Goal: Task Accomplishment & Management: Manage account settings

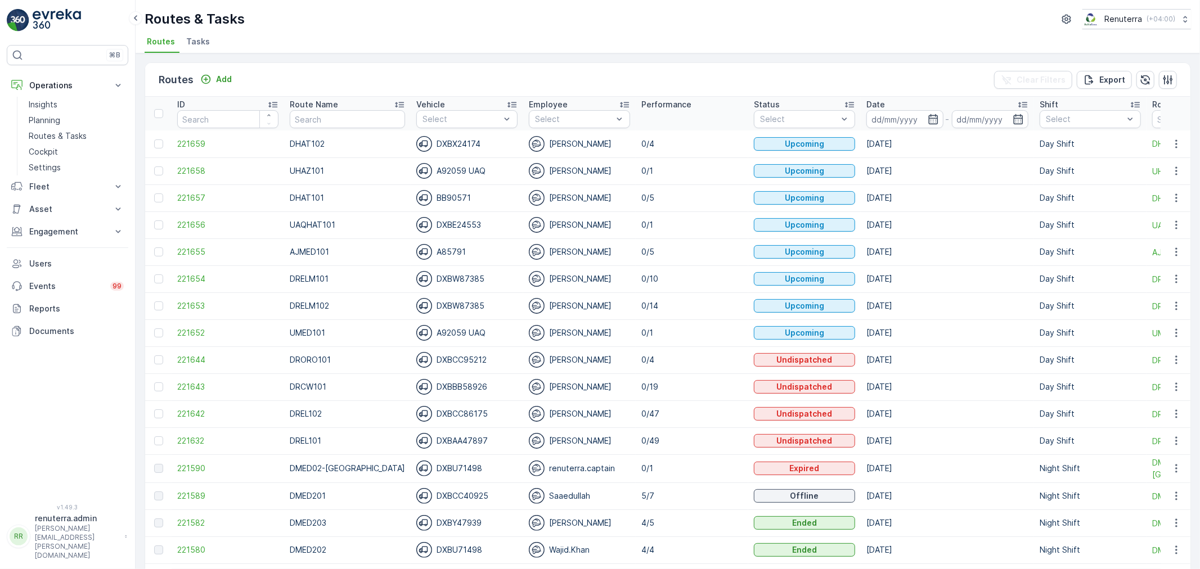
click at [189, 446] on td "221632" at bounding box center [228, 441] width 113 height 27
click at [204, 465] on span "221590" at bounding box center [227, 468] width 101 height 11
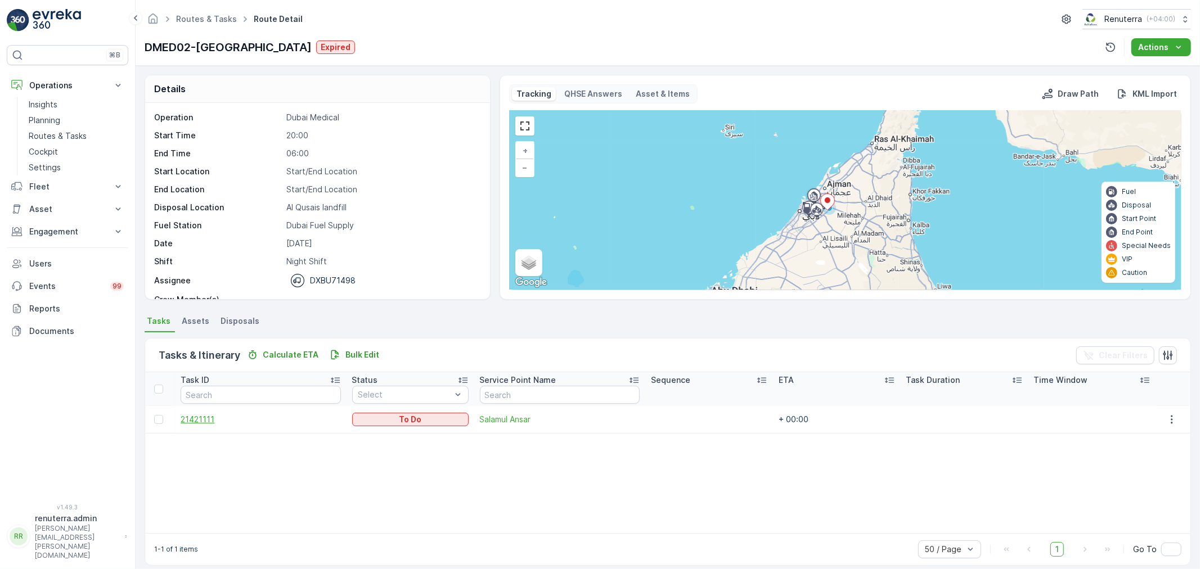
click at [203, 415] on span "21421111" at bounding box center [261, 419] width 160 height 11
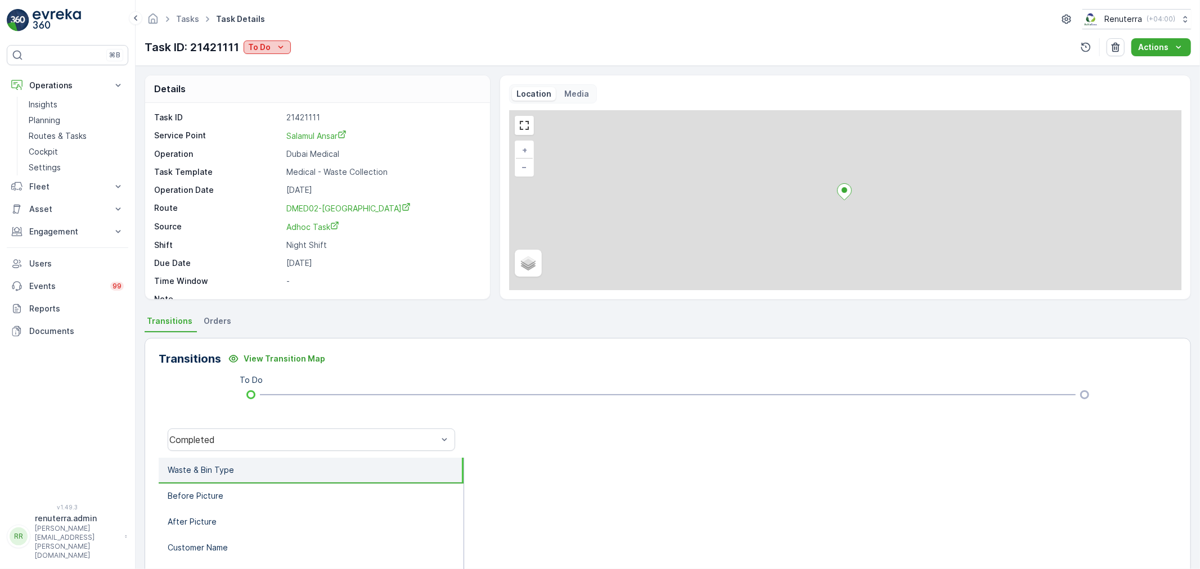
click at [275, 52] on icon "To Do" at bounding box center [280, 47] width 11 height 11
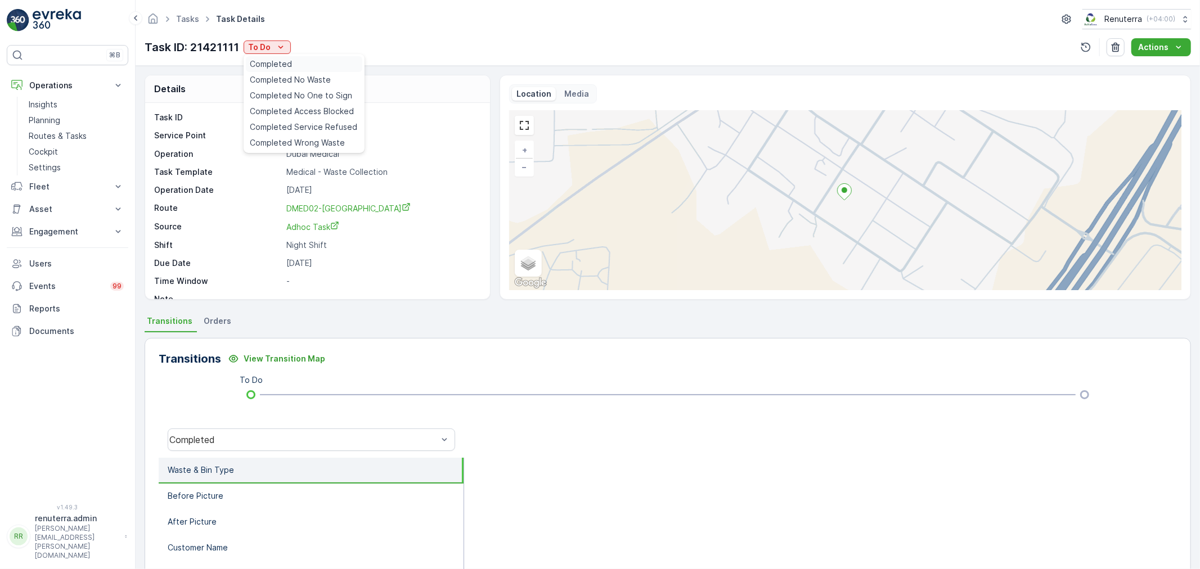
click at [275, 63] on span "Completed" at bounding box center [271, 64] width 42 height 11
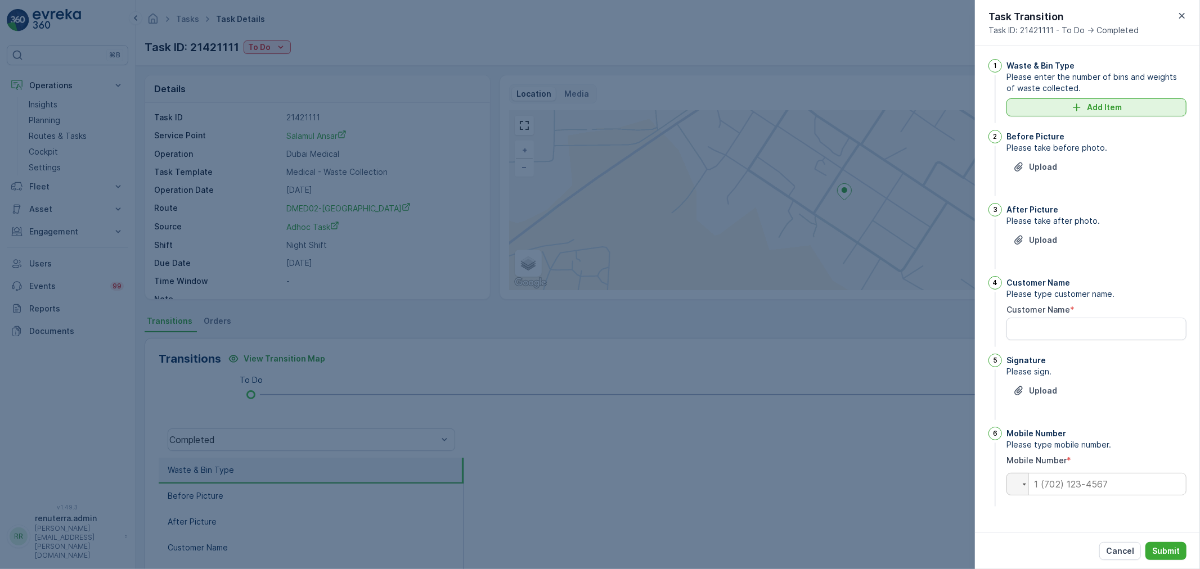
click at [1099, 100] on button "Add Item" at bounding box center [1097, 107] width 180 height 18
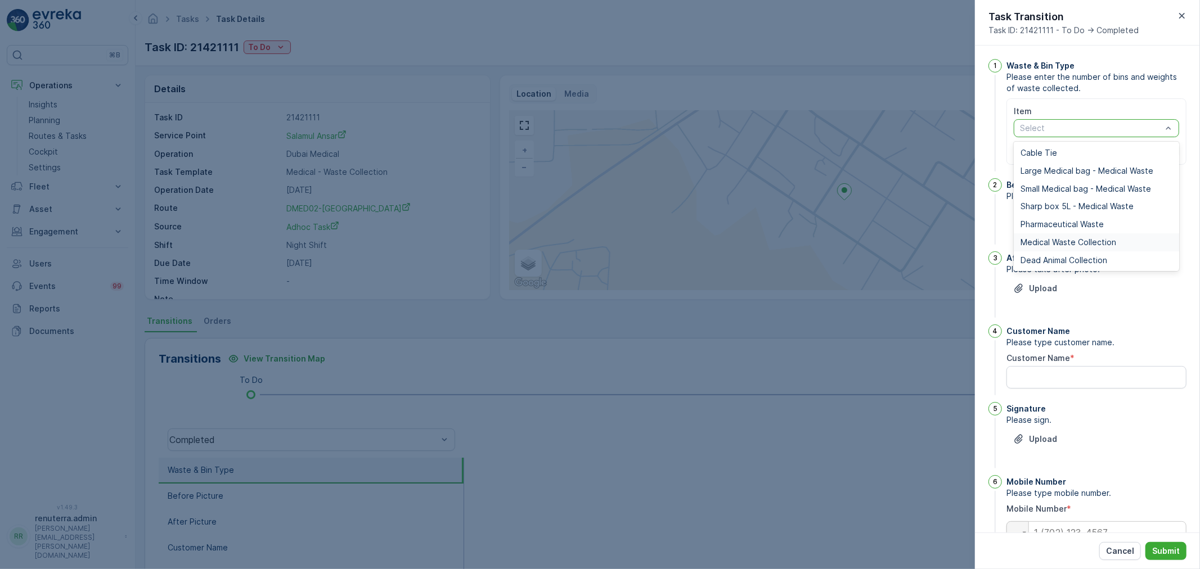
click at [1039, 240] on span "Medical Waste Collection" at bounding box center [1069, 242] width 96 height 9
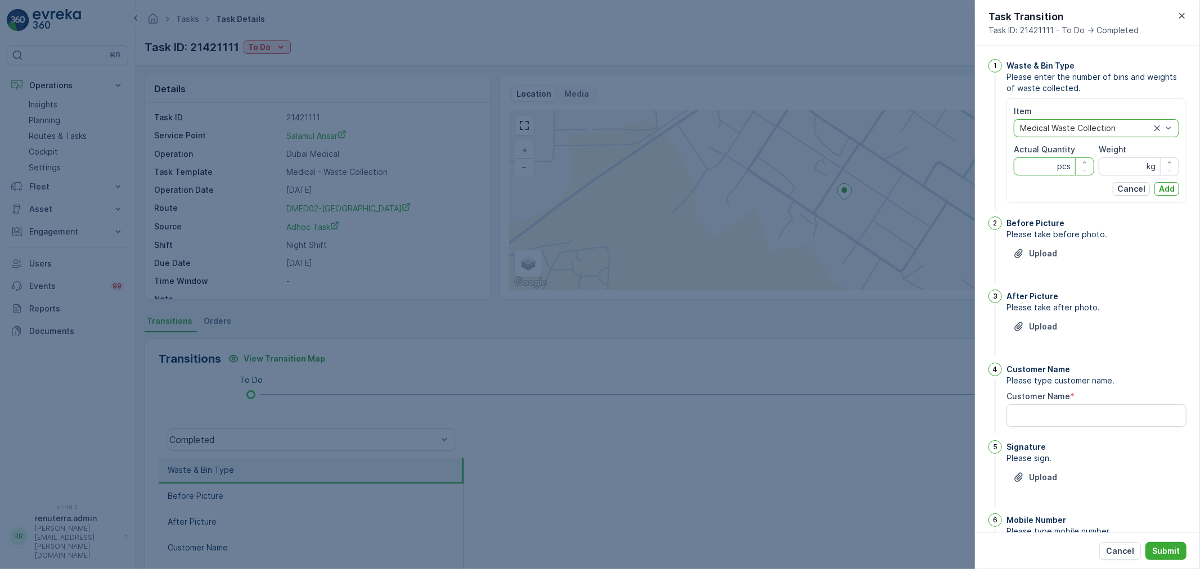
click at [1017, 166] on Quantity "Actual Quantity" at bounding box center [1054, 167] width 80 height 18
type Quantity "72"
click at [1109, 169] on input "Weight" at bounding box center [1139, 167] width 80 height 18
type input "725"
click at [1168, 187] on p "Add" at bounding box center [1167, 188] width 16 height 11
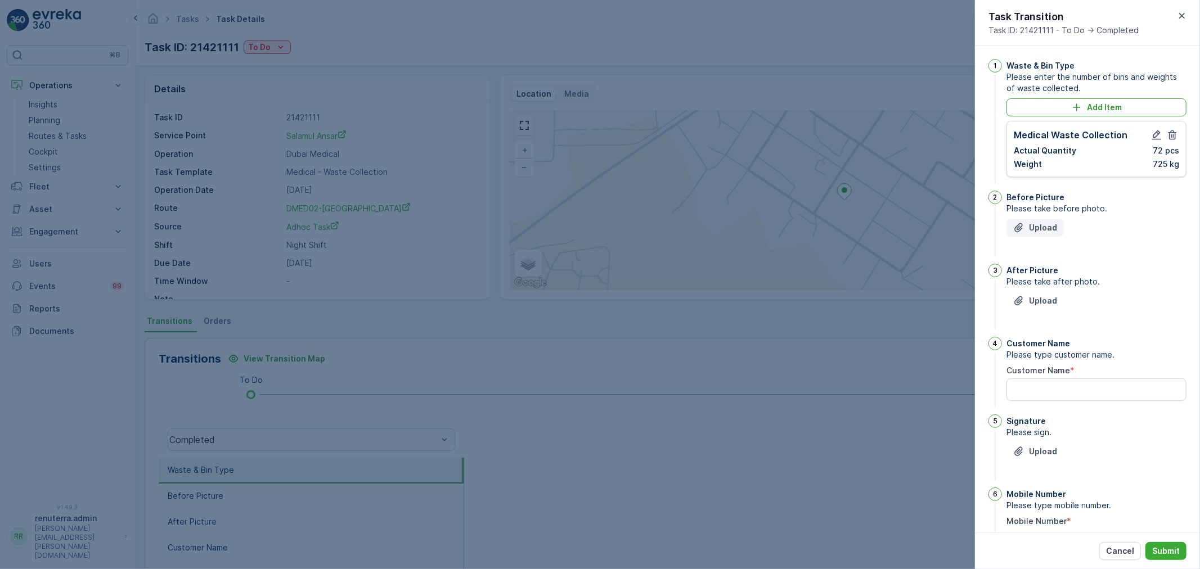
click at [1043, 229] on p "Upload" at bounding box center [1043, 227] width 28 height 11
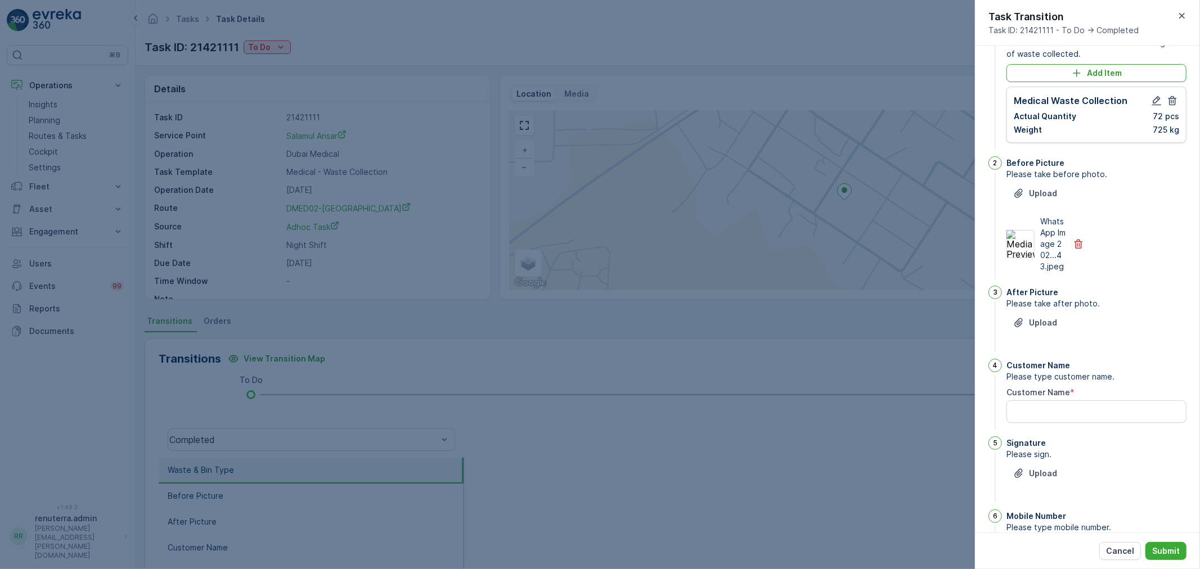
scroll to position [118, 0]
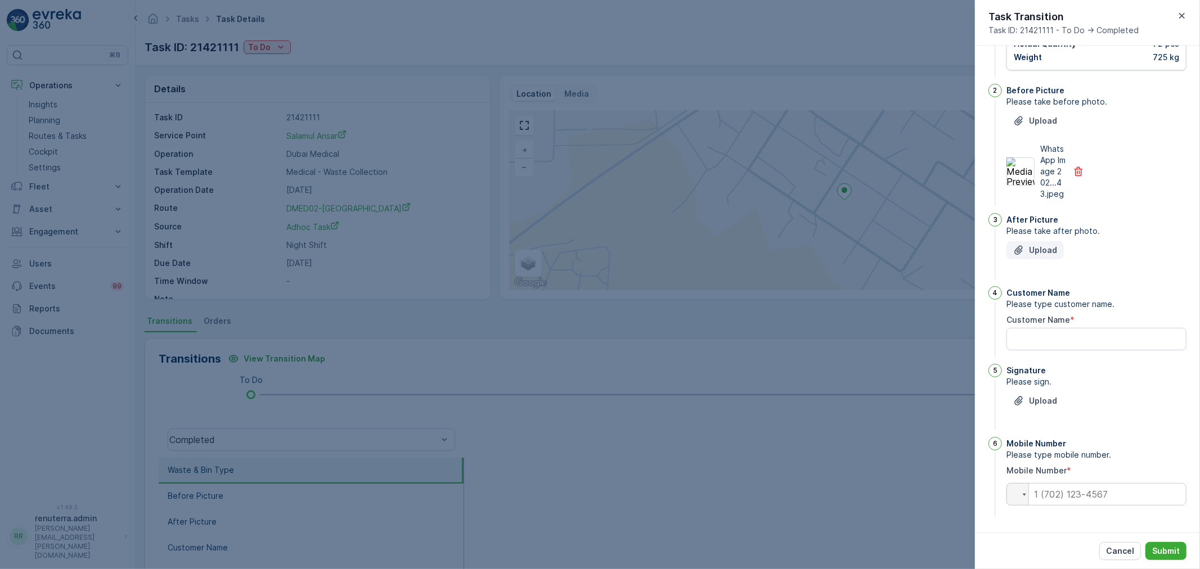
click at [1034, 254] on p "Upload" at bounding box center [1043, 250] width 28 height 11
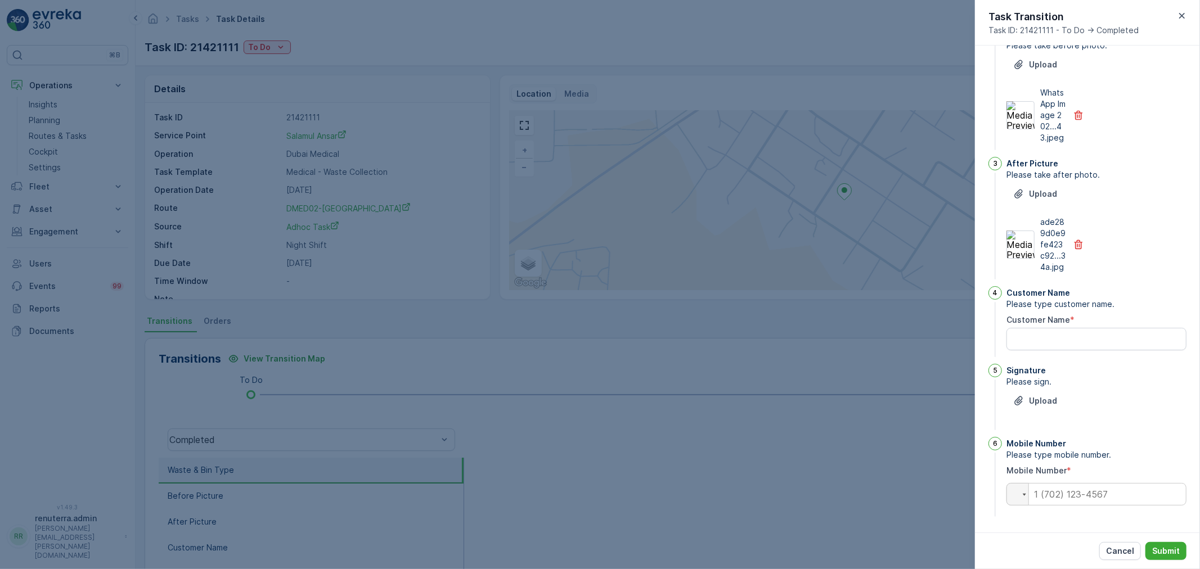
scroll to position [186, 0]
click at [1049, 339] on Name "Customer Name" at bounding box center [1097, 339] width 180 height 23
click at [1086, 340] on Name "Customer Name" at bounding box center [1097, 339] width 180 height 23
type Name "[PERSON_NAME]"
click at [1029, 398] on p "Upload" at bounding box center [1043, 401] width 28 height 11
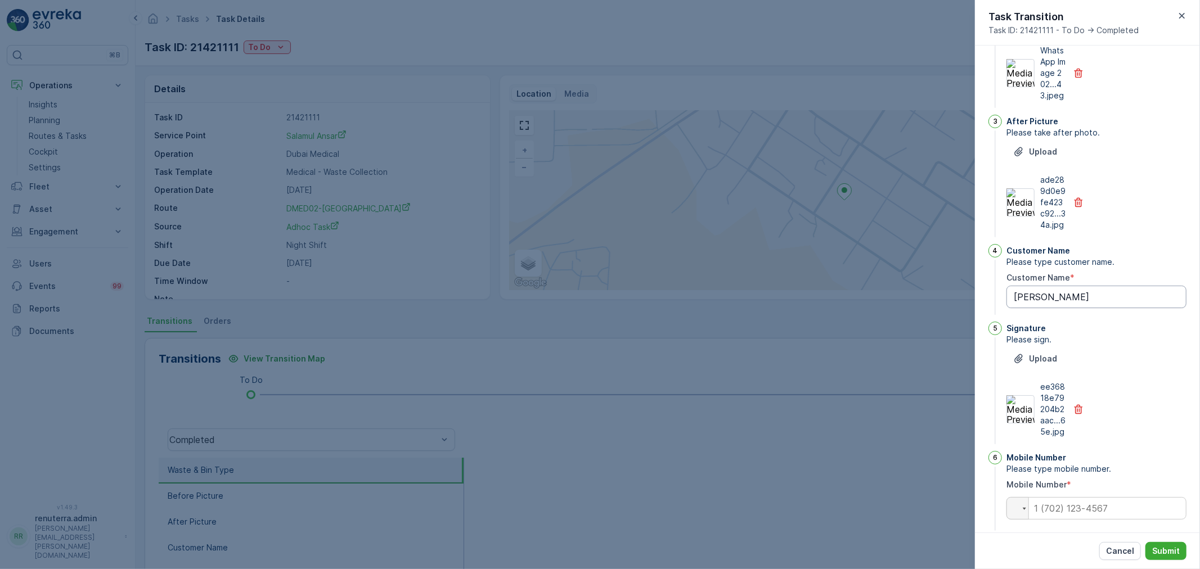
scroll to position [242, 0]
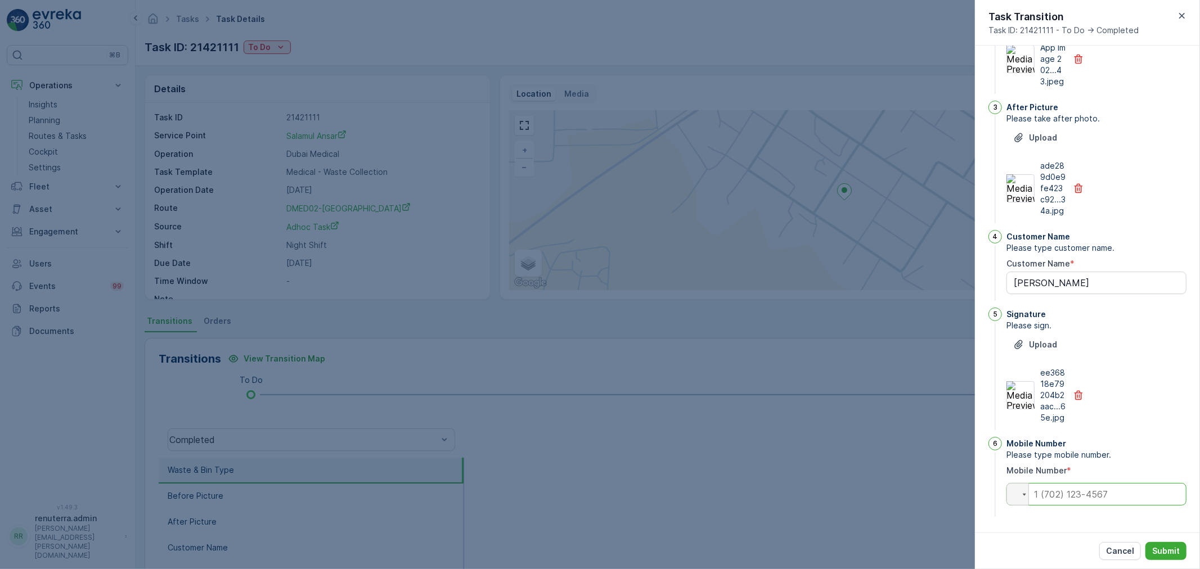
click at [1064, 499] on input "tel" at bounding box center [1097, 494] width 180 height 23
type input "0554745985"
click at [1176, 547] on p "Submit" at bounding box center [1166, 551] width 28 height 11
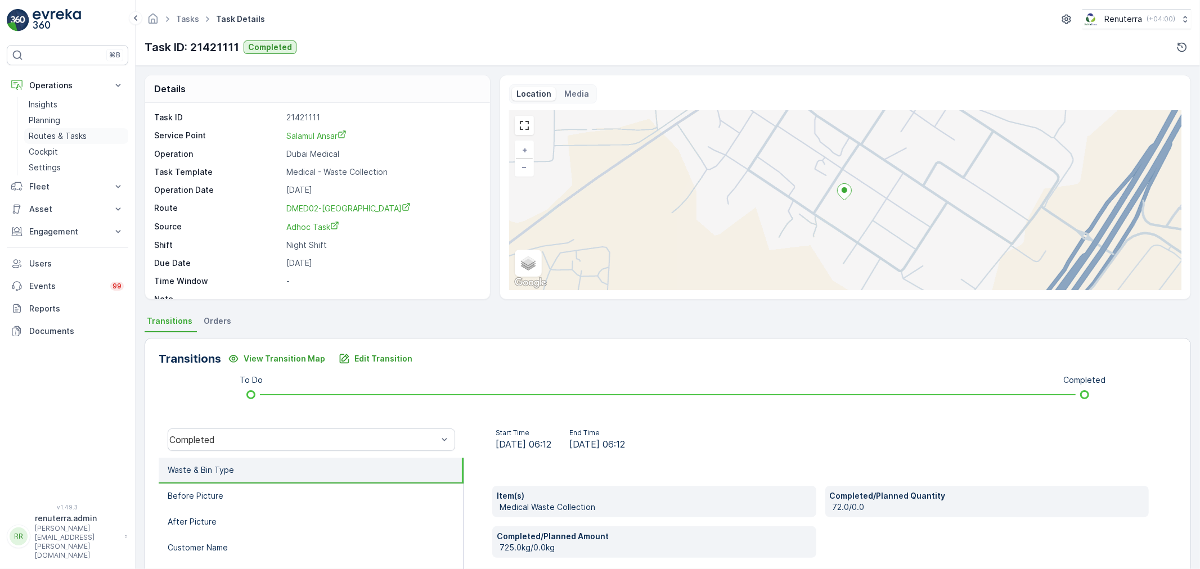
click at [59, 140] on p "Routes & Tasks" at bounding box center [58, 136] width 58 height 11
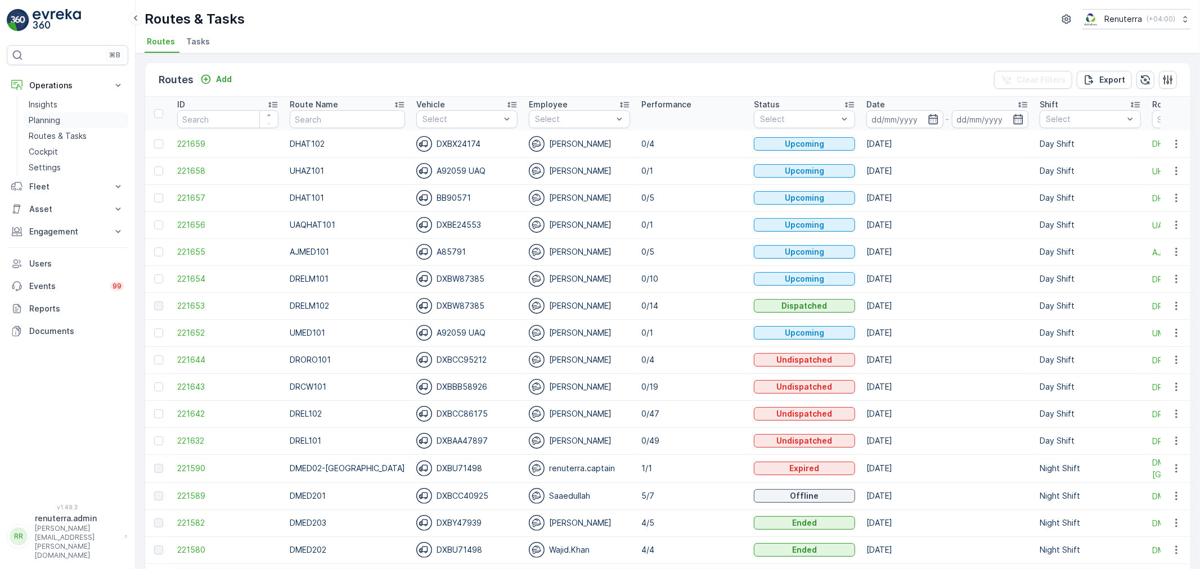
click at [54, 121] on p "Planning" at bounding box center [45, 120] width 32 height 11
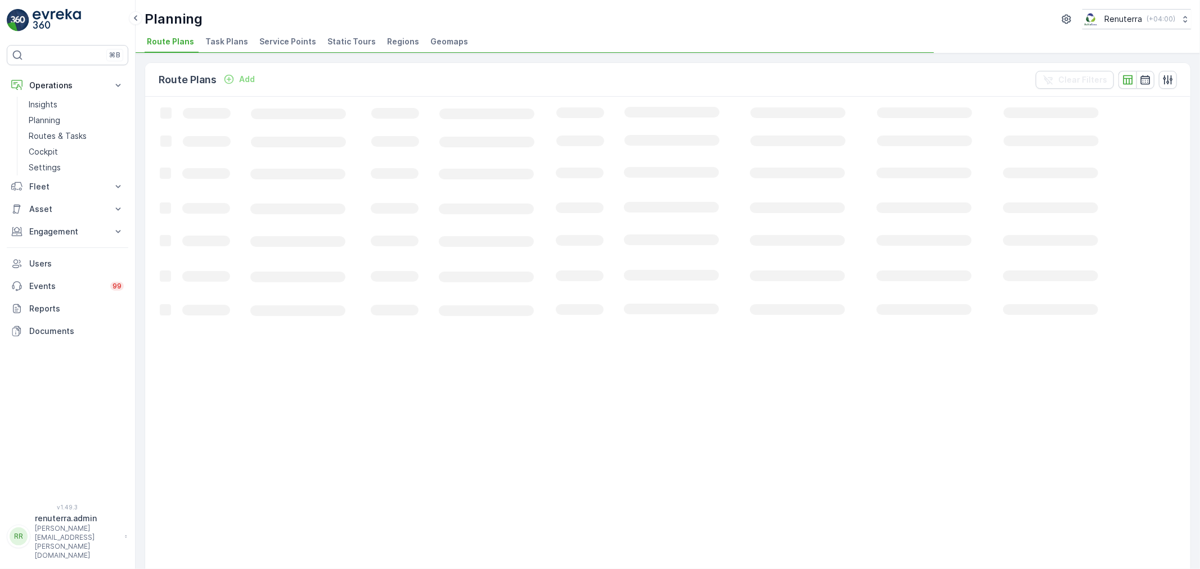
click at [298, 32] on div "Planning Renuterra ( +04:00 ) Route Plans Task Plans Service Points Static Tour…" at bounding box center [668, 26] width 1064 height 53
click at [296, 38] on span "Service Points" at bounding box center [287, 41] width 57 height 11
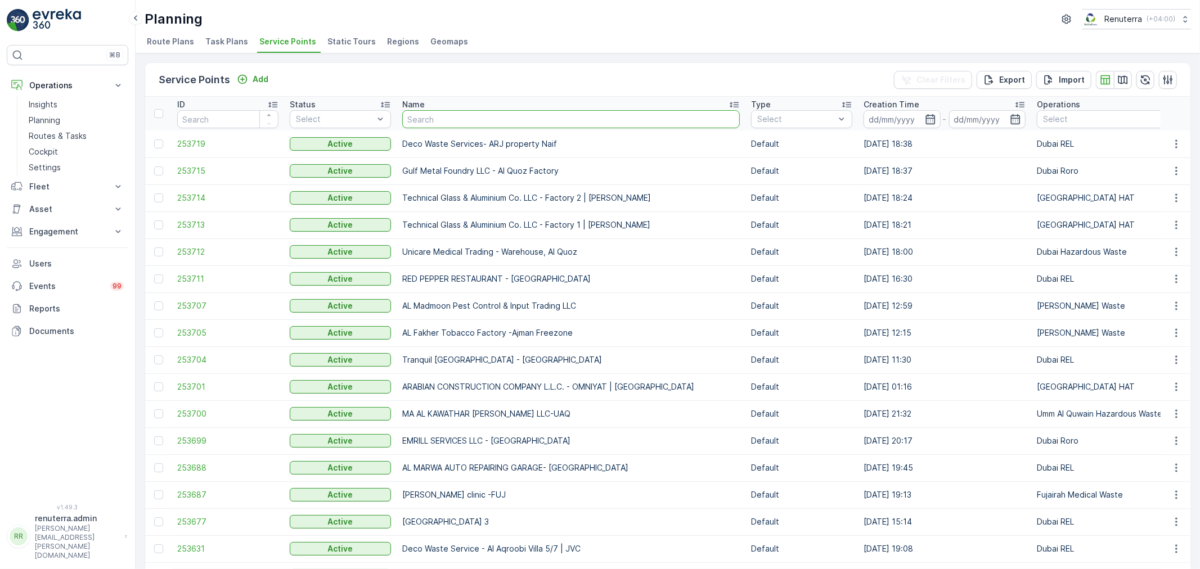
drag, startPoint x: 433, startPoint y: 119, endPoint x: 433, endPoint y: 113, distance: 6.2
click at [433, 113] on input "text" at bounding box center [571, 119] width 338 height 18
type input "inno"
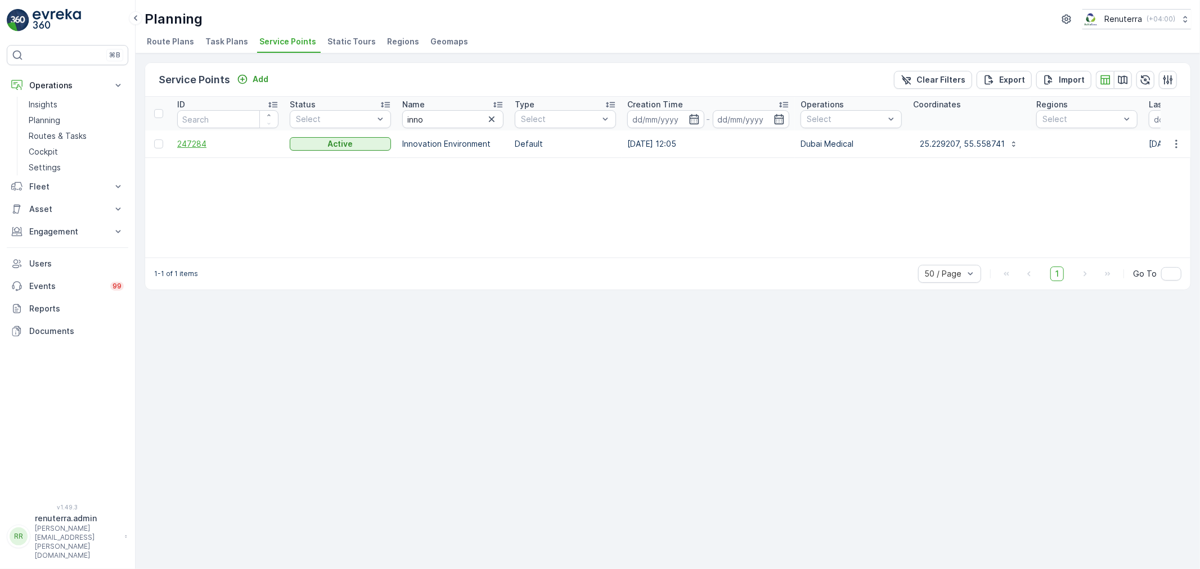
click at [186, 148] on span "247284" at bounding box center [227, 143] width 101 height 11
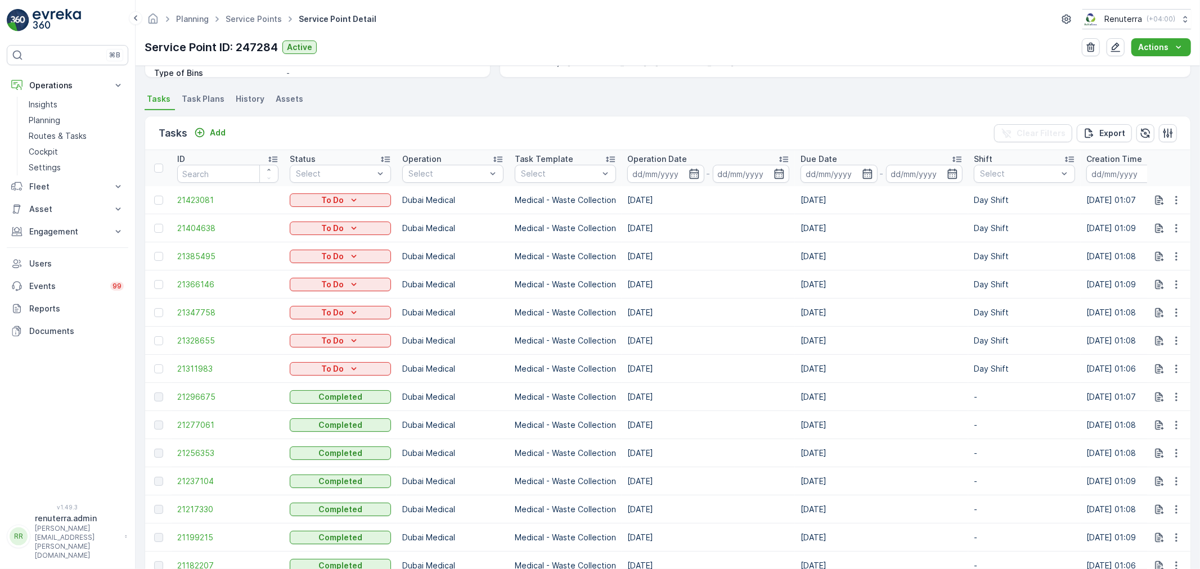
scroll to position [312, 0]
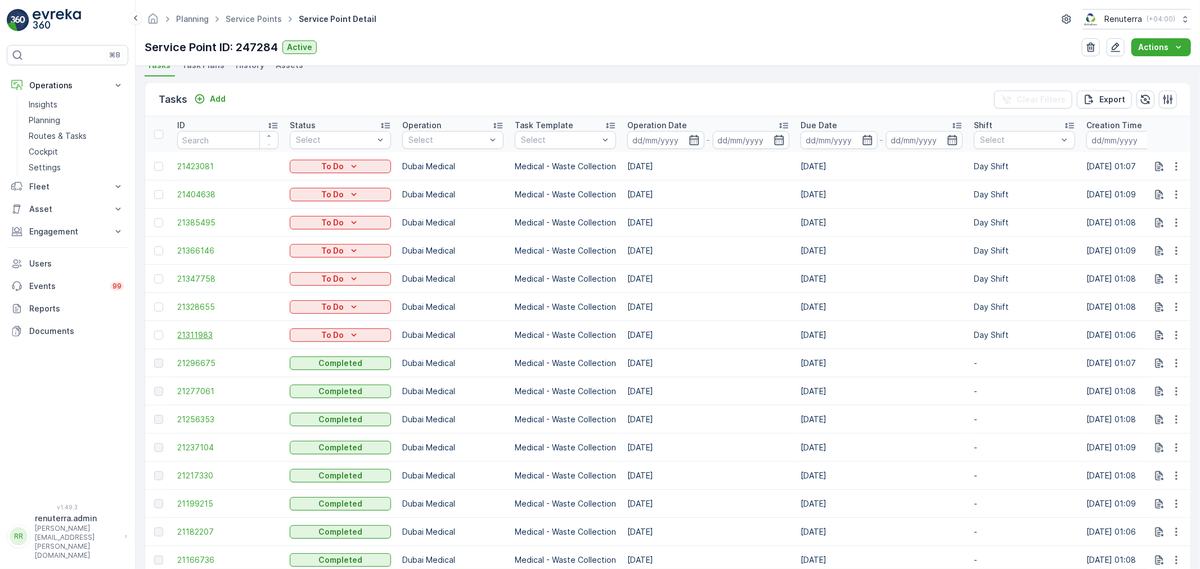
click at [215, 338] on span "21311983" at bounding box center [227, 335] width 101 height 11
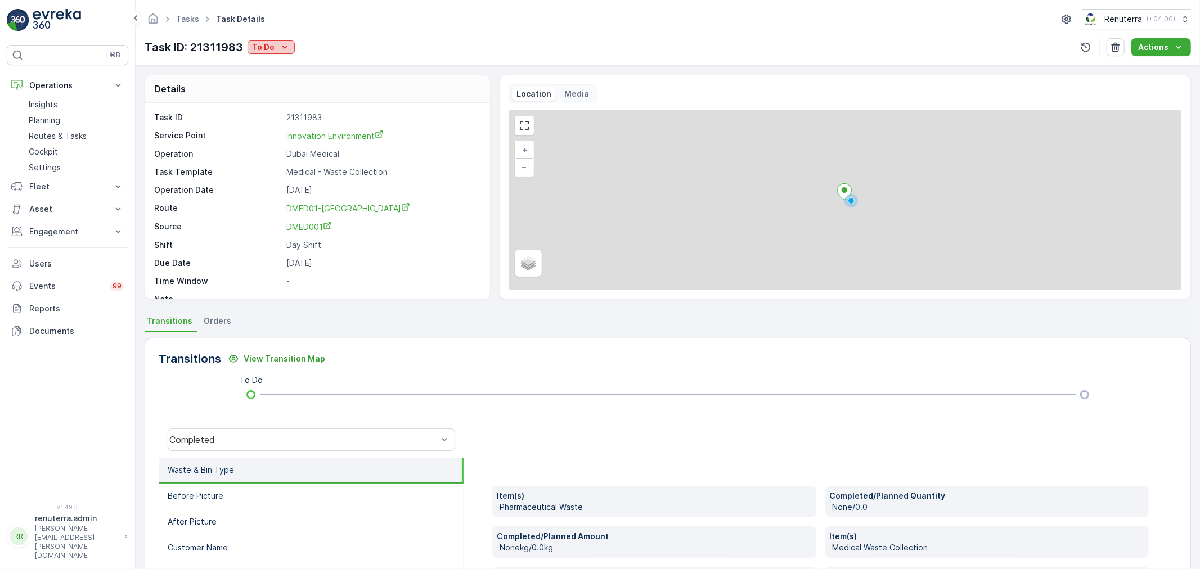
click at [271, 45] on p "To Do" at bounding box center [263, 47] width 23 height 11
click at [271, 64] on span "Completed" at bounding box center [275, 64] width 42 height 11
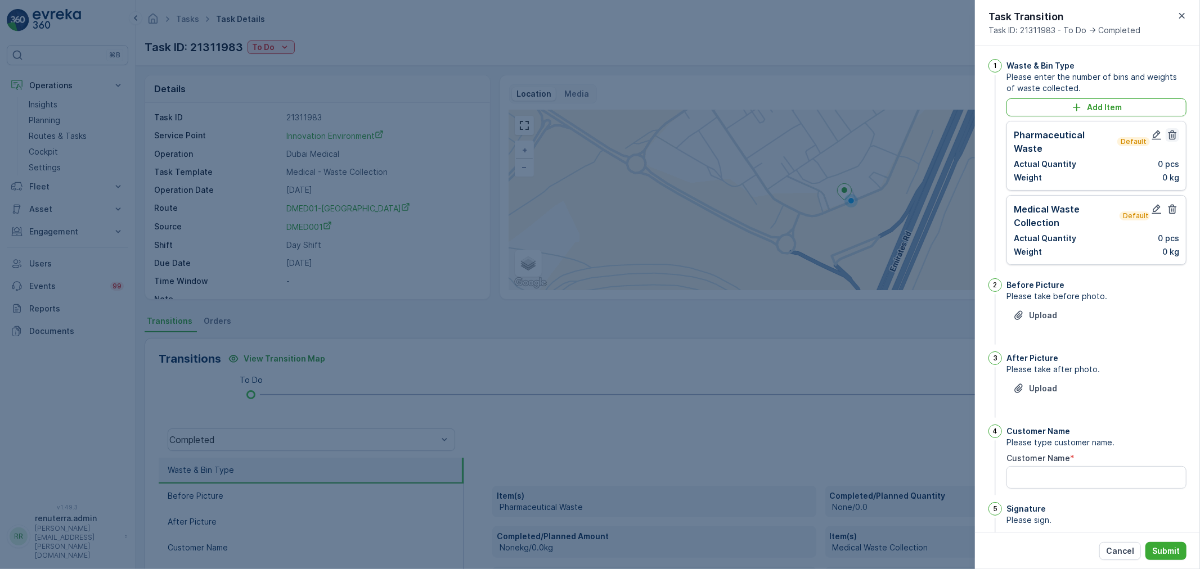
click at [1167, 136] on icon "button" at bounding box center [1172, 134] width 11 height 11
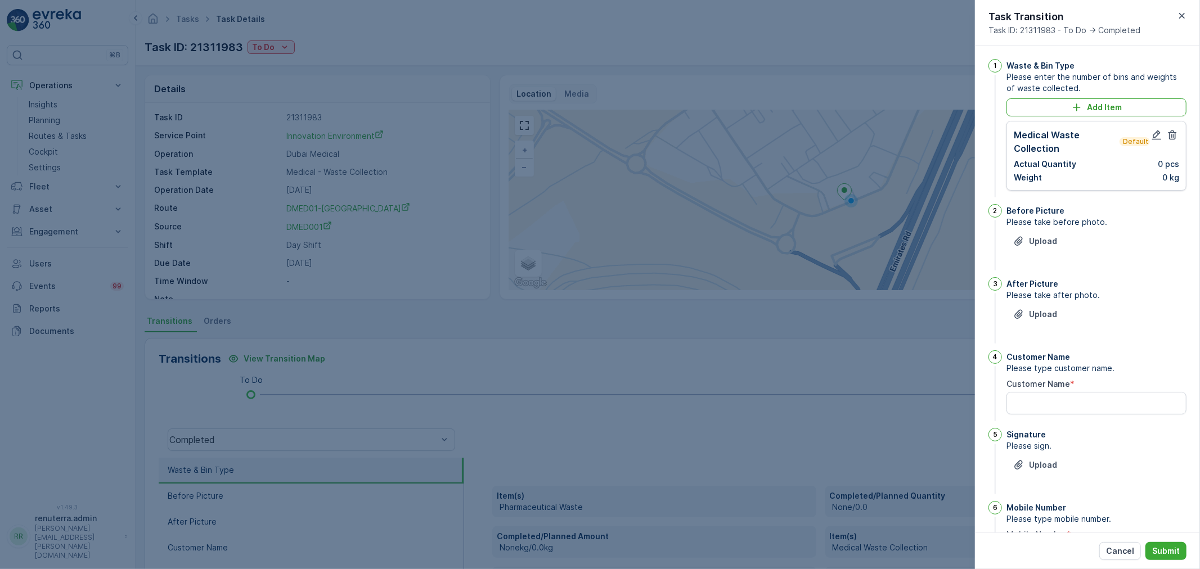
click at [1167, 132] on icon "button" at bounding box center [1172, 134] width 11 height 11
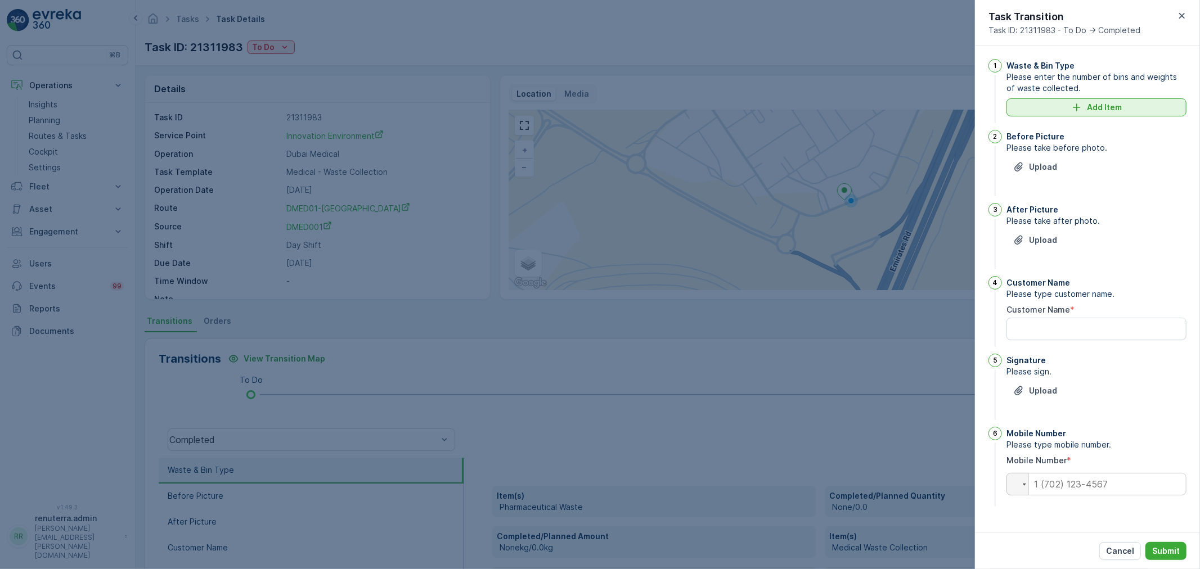
click at [1139, 116] on button "Add Item" at bounding box center [1097, 107] width 180 height 18
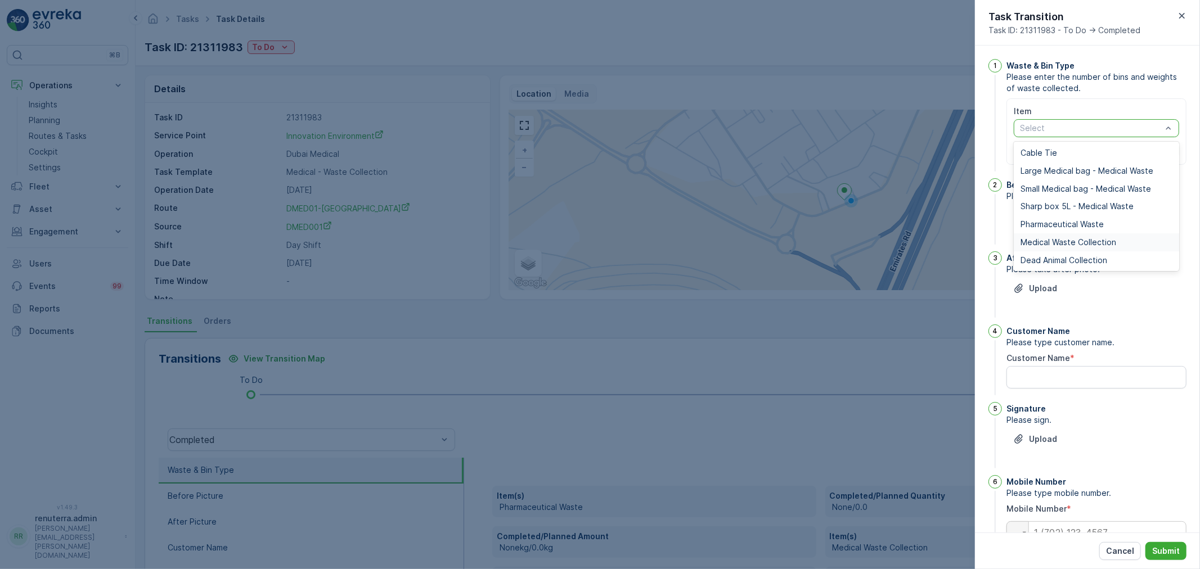
click at [1066, 240] on span "Medical Waste Collection" at bounding box center [1069, 242] width 96 height 9
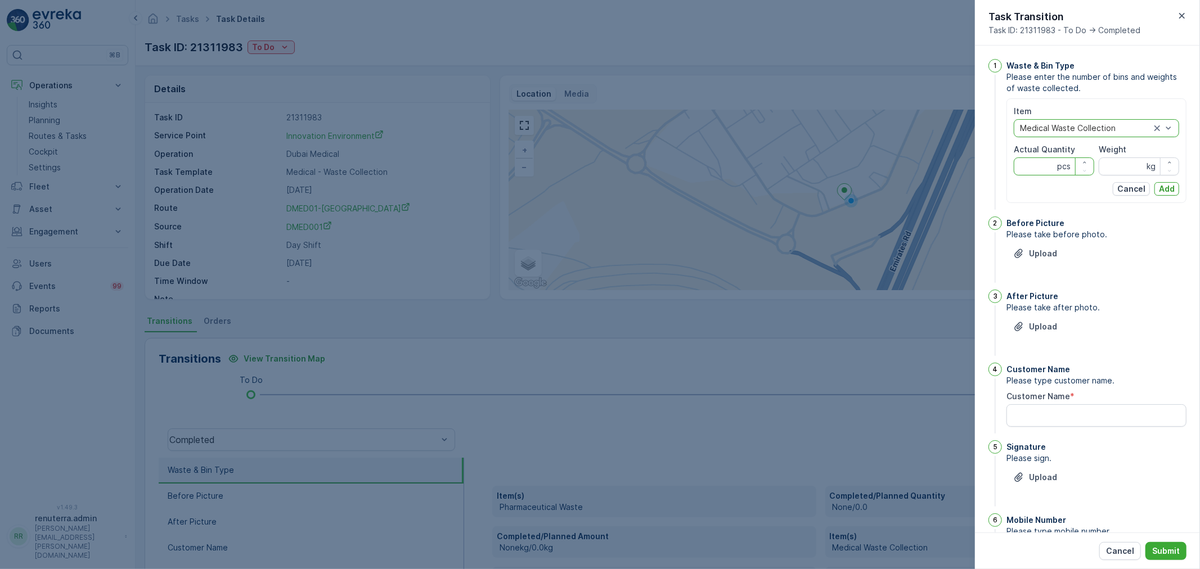
click at [1027, 173] on Quantity "Actual Quantity" at bounding box center [1054, 167] width 80 height 18
type Quantity "31"
click at [1126, 166] on input "Weight" at bounding box center [1139, 167] width 80 height 18
type input "312"
click at [1163, 186] on p "Add" at bounding box center [1167, 188] width 16 height 11
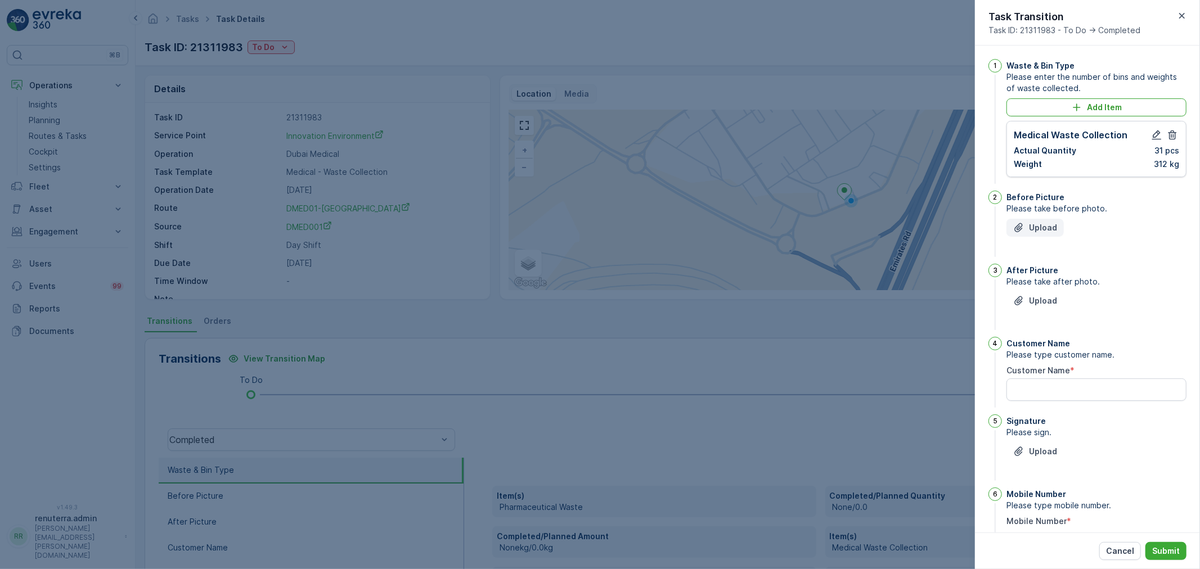
click at [1039, 223] on p "Upload" at bounding box center [1043, 227] width 28 height 11
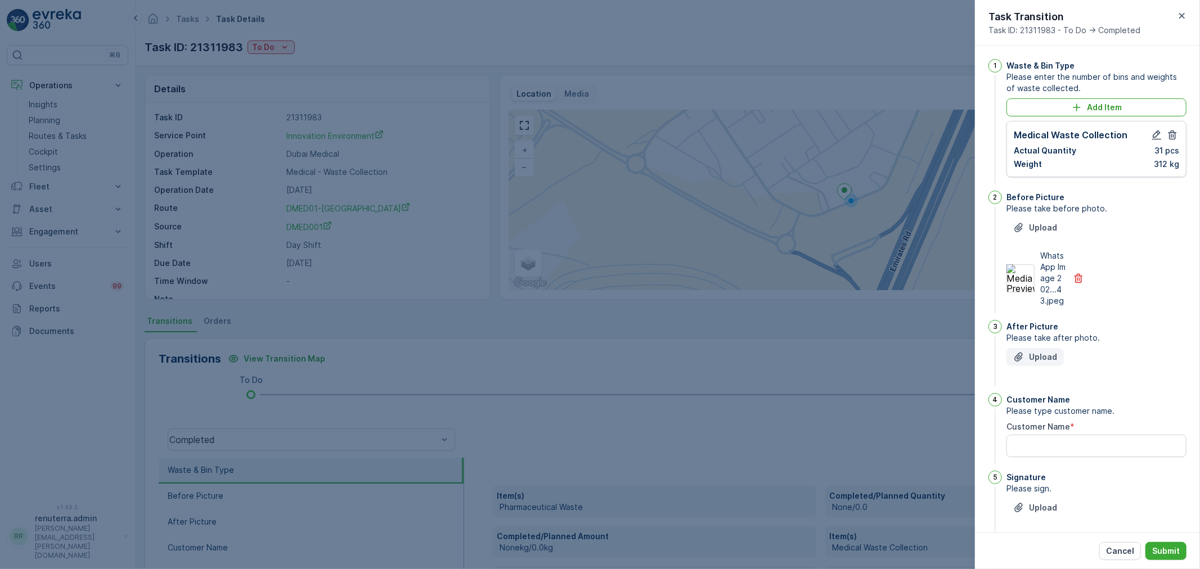
click at [1027, 363] on div "Upload" at bounding box center [1035, 357] width 44 height 11
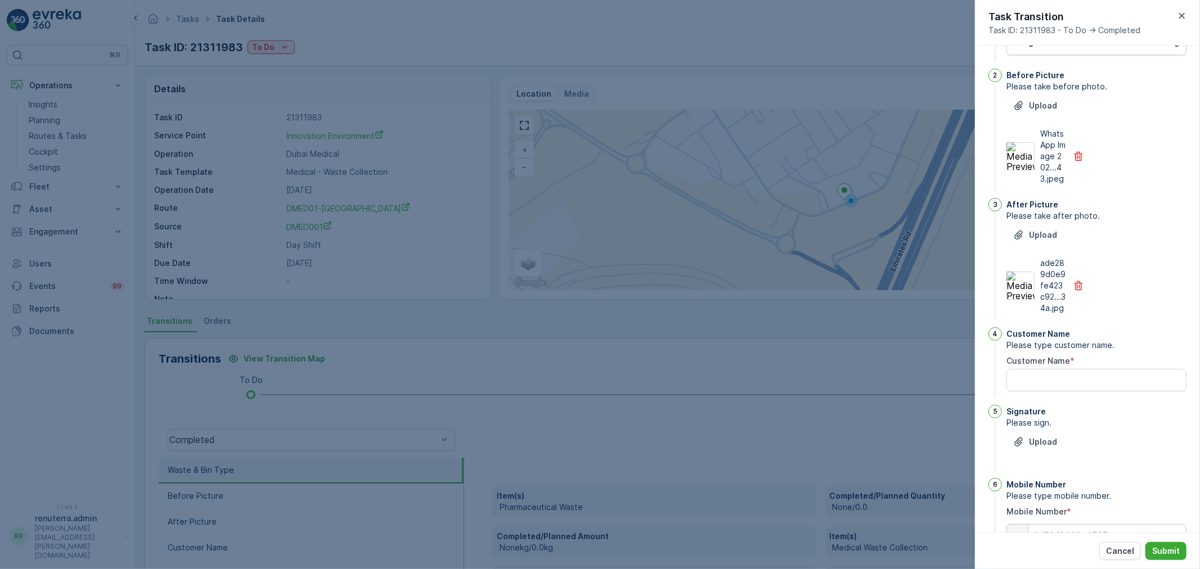
scroll to position [125, 0]
drag, startPoint x: 1064, startPoint y: 401, endPoint x: 1054, endPoint y: 397, distance: 10.9
click at [1061, 389] on Name "Customer Name" at bounding box center [1097, 377] width 180 height 23
type Name "Ponini"
click at [1036, 445] on p "Upload" at bounding box center [1043, 439] width 28 height 11
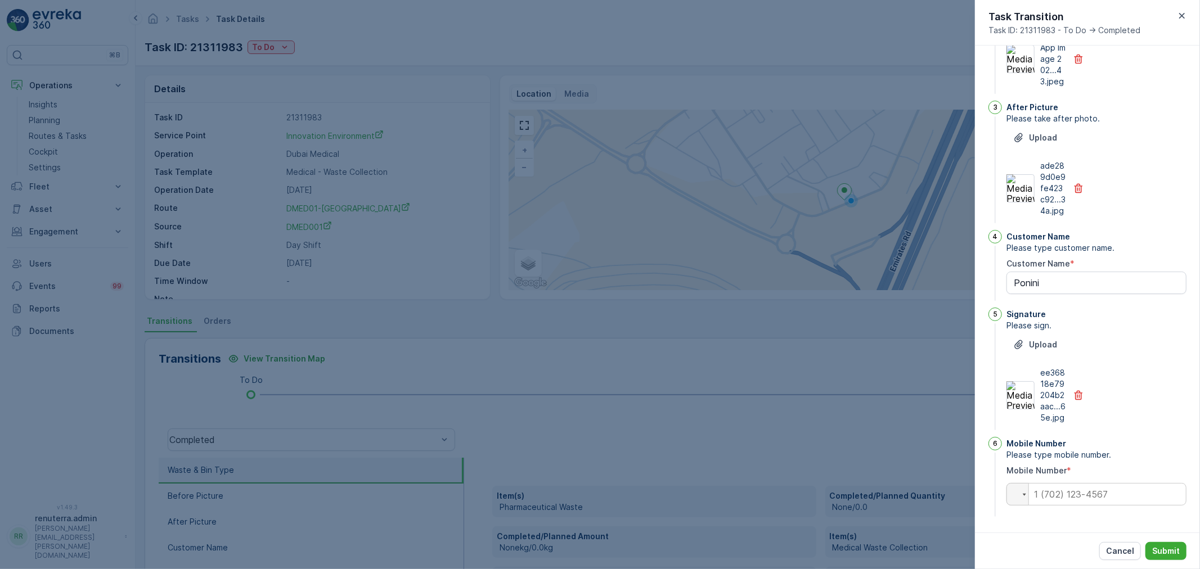
scroll to position [242, 0]
click at [1079, 493] on input "tel" at bounding box center [1097, 494] width 180 height 23
type input "0"
click at [1174, 556] on p "Submit" at bounding box center [1166, 551] width 28 height 11
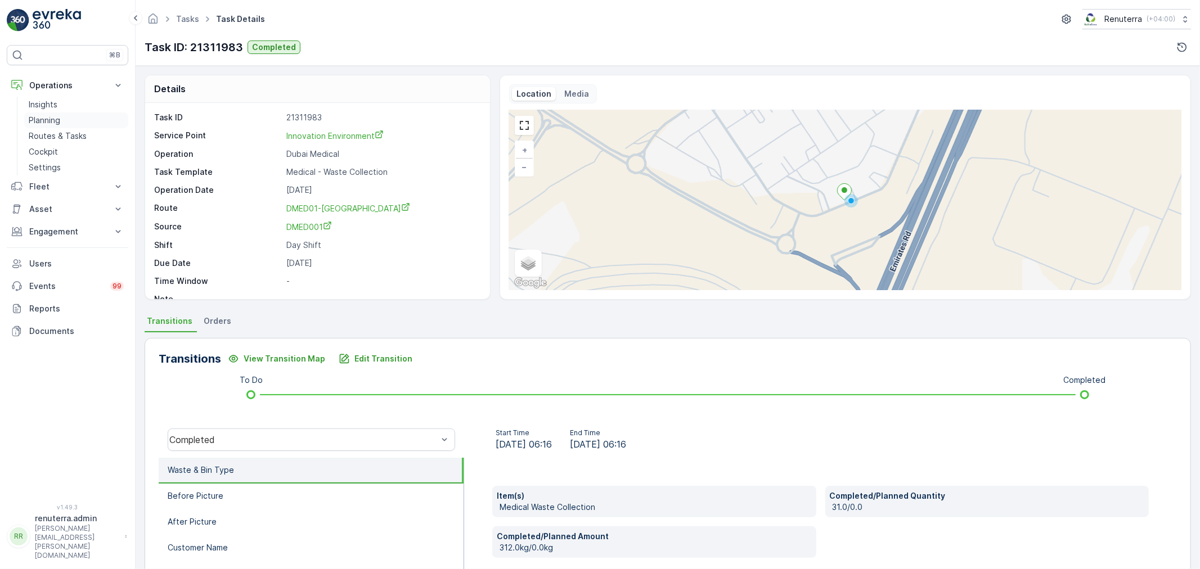
click at [69, 125] on link "Planning" at bounding box center [76, 121] width 104 height 16
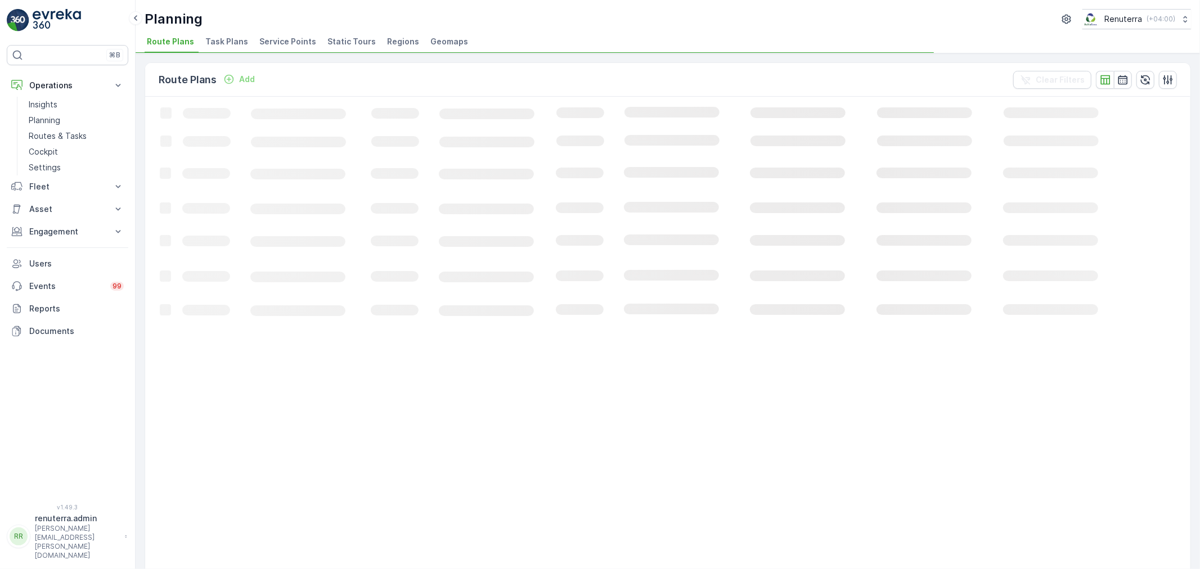
click at [280, 37] on span "Service Points" at bounding box center [287, 41] width 57 height 11
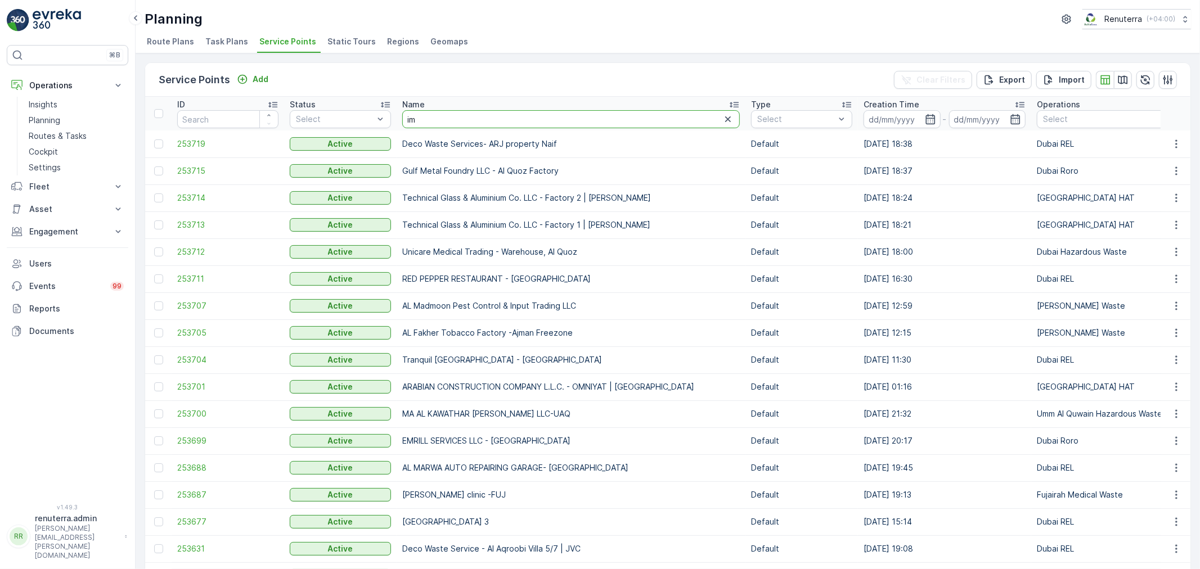
type input "imd"
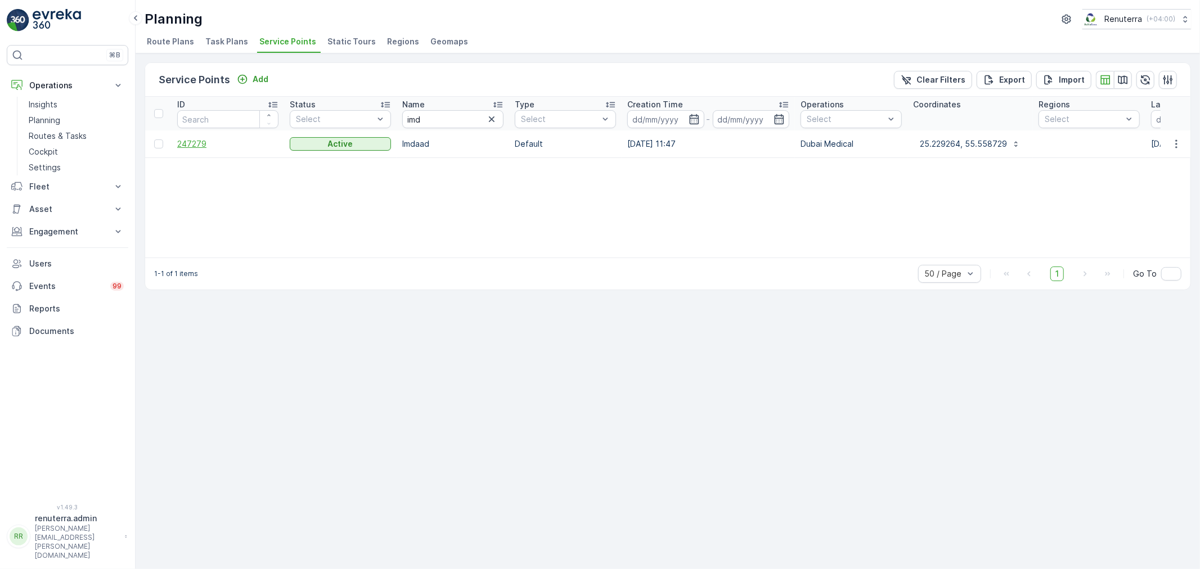
click at [193, 145] on span "247279" at bounding box center [227, 143] width 101 height 11
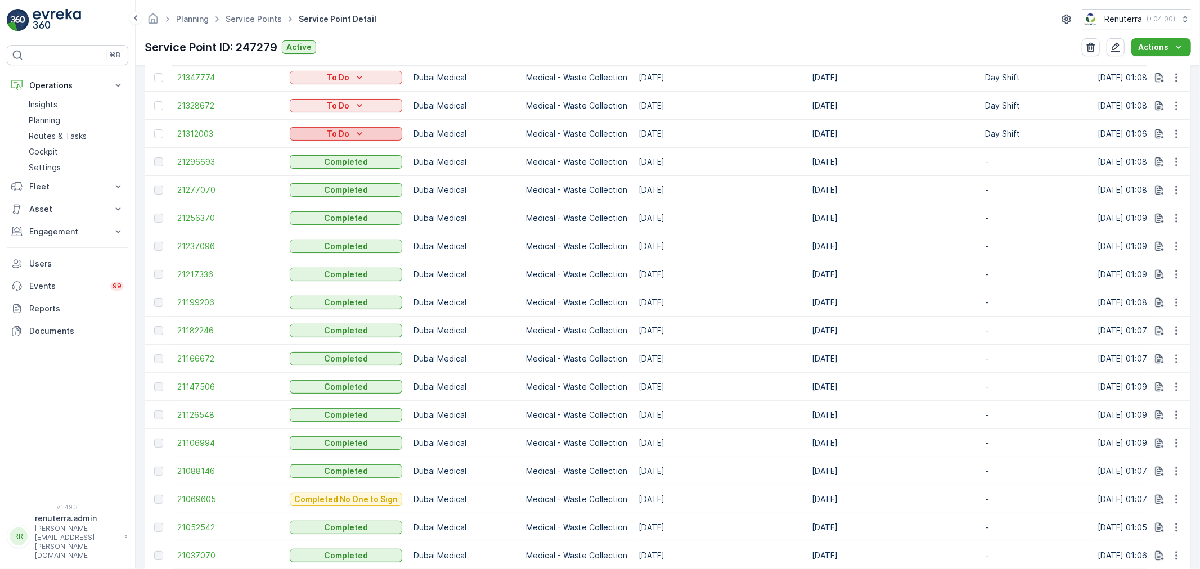
scroll to position [500, 0]
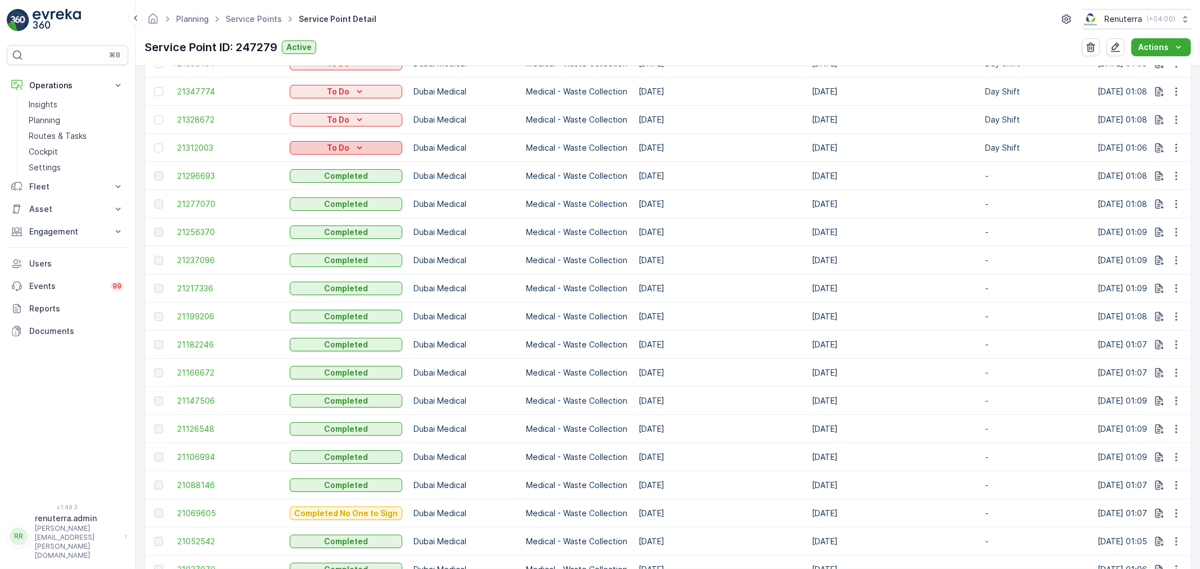
click at [324, 151] on div "To Do" at bounding box center [346, 147] width 104 height 11
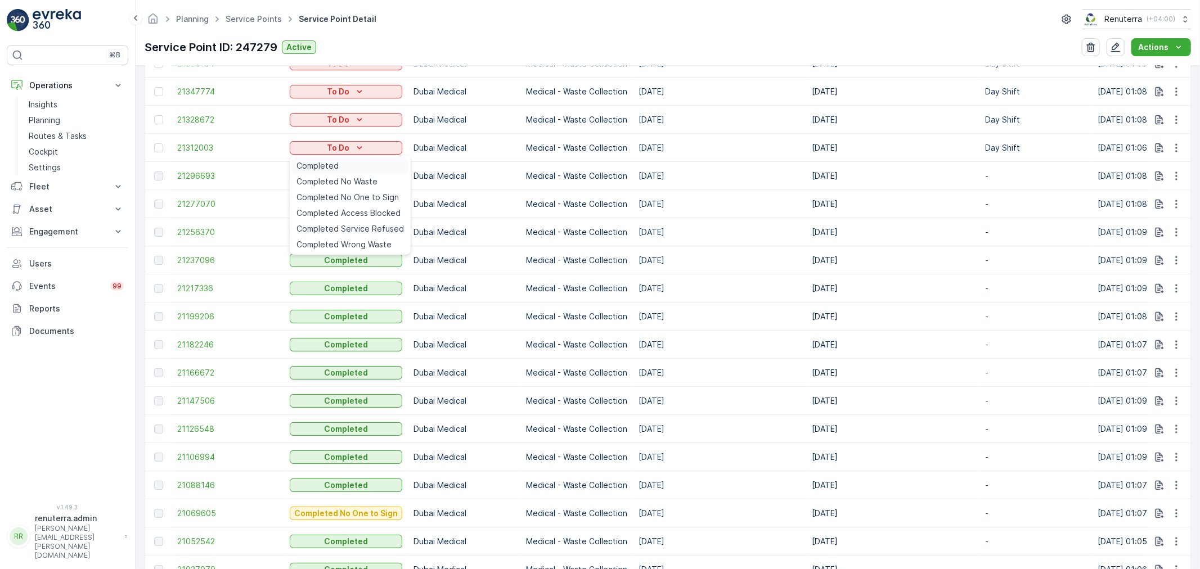
click at [340, 165] on div "Completed" at bounding box center [350, 166] width 116 height 16
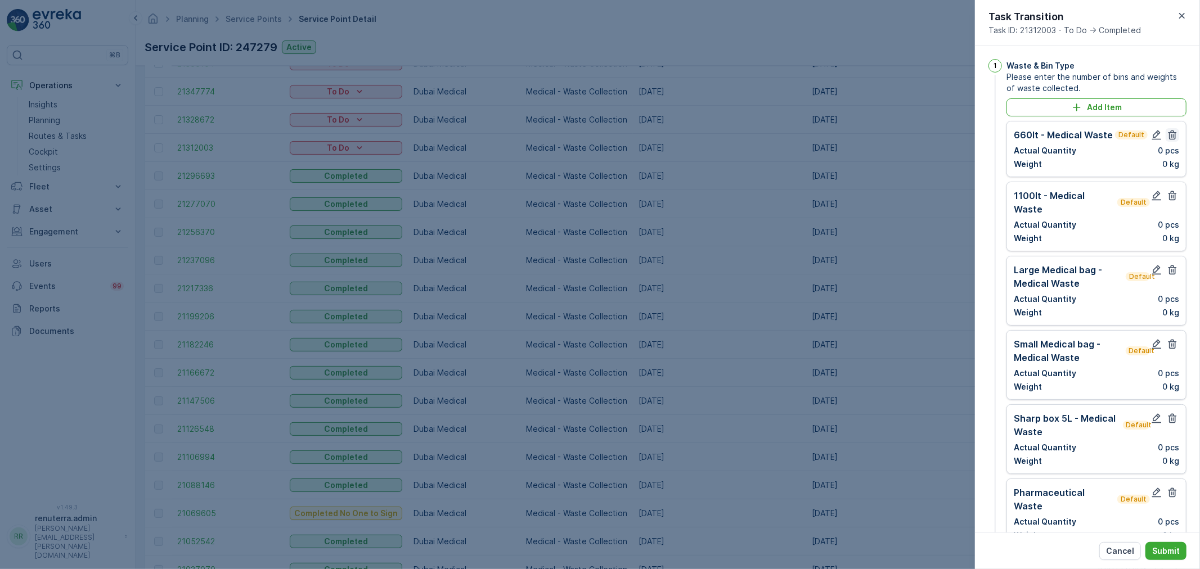
click at [1170, 135] on icon "button" at bounding box center [1172, 134] width 11 height 11
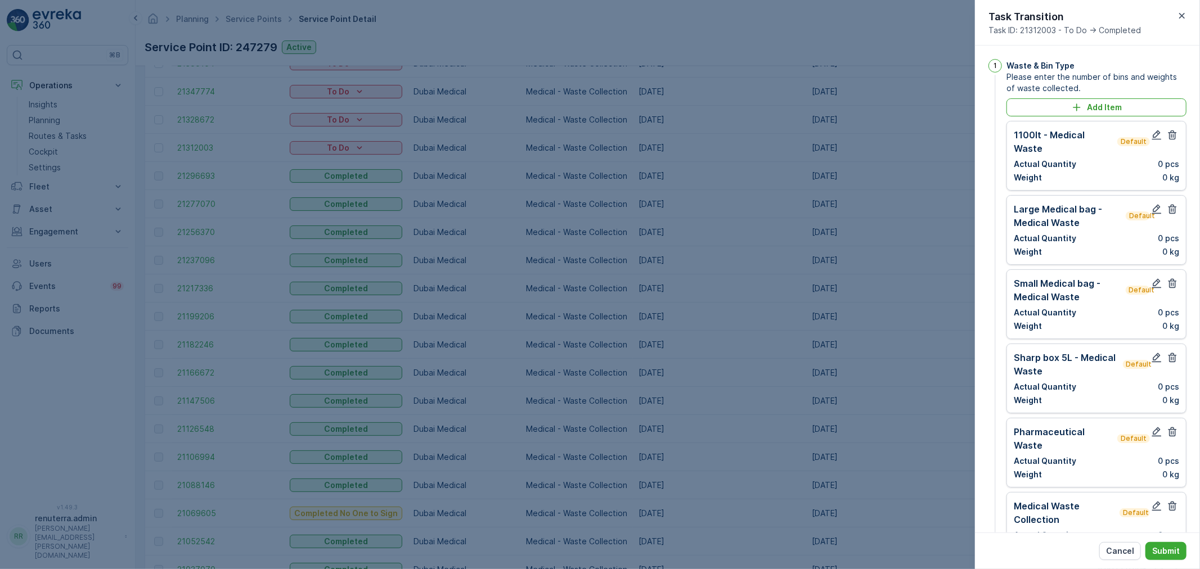
click at [1170, 135] on icon "button" at bounding box center [1172, 134] width 11 height 11
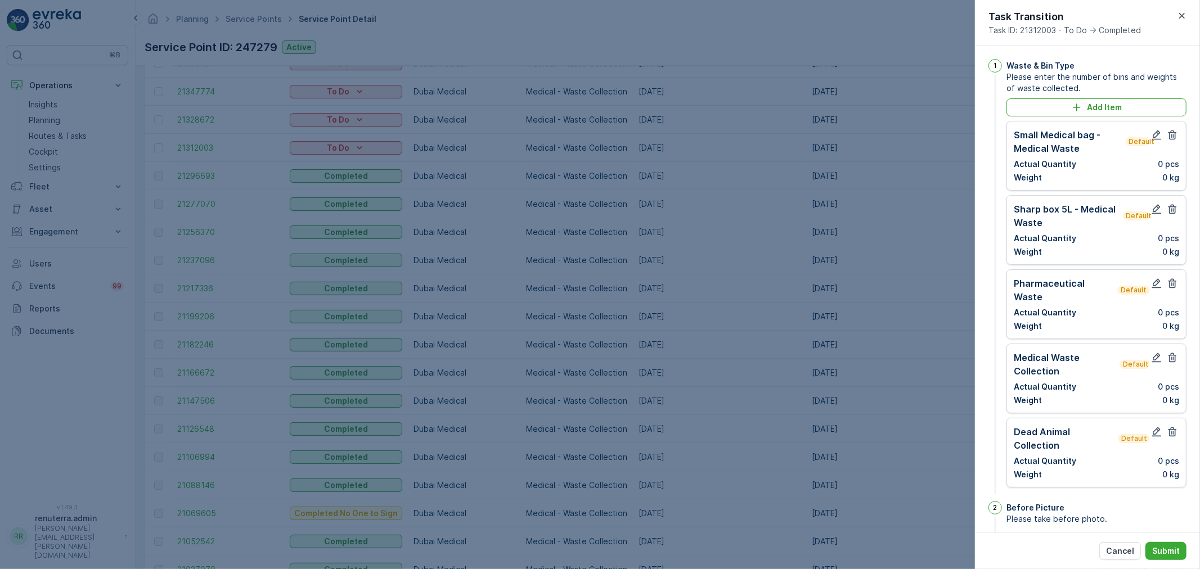
click at [1170, 135] on icon "button" at bounding box center [1172, 134] width 11 height 11
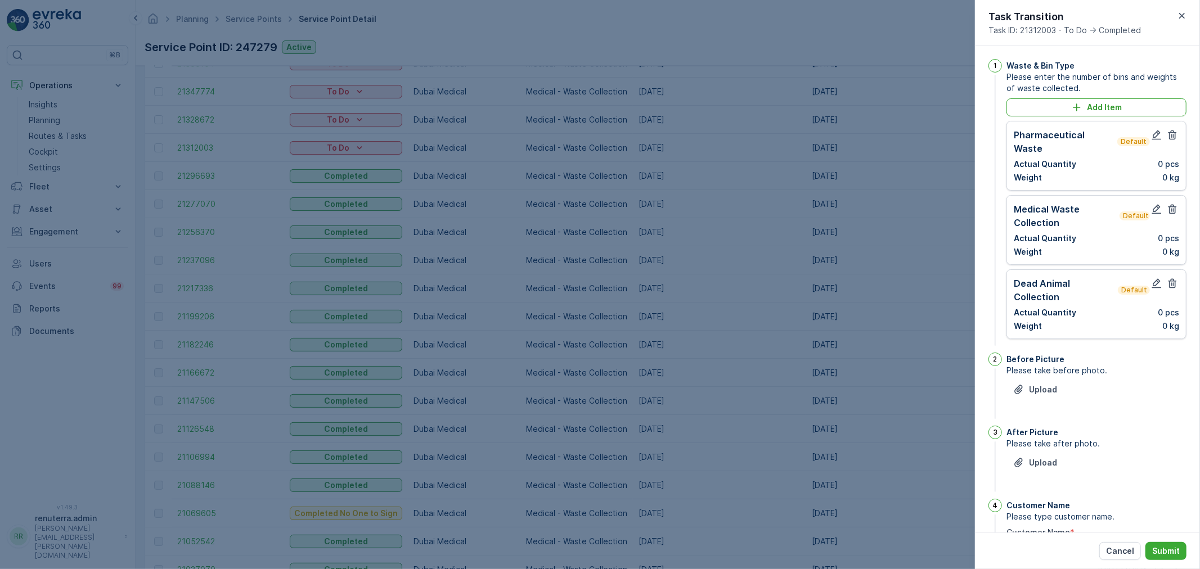
click at [1170, 135] on icon "button" at bounding box center [1172, 134] width 11 height 11
click at [1167, 206] on icon "button" at bounding box center [1172, 209] width 11 height 11
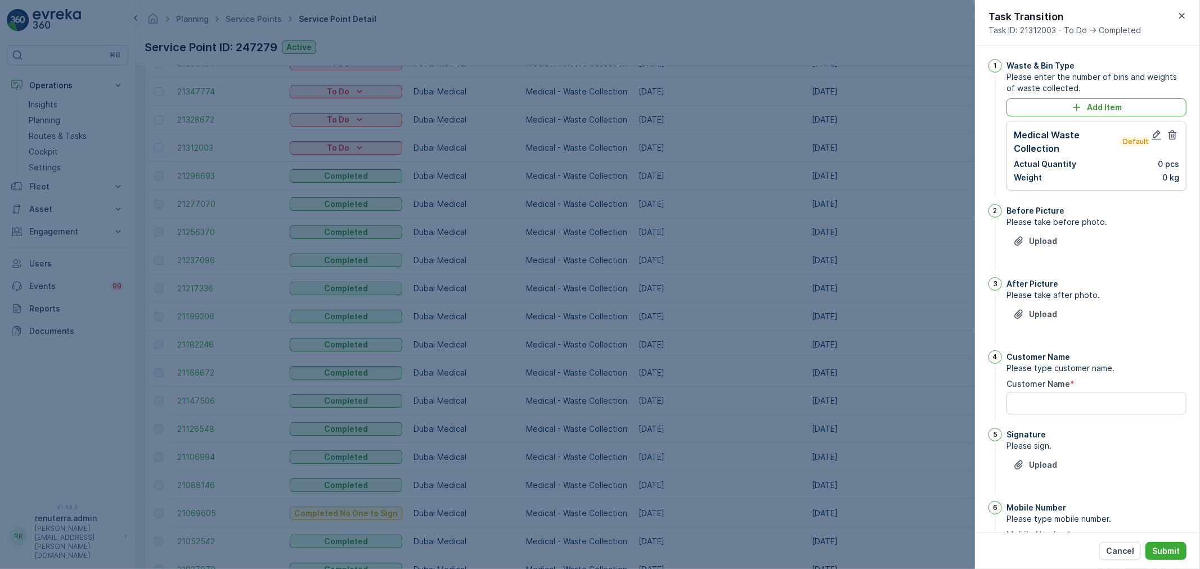
click at [1161, 134] on div at bounding box center [1164, 141] width 29 height 27
click at [1151, 138] on icon "button" at bounding box center [1156, 134] width 11 height 11
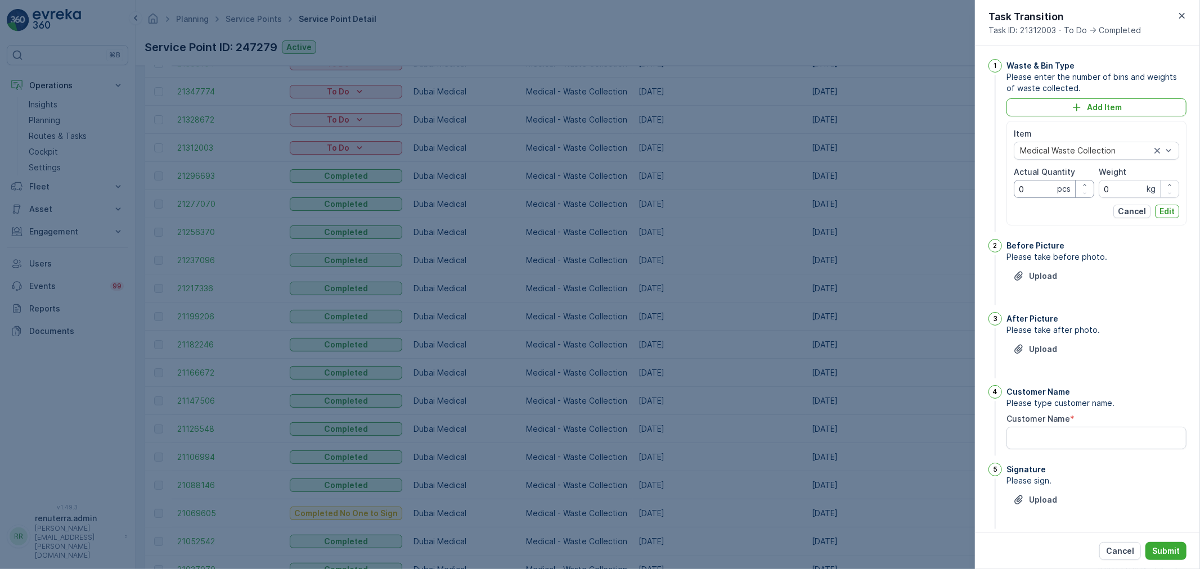
click at [1032, 184] on Quantity "0" at bounding box center [1054, 189] width 80 height 18
type Quantity "0"
click at [1032, 184] on Quantity "Actual Quantity" at bounding box center [1054, 189] width 80 height 18
type Quantity "109"
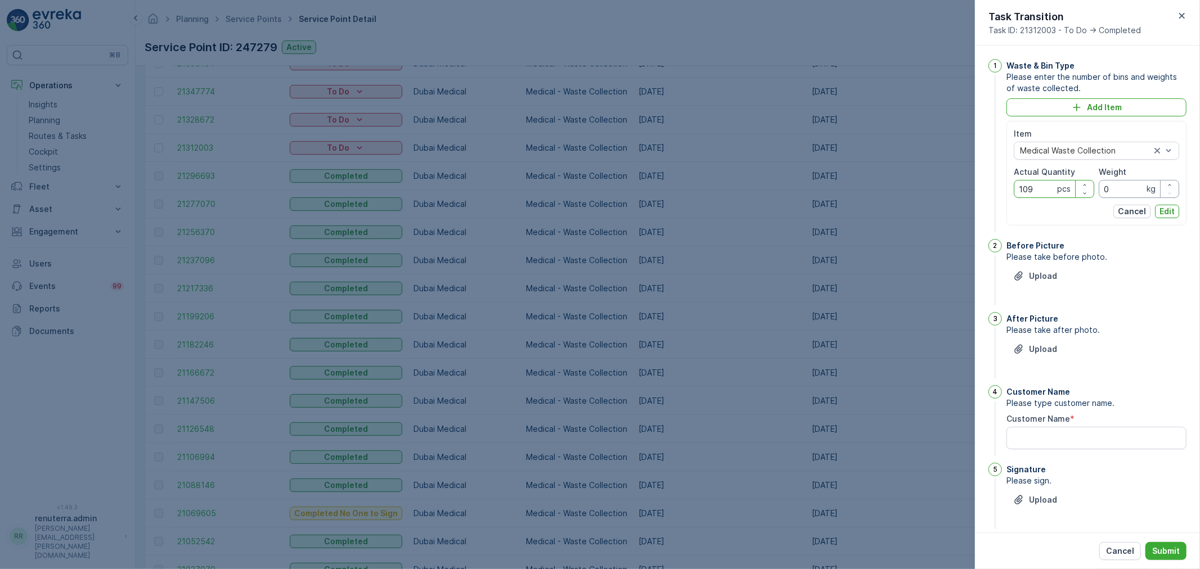
click at [1124, 191] on input "0" at bounding box center [1139, 189] width 80 height 18
click at [1051, 197] on Quantity "109" at bounding box center [1054, 189] width 80 height 18
type Quantity "112"
click at [1133, 197] on input "Weight" at bounding box center [1139, 189] width 80 height 18
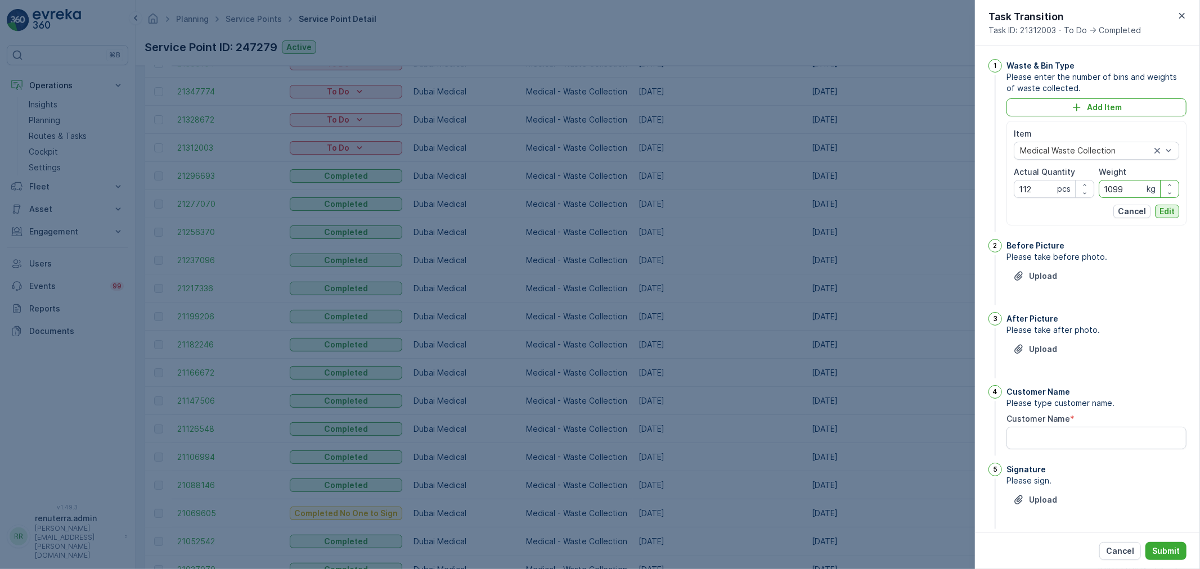
type input "1099"
click at [1166, 209] on p "Edit" at bounding box center [1167, 211] width 15 height 11
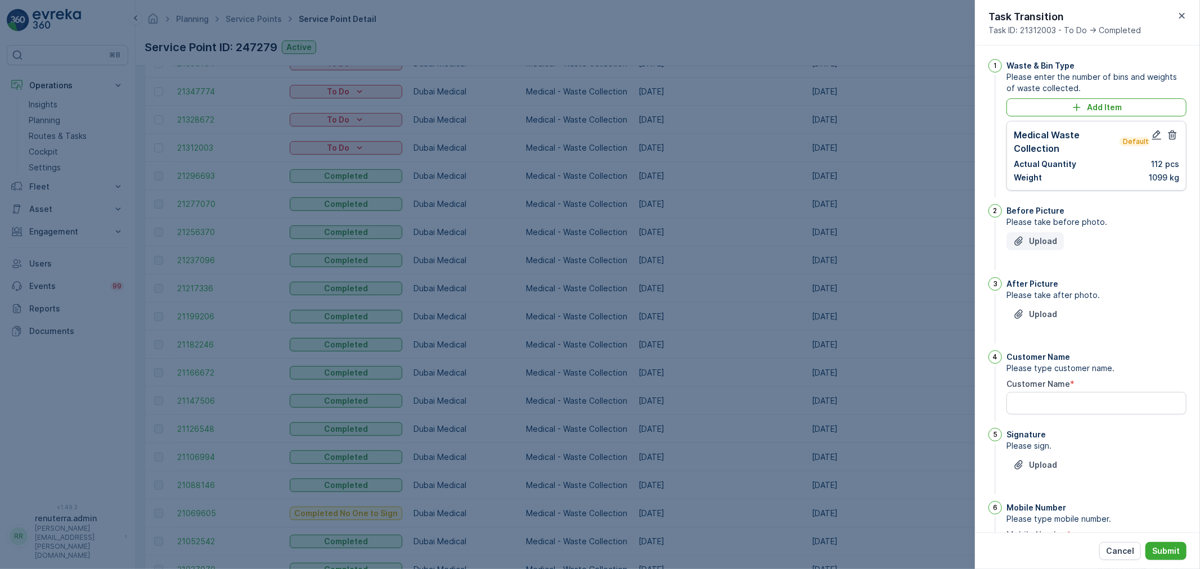
click at [1041, 236] on p "Upload" at bounding box center [1043, 241] width 28 height 11
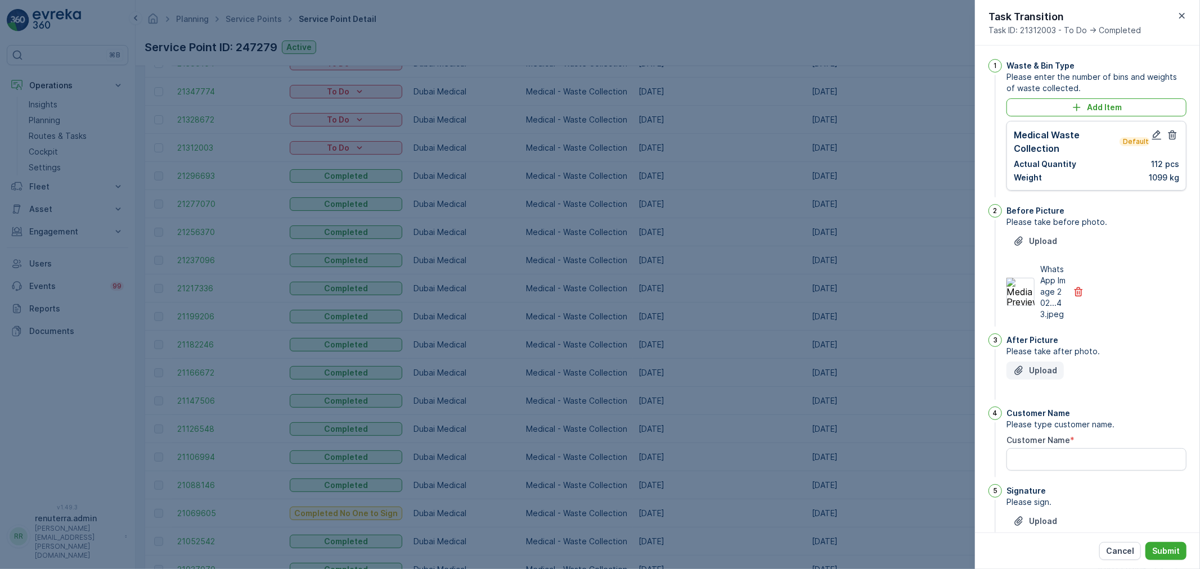
click at [1042, 376] on p "Upload" at bounding box center [1043, 370] width 28 height 11
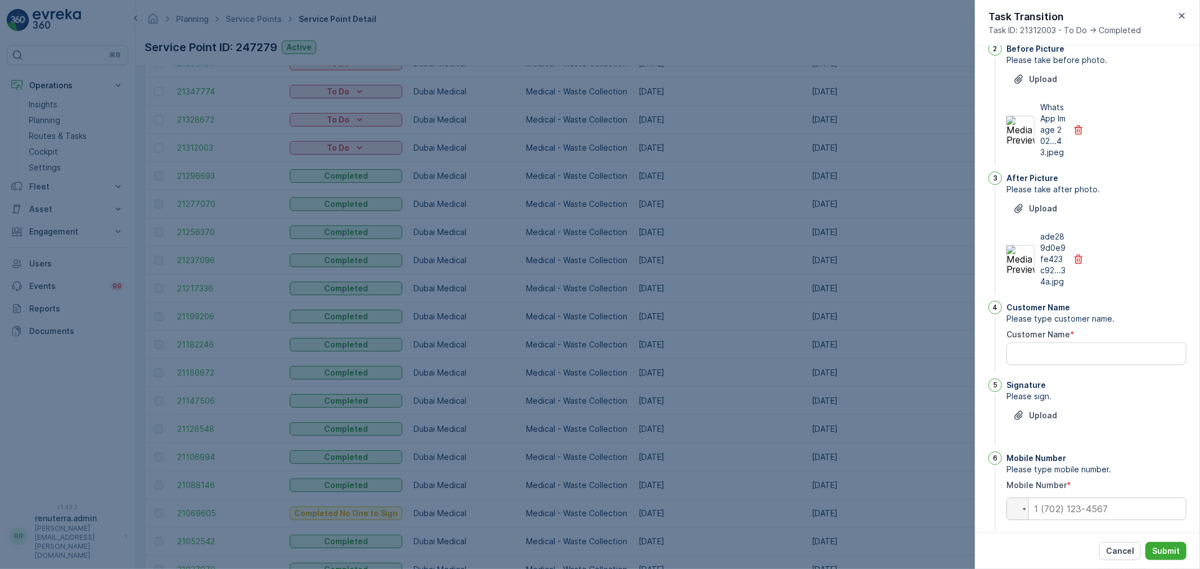
scroll to position [187, 0]
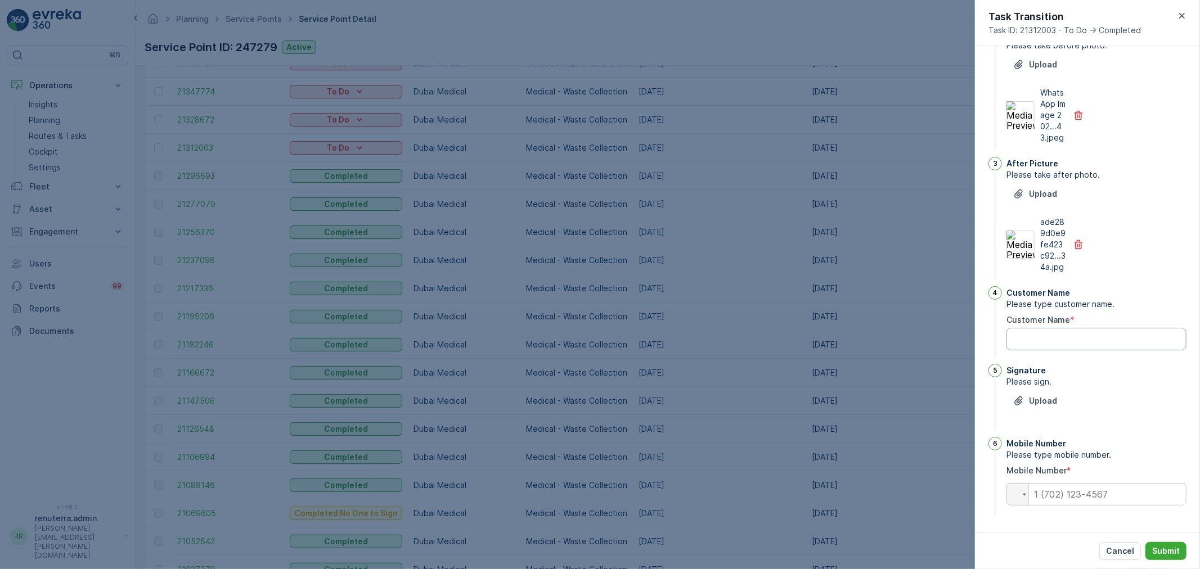
click at [1050, 351] on Name "Customer Name" at bounding box center [1097, 339] width 180 height 23
type Name "Gyayas"
click at [1039, 407] on p "Upload" at bounding box center [1043, 401] width 28 height 11
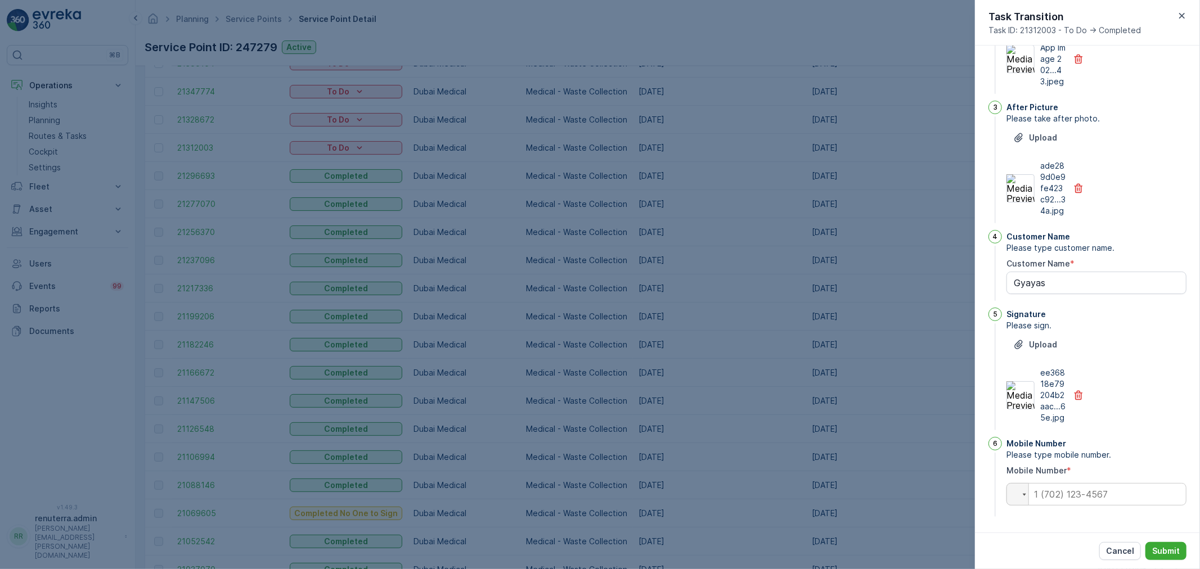
scroll to position [255, 0]
click at [1067, 502] on input "tel" at bounding box center [1097, 494] width 180 height 23
type input "0562084220"
click at [1144, 547] on div "Cancel Submit" at bounding box center [1142, 551] width 87 height 18
click at [1156, 547] on p "Submit" at bounding box center [1166, 551] width 28 height 11
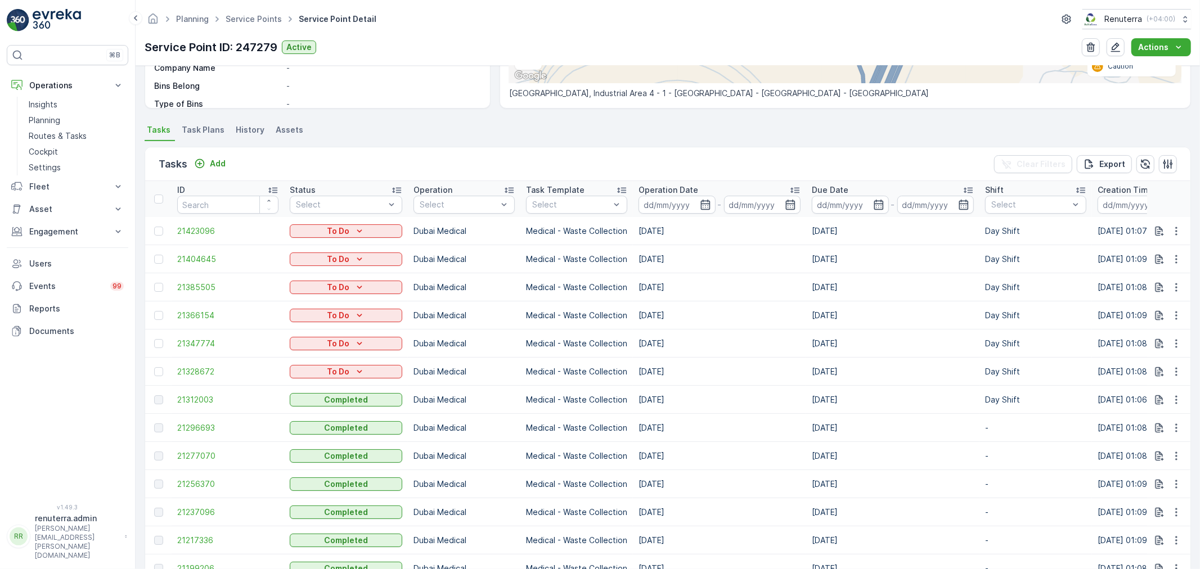
scroll to position [0, 0]
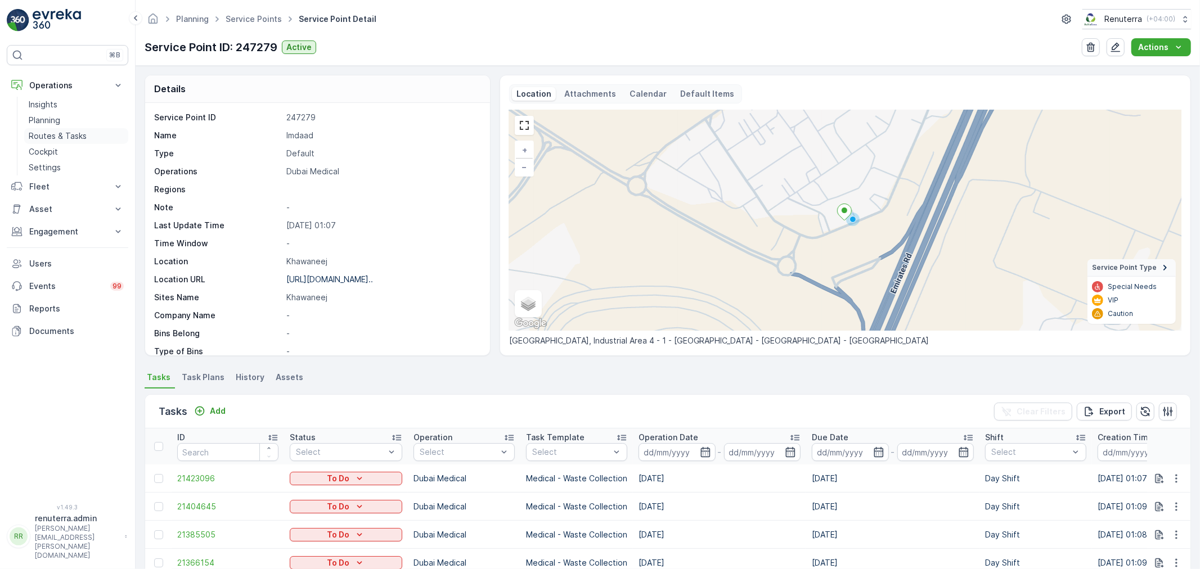
click at [64, 138] on p "Routes & Tasks" at bounding box center [58, 136] width 58 height 11
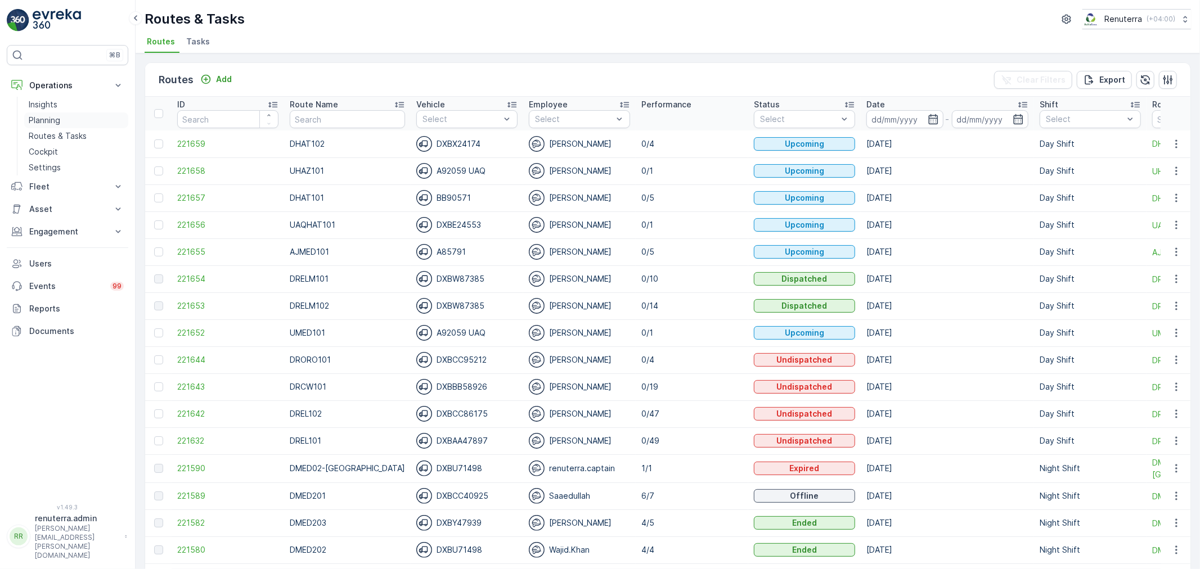
click at [57, 116] on p "Planning" at bounding box center [45, 120] width 32 height 11
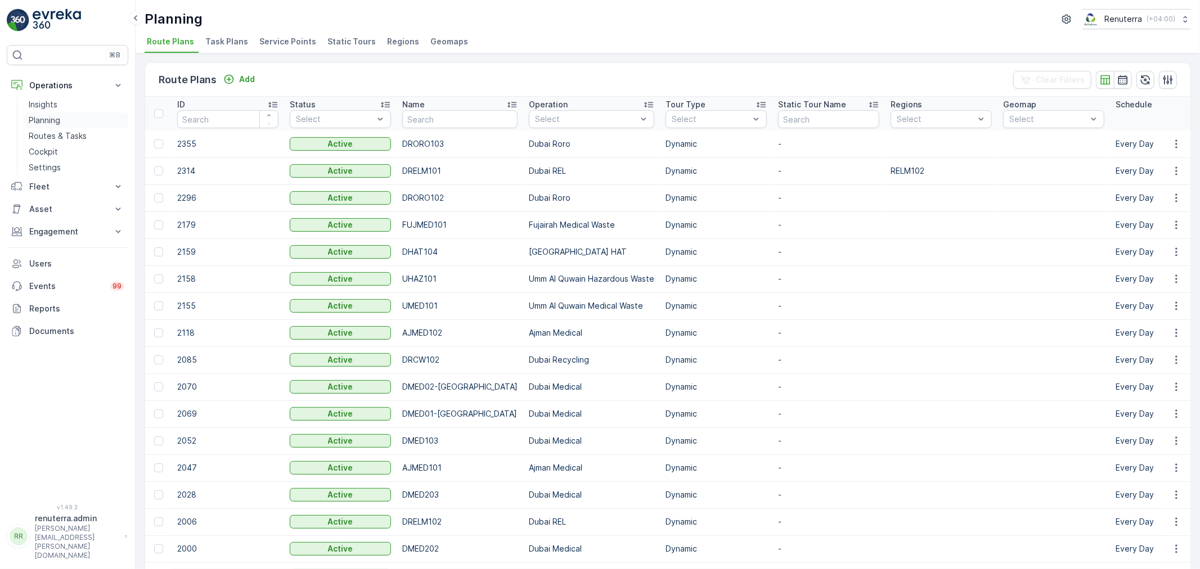
click at [69, 126] on link "Planning" at bounding box center [76, 121] width 104 height 16
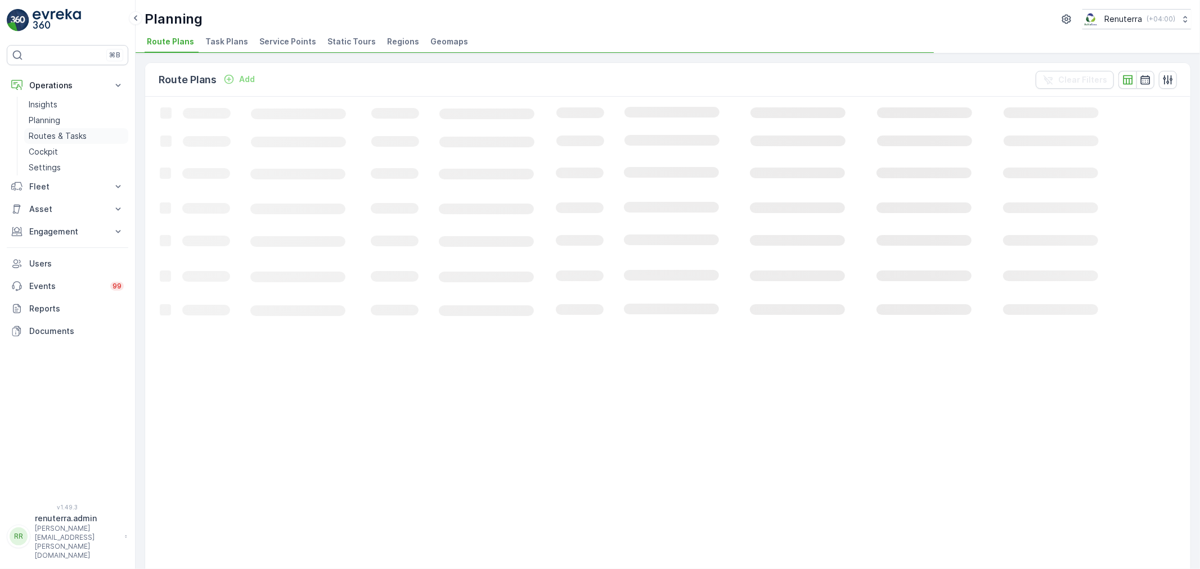
click at [62, 136] on p "Routes & Tasks" at bounding box center [58, 136] width 58 height 11
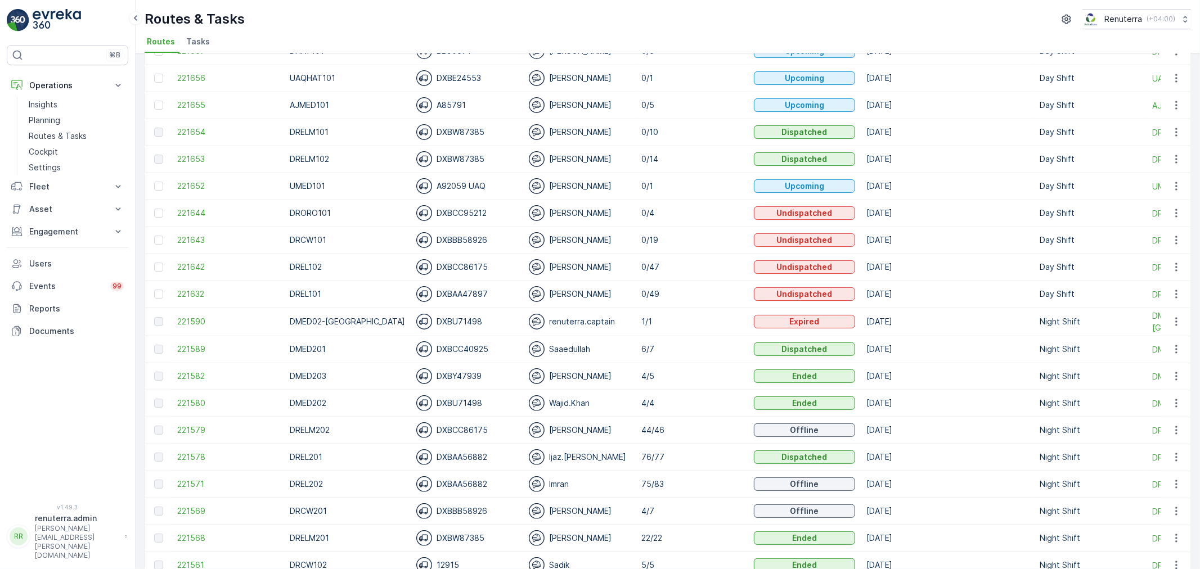
scroll to position [187, 0]
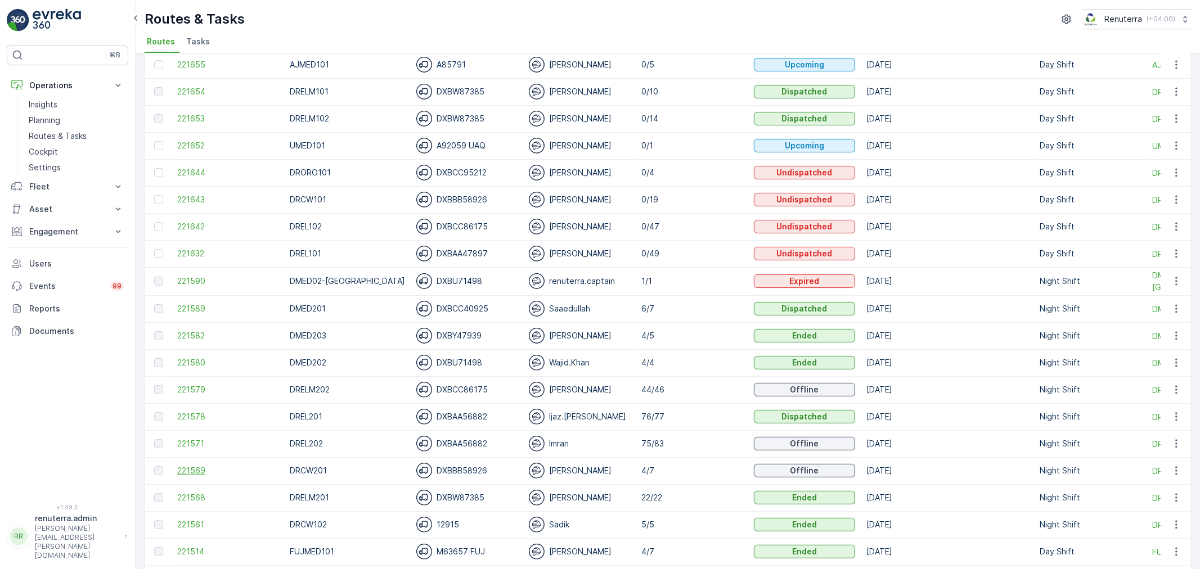
click at [191, 468] on span "221569" at bounding box center [227, 470] width 101 height 11
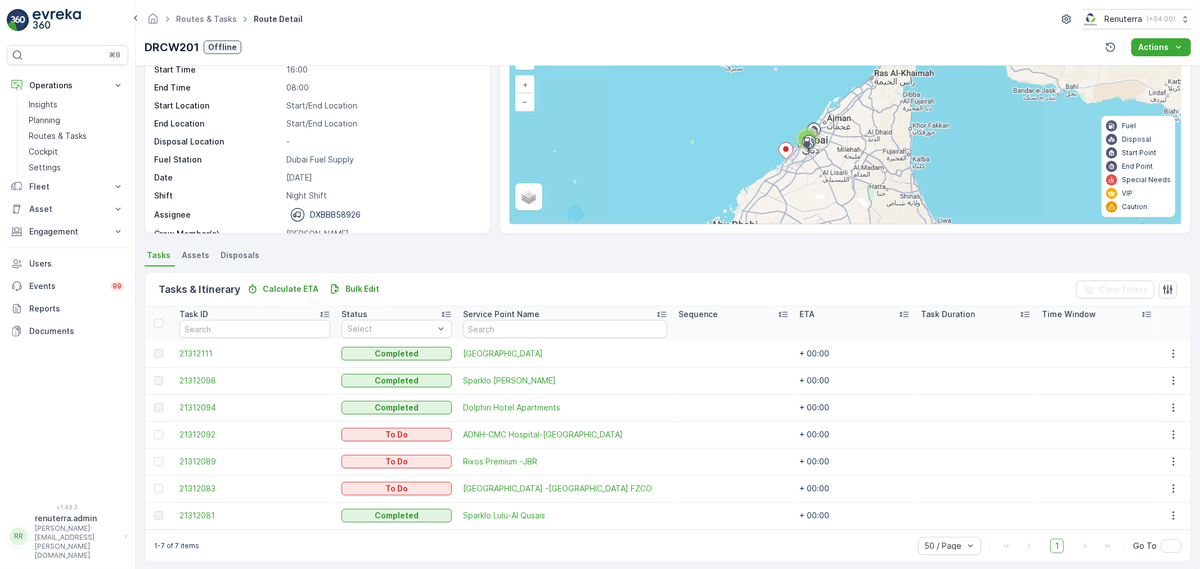
scroll to position [73, 0]
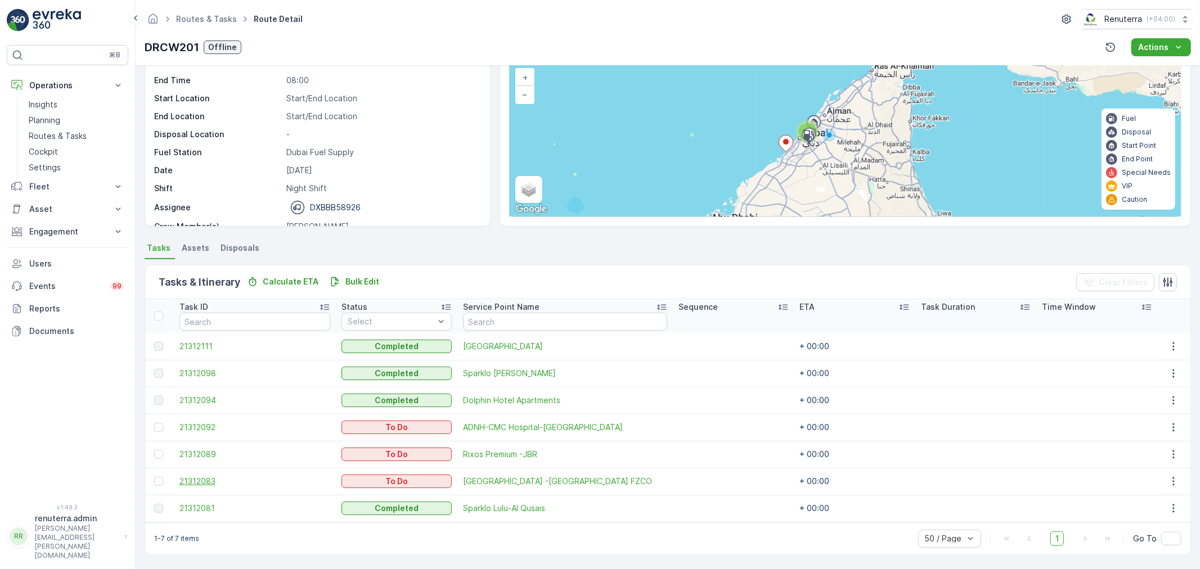
click at [195, 477] on span "21312083" at bounding box center [254, 481] width 151 height 11
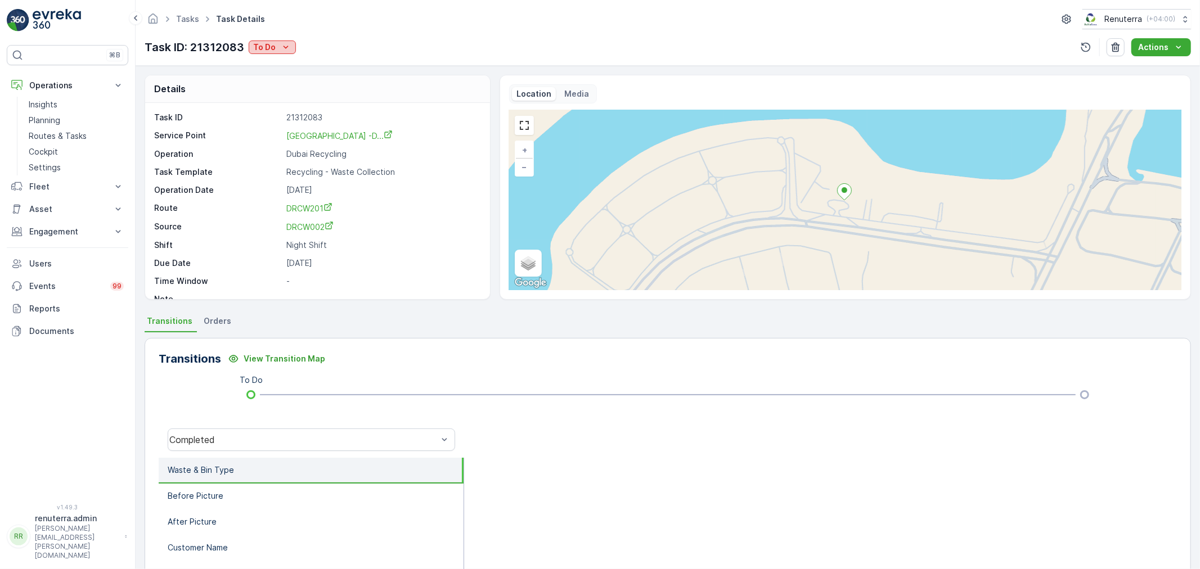
drag, startPoint x: 267, startPoint y: 57, endPoint x: 273, endPoint y: 52, distance: 7.6
click at [273, 52] on div "Tasks Task Details Renuterra ( +04:00 ) Task ID: 21312083 To Do Actions" at bounding box center [668, 33] width 1064 height 66
click at [272, 52] on p "To Do" at bounding box center [264, 47] width 23 height 11
click at [274, 56] on div "Completed" at bounding box center [309, 64] width 116 height 16
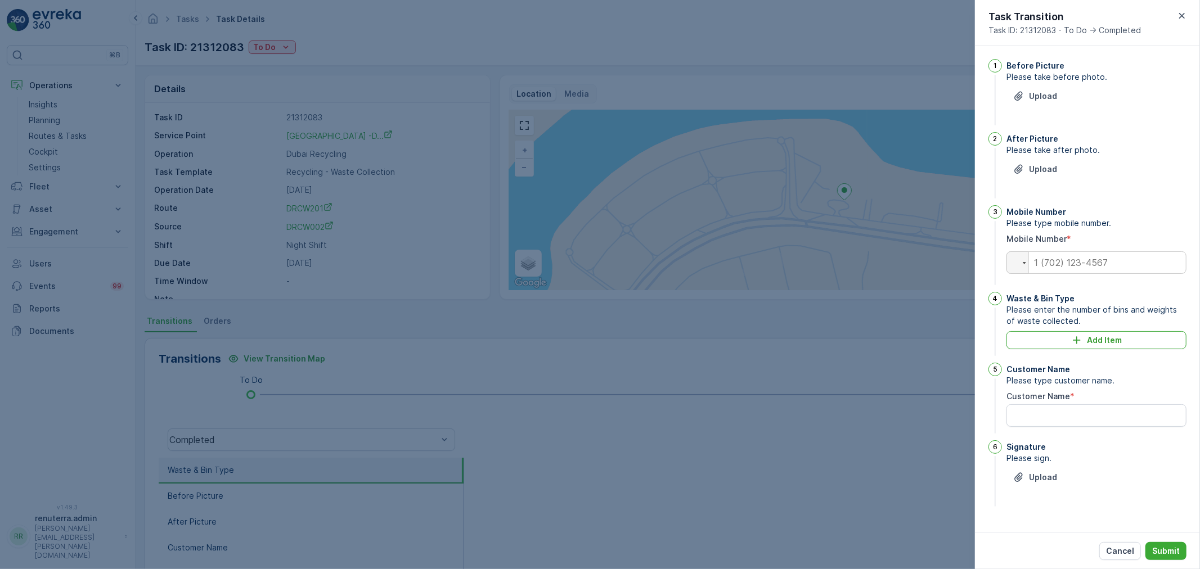
drag, startPoint x: 1180, startPoint y: 16, endPoint x: 1151, endPoint y: 25, distance: 30.8
click at [1178, 15] on icon "button" at bounding box center [1181, 15] width 11 height 11
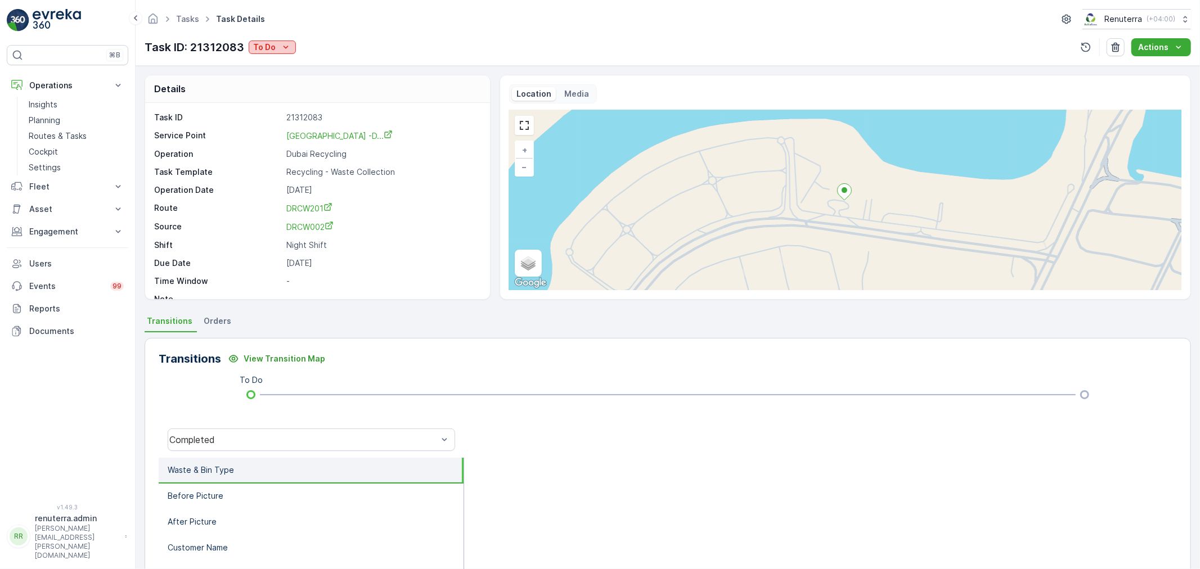
click at [272, 53] on button "To Do" at bounding box center [272, 48] width 47 height 14
click at [297, 98] on span "Completed No One to Sign" at bounding box center [307, 95] width 102 height 11
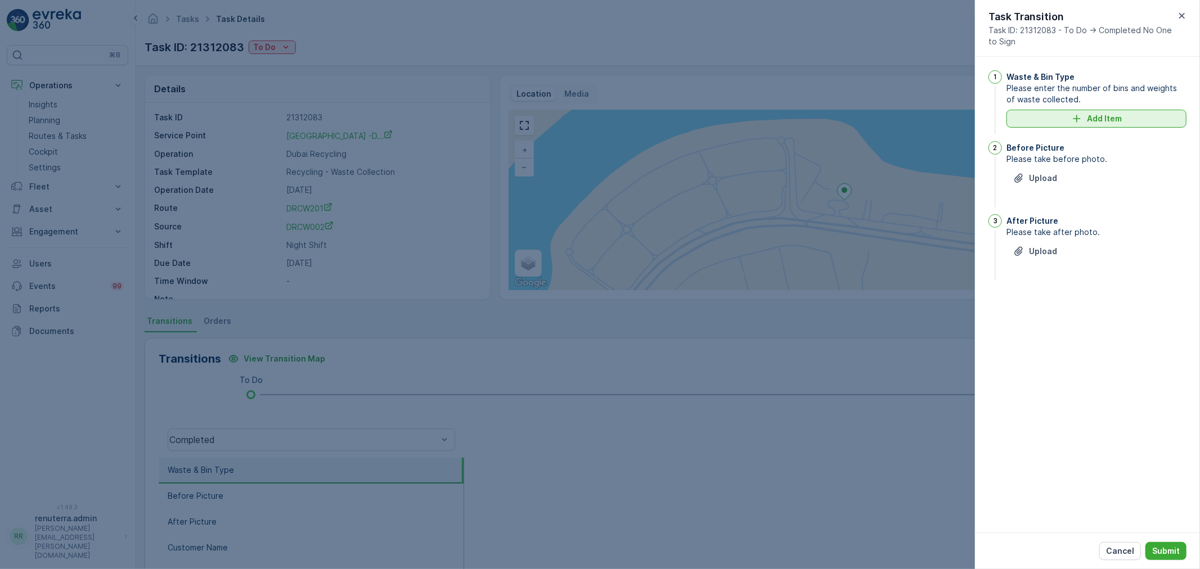
click at [1065, 122] on div "Add Item" at bounding box center [1096, 118] width 167 height 11
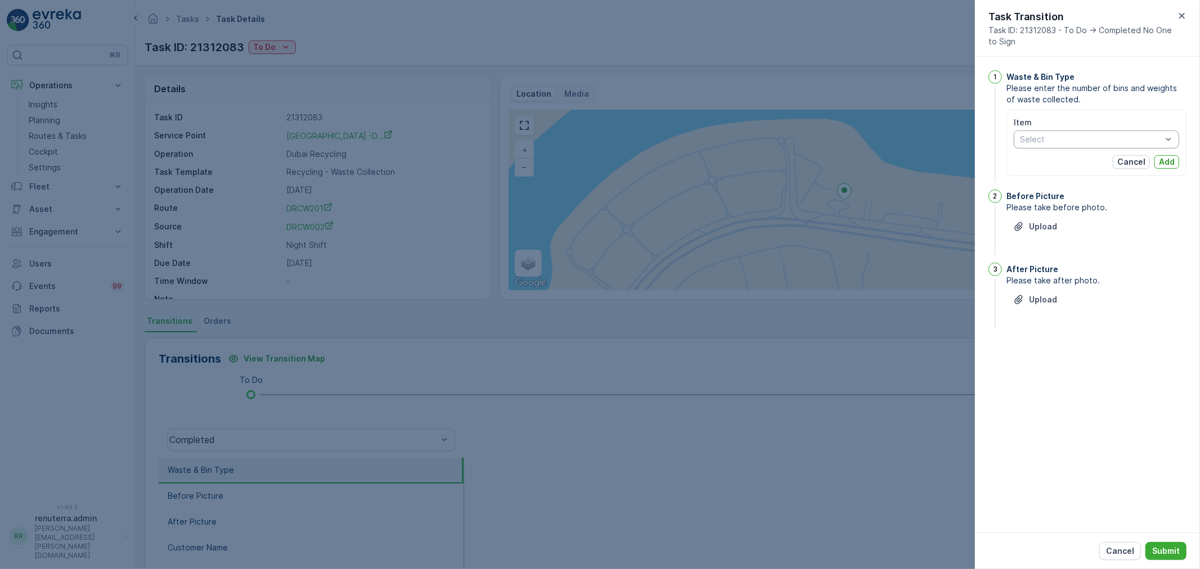
click at [1055, 145] on div "Select" at bounding box center [1096, 140] width 165 height 18
click at [1082, 119] on div "Item" at bounding box center [1096, 122] width 165 height 11
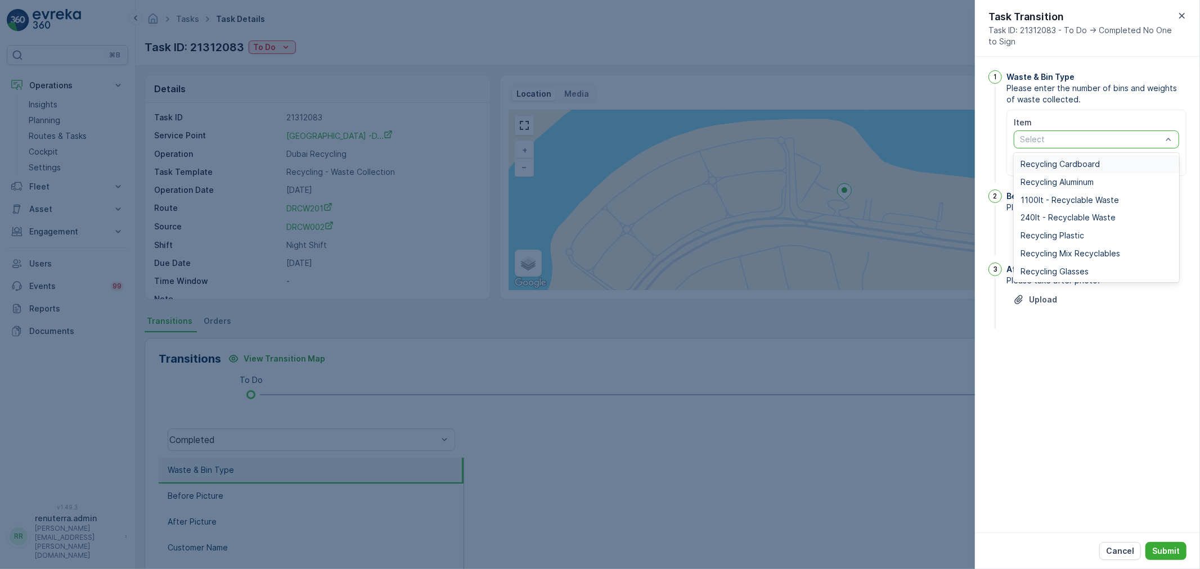
click at [1072, 164] on span "Recycling Cardboard" at bounding box center [1060, 164] width 79 height 9
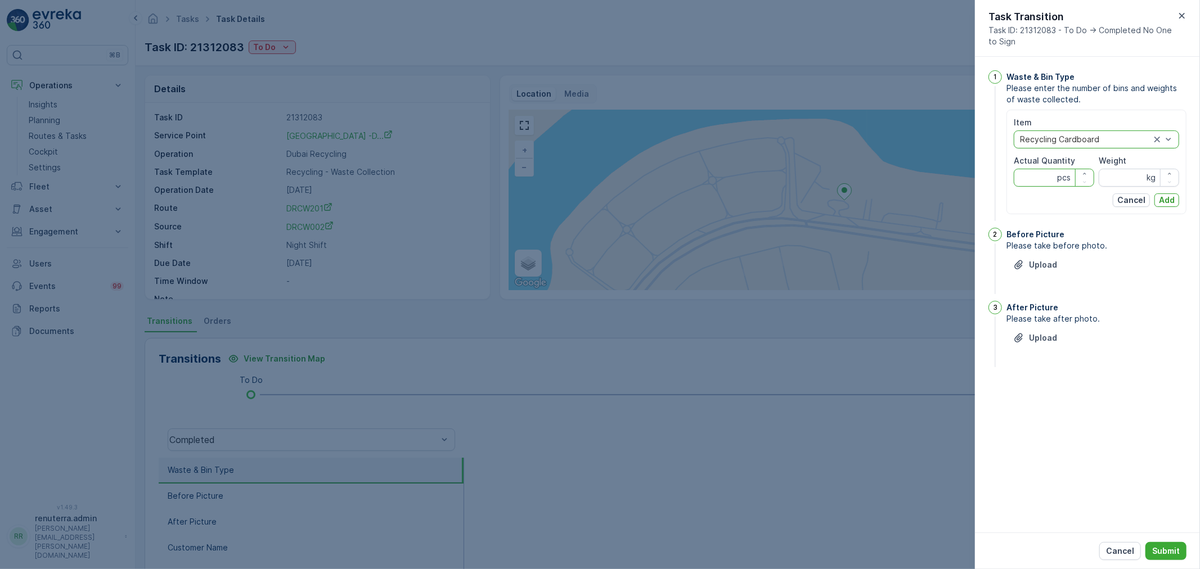
click at [1039, 174] on Quantity "Actual Quantity" at bounding box center [1054, 178] width 80 height 18
type Quantity "16"
click at [1139, 181] on input "Weight" at bounding box center [1139, 178] width 80 height 18
type input "40"
click at [1167, 199] on p "Add" at bounding box center [1167, 200] width 16 height 11
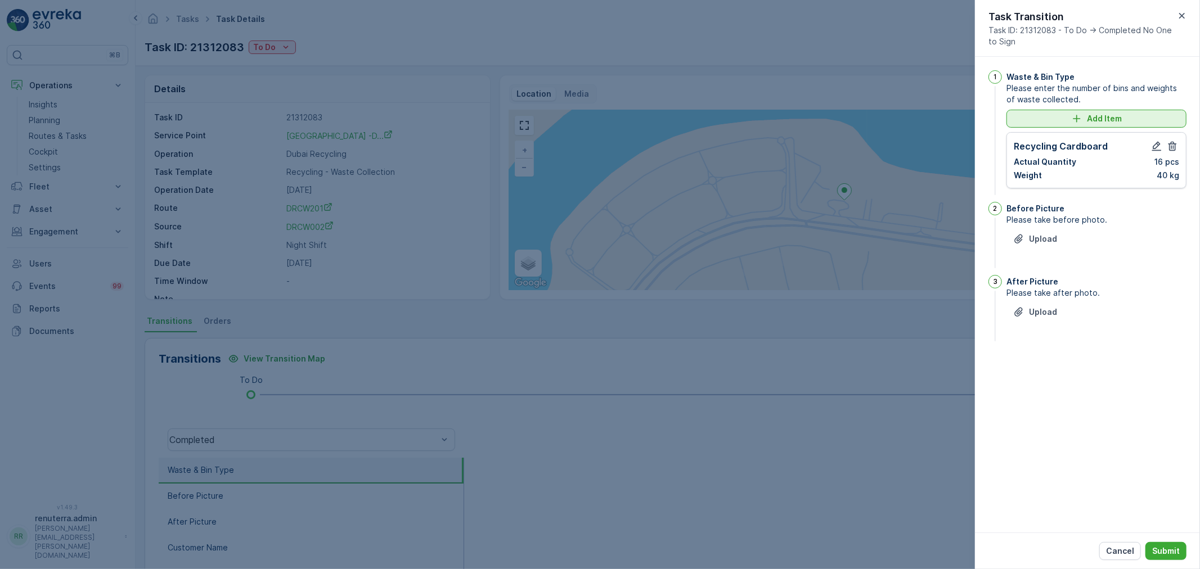
click at [1122, 123] on div "Add Item" at bounding box center [1096, 118] width 167 height 11
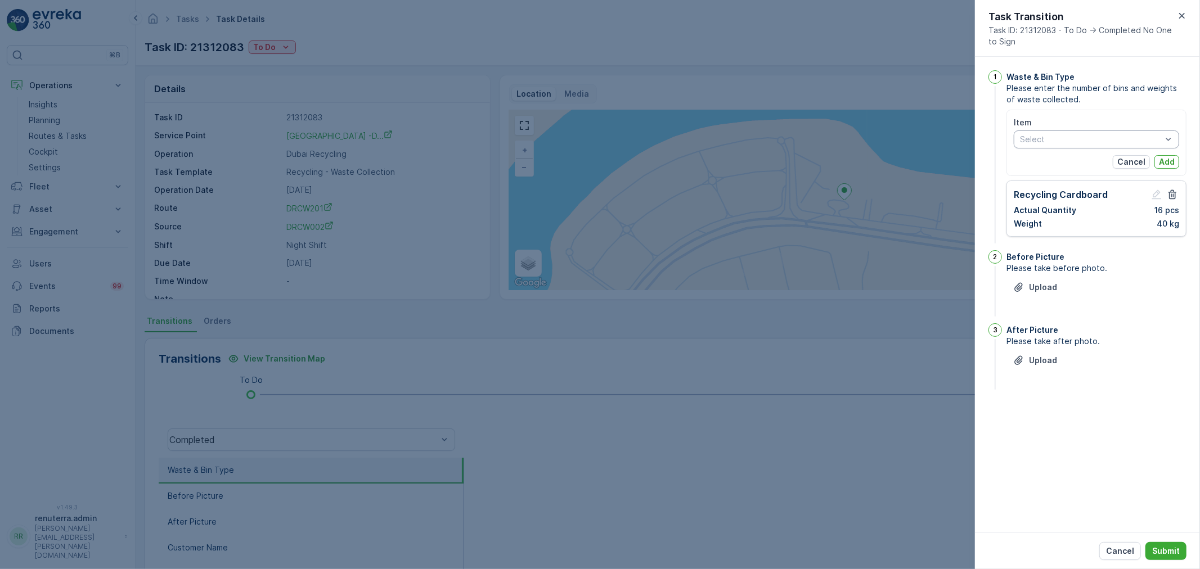
click at [1114, 147] on div "Select" at bounding box center [1096, 140] width 165 height 18
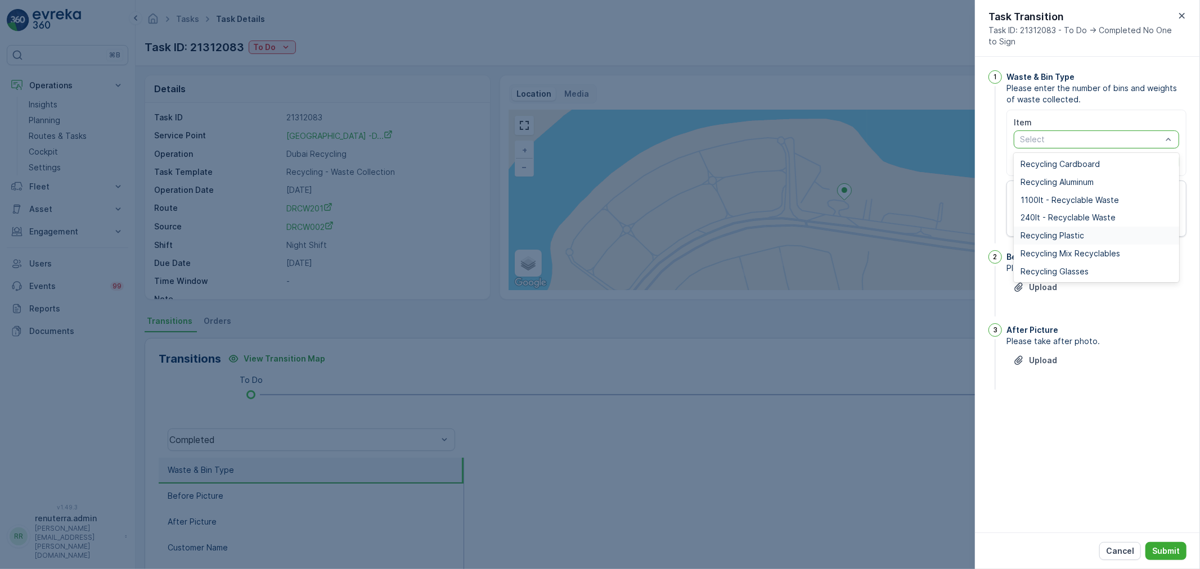
drag, startPoint x: 1071, startPoint y: 238, endPoint x: 1062, endPoint y: 234, distance: 9.8
click at [1070, 237] on span "Recycling Plastic" at bounding box center [1053, 235] width 64 height 9
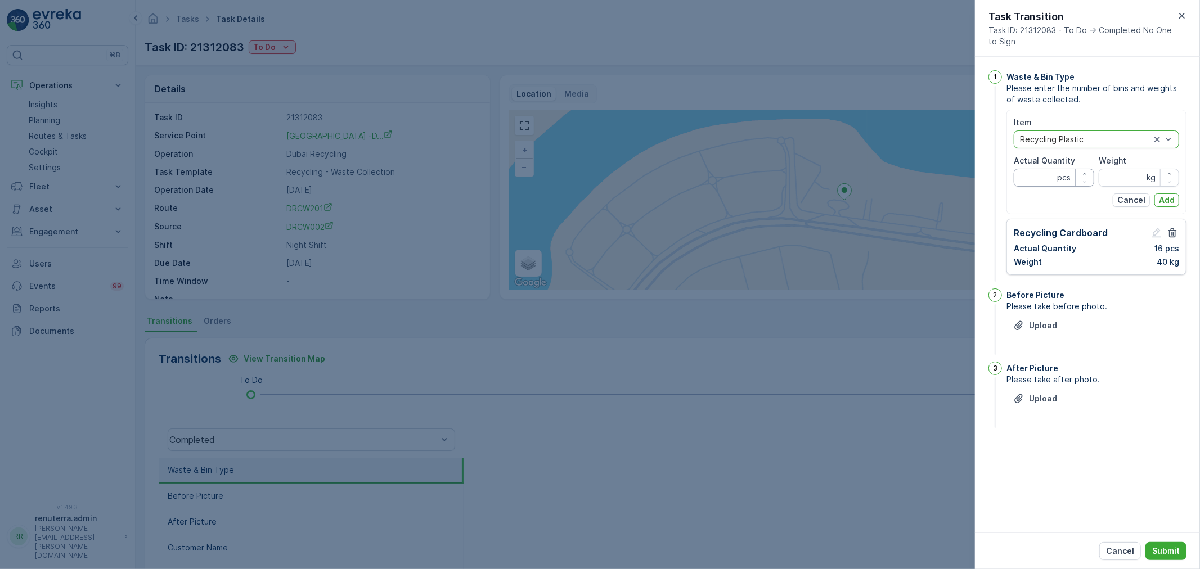
click at [1033, 176] on Quantity "Actual Quantity" at bounding box center [1054, 178] width 80 height 18
type Quantity "6"
click at [1133, 176] on input "Weight" at bounding box center [1139, 178] width 80 height 18
type input "45"
click at [1162, 198] on p "Add" at bounding box center [1167, 200] width 16 height 11
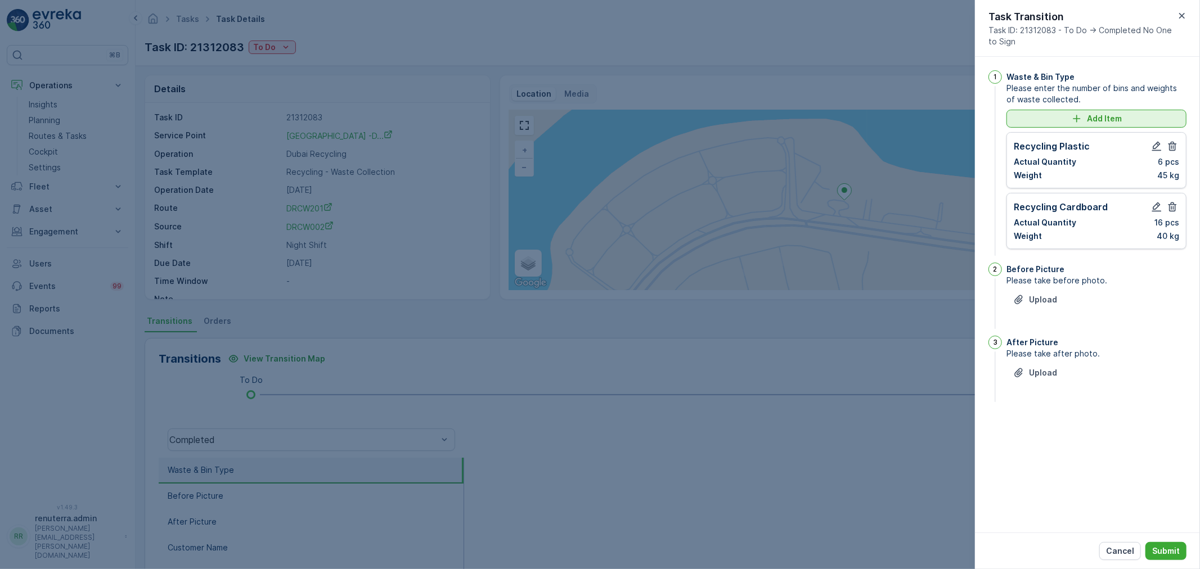
drag, startPoint x: 1105, startPoint y: 129, endPoint x: 1104, endPoint y: 121, distance: 8.5
click at [1105, 127] on div "Add Item Recycling Plastic Actual Quantity 6 pcs Weight 45 kg Recycling Cardboa…" at bounding box center [1097, 180] width 180 height 140
click at [1104, 120] on p "Add Item" at bounding box center [1104, 118] width 35 height 11
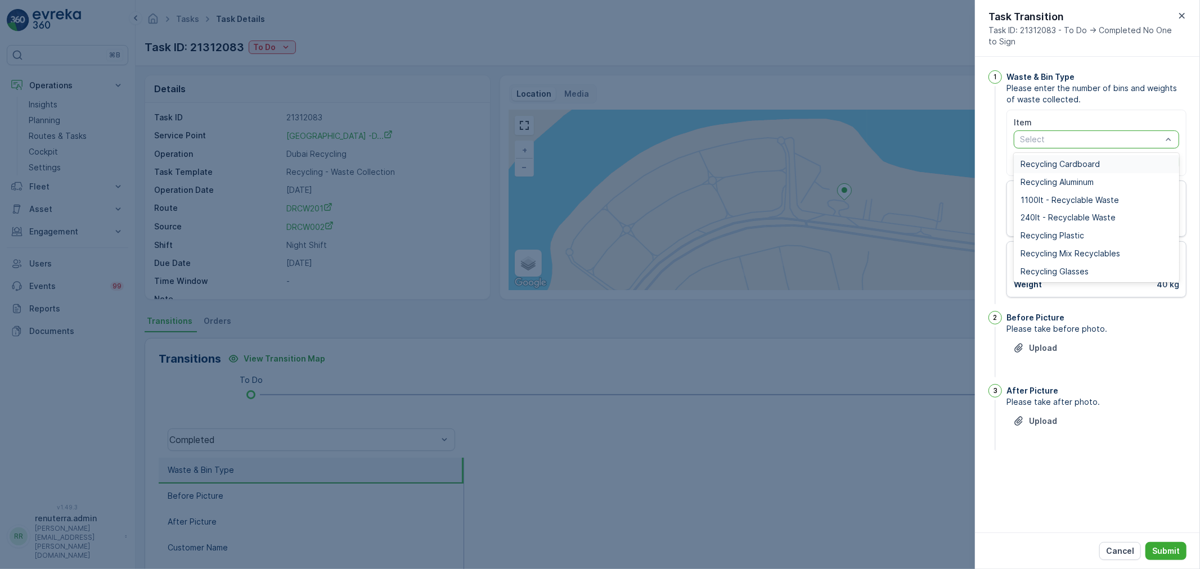
click at [1072, 145] on div "Select" at bounding box center [1096, 140] width 165 height 18
click at [1060, 174] on div "Recycling Aluminum" at bounding box center [1096, 182] width 165 height 18
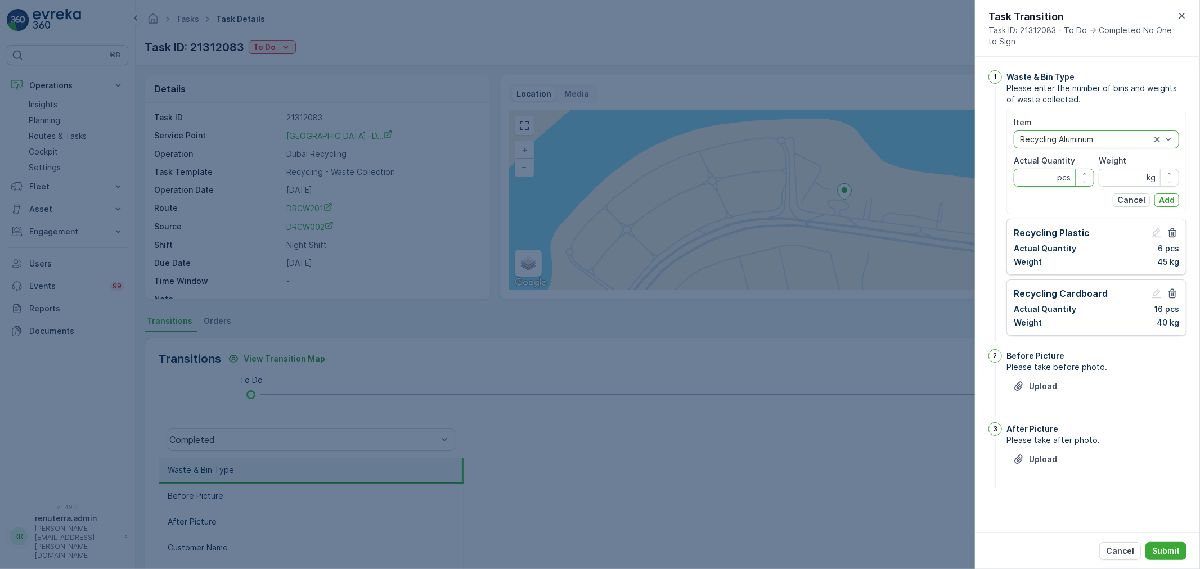
click at [1051, 179] on Quantity "Actual Quantity" at bounding box center [1054, 178] width 80 height 18
type Quantity "6"
type Quantity "5"
drag, startPoint x: 1134, startPoint y: 169, endPoint x: 1116, endPoint y: 166, distance: 18.3
click at [1122, 169] on input "Weight" at bounding box center [1139, 178] width 80 height 18
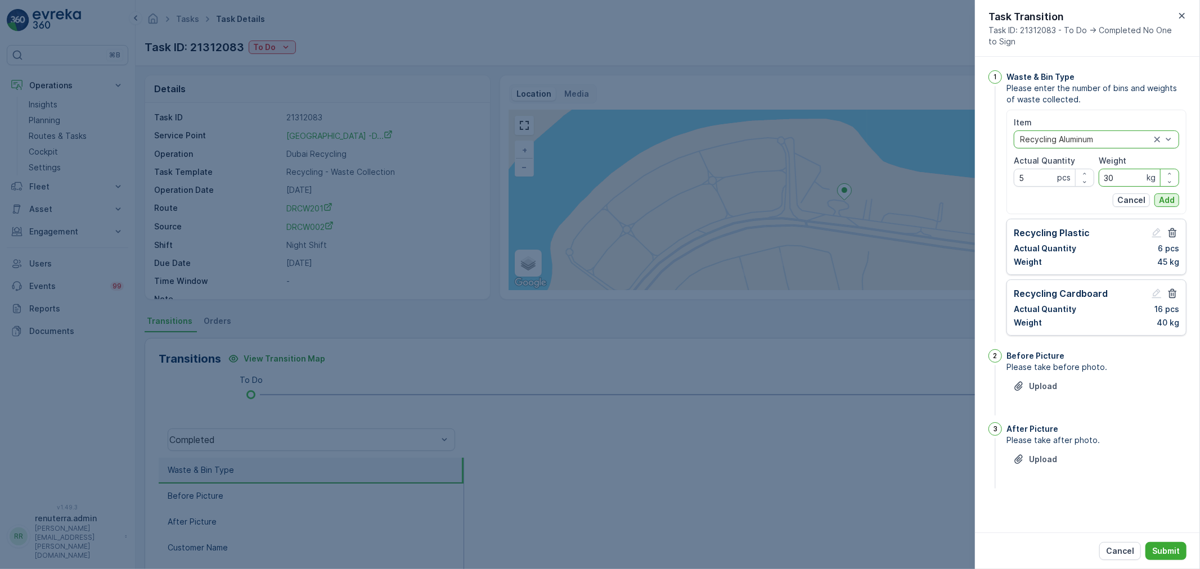
type input "30"
click at [1171, 196] on p "Add" at bounding box center [1167, 200] width 16 height 11
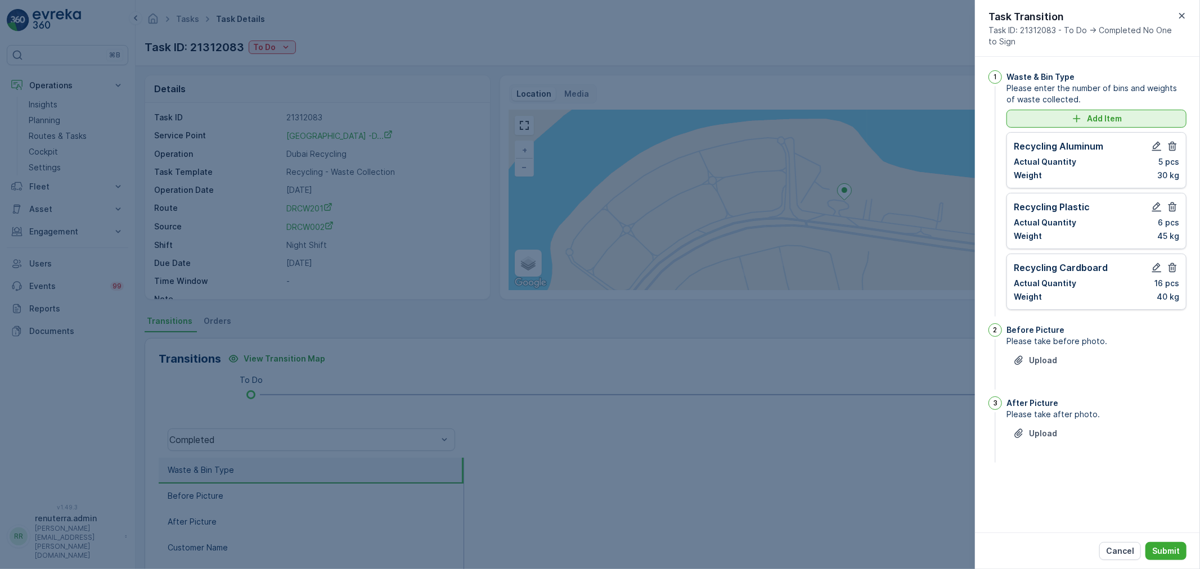
click at [1093, 115] on p "Add Item" at bounding box center [1104, 118] width 35 height 11
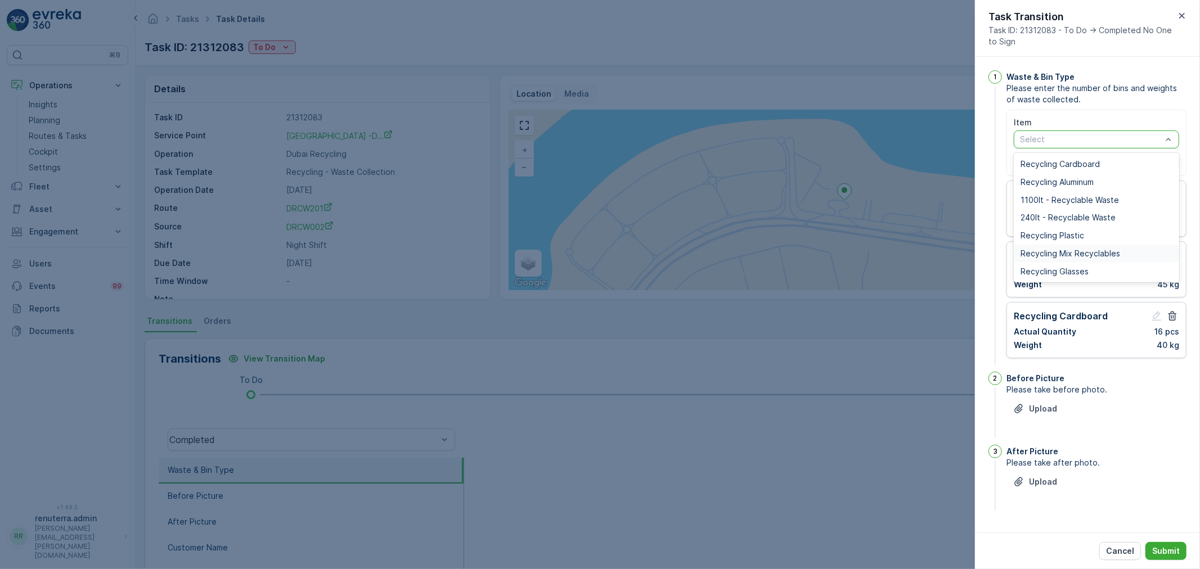
click at [1080, 255] on span "Recycling Mix Recyclables" at bounding box center [1071, 253] width 100 height 9
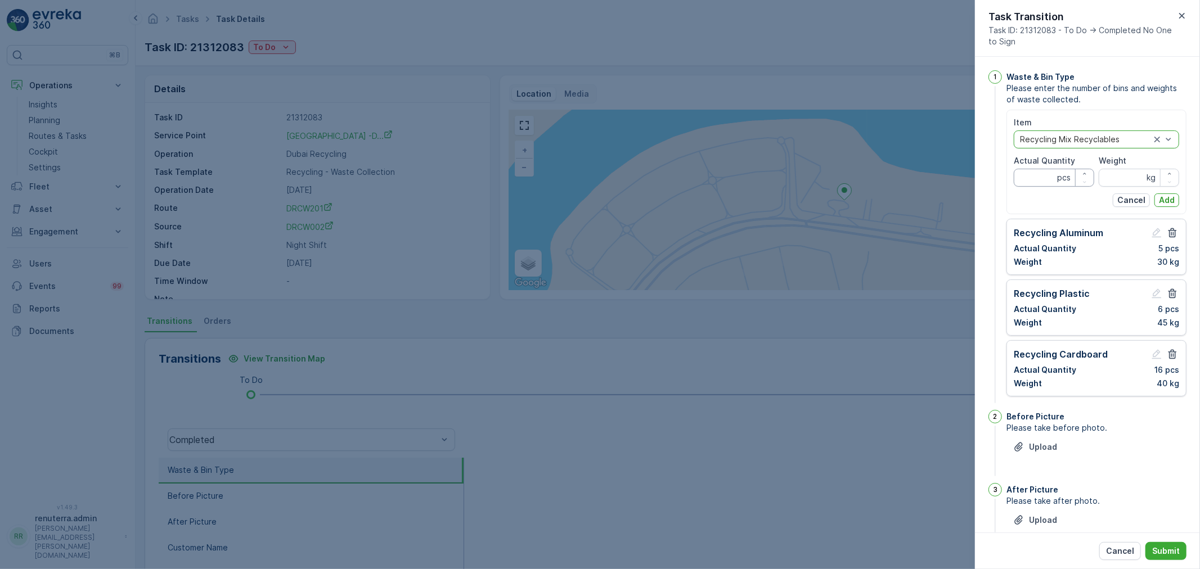
click at [1041, 178] on Quantity "Actual Quantity" at bounding box center [1054, 178] width 80 height 18
type Quantity "26"
click at [1111, 174] on input "Weight" at bounding box center [1139, 178] width 80 height 18
type input "130"
drag, startPoint x: 1152, startPoint y: 194, endPoint x: 1107, endPoint y: 220, distance: 51.9
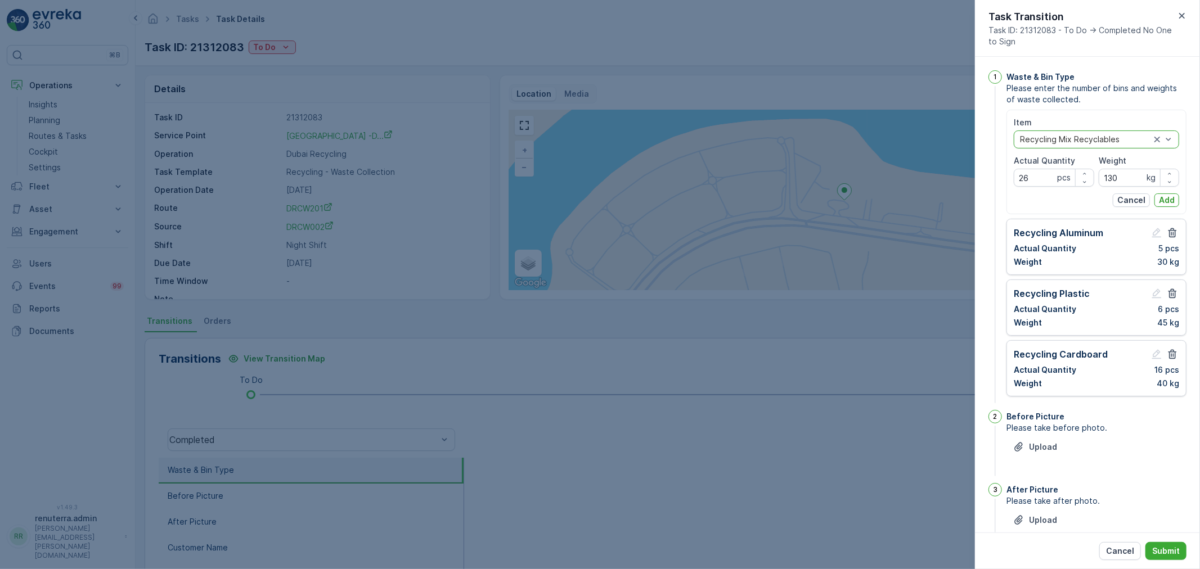
click at [1151, 194] on div "Cancel Add" at bounding box center [1096, 201] width 165 height 14
click at [1161, 198] on p "Add" at bounding box center [1167, 200] width 16 height 11
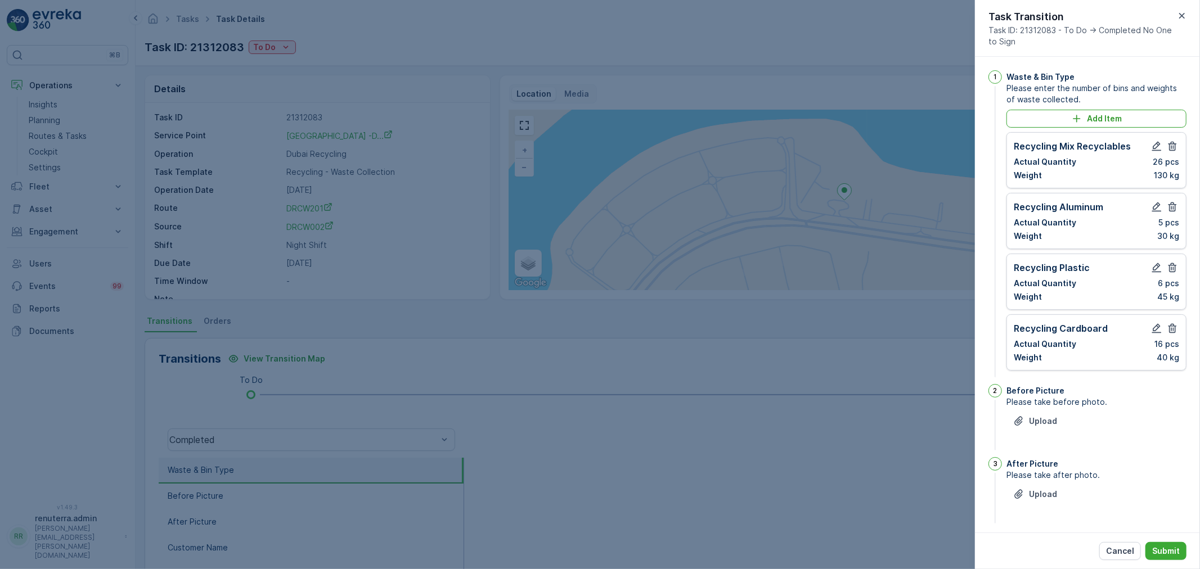
scroll to position [7, 0]
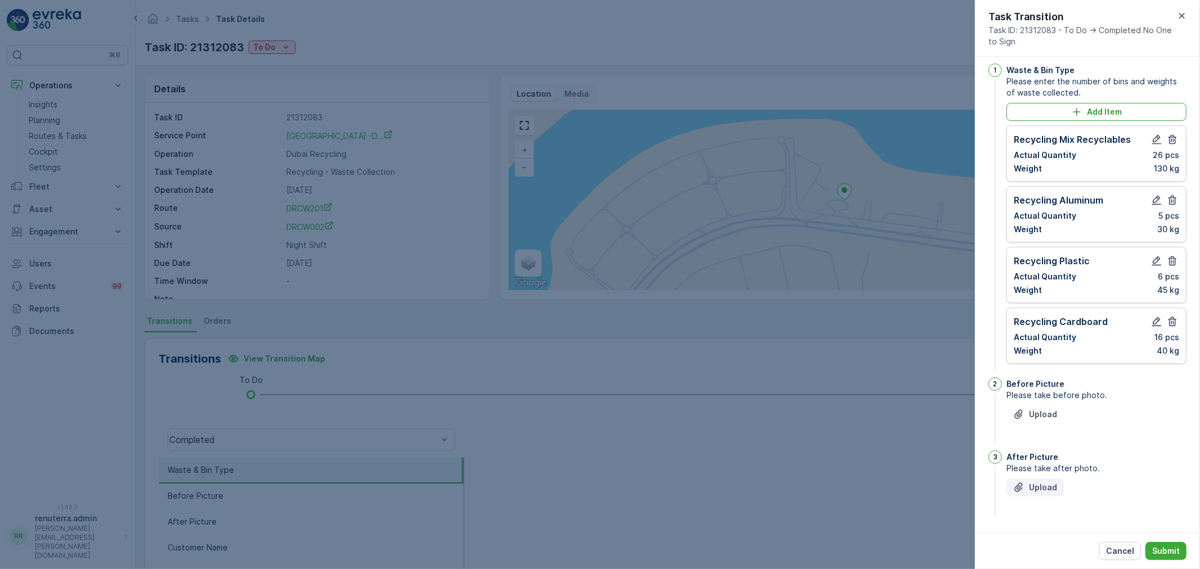
click at [1054, 484] on p "Upload" at bounding box center [1043, 487] width 28 height 11
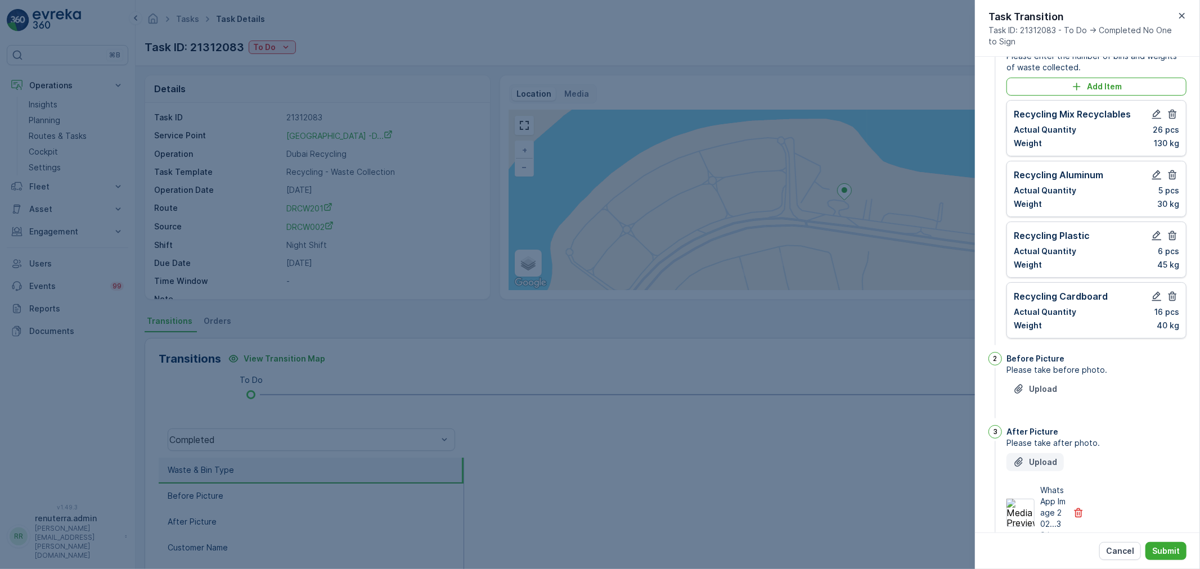
click at [1049, 457] on p "Upload" at bounding box center [1043, 462] width 28 height 11
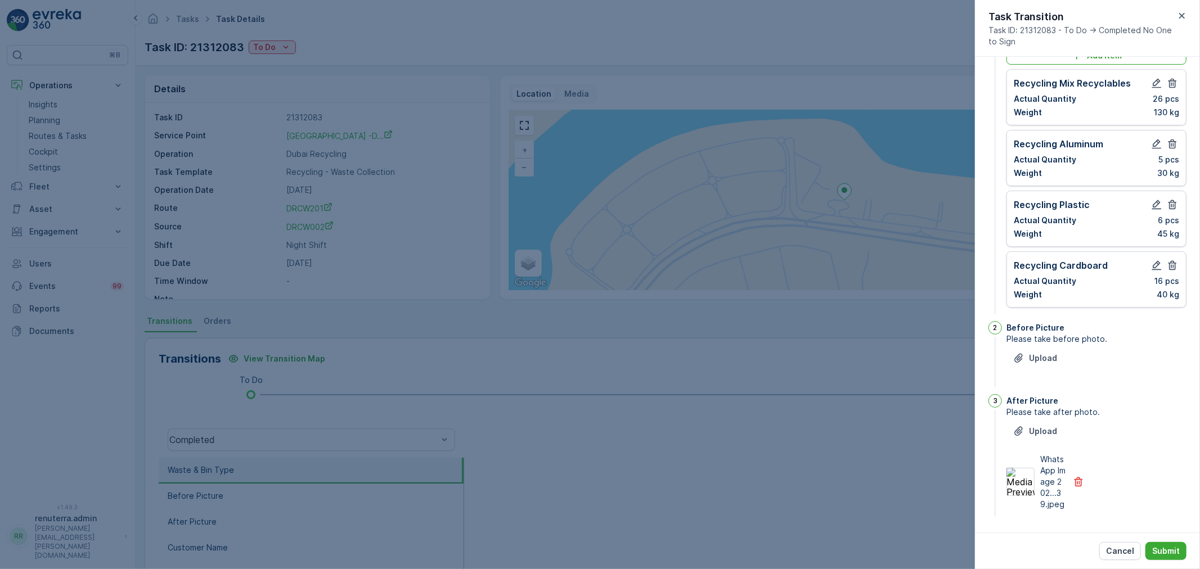
drag, startPoint x: 1049, startPoint y: 330, endPoint x: 1041, endPoint y: 349, distance: 21.2
click at [1049, 334] on span "Please take before photo." at bounding box center [1097, 339] width 180 height 11
click at [1041, 353] on p "Upload" at bounding box center [1043, 358] width 28 height 11
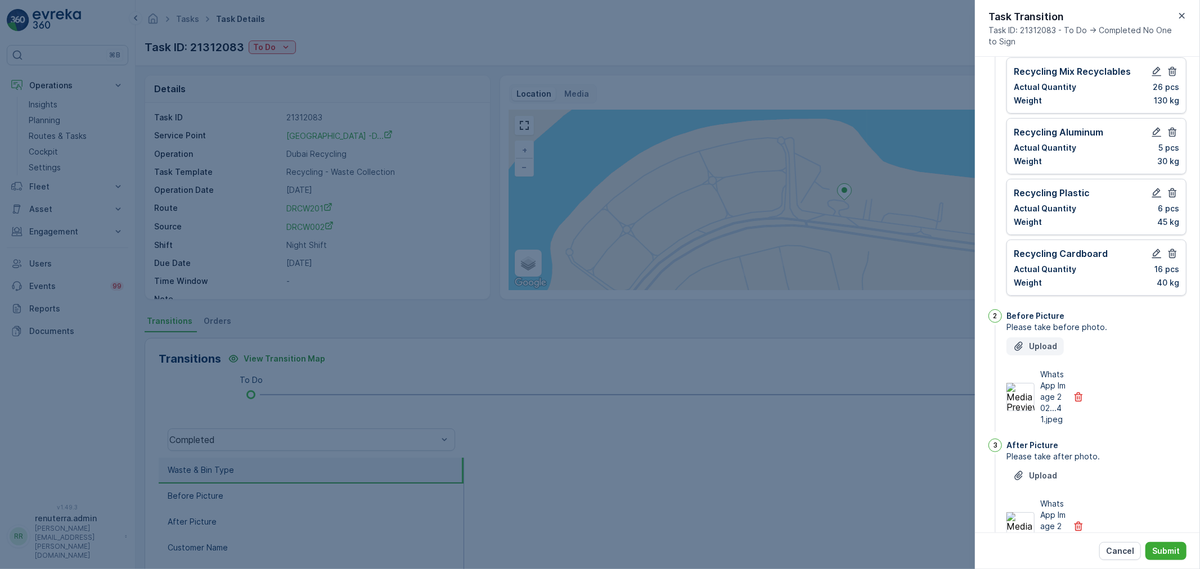
click at [1048, 352] on button "Upload" at bounding box center [1035, 347] width 57 height 18
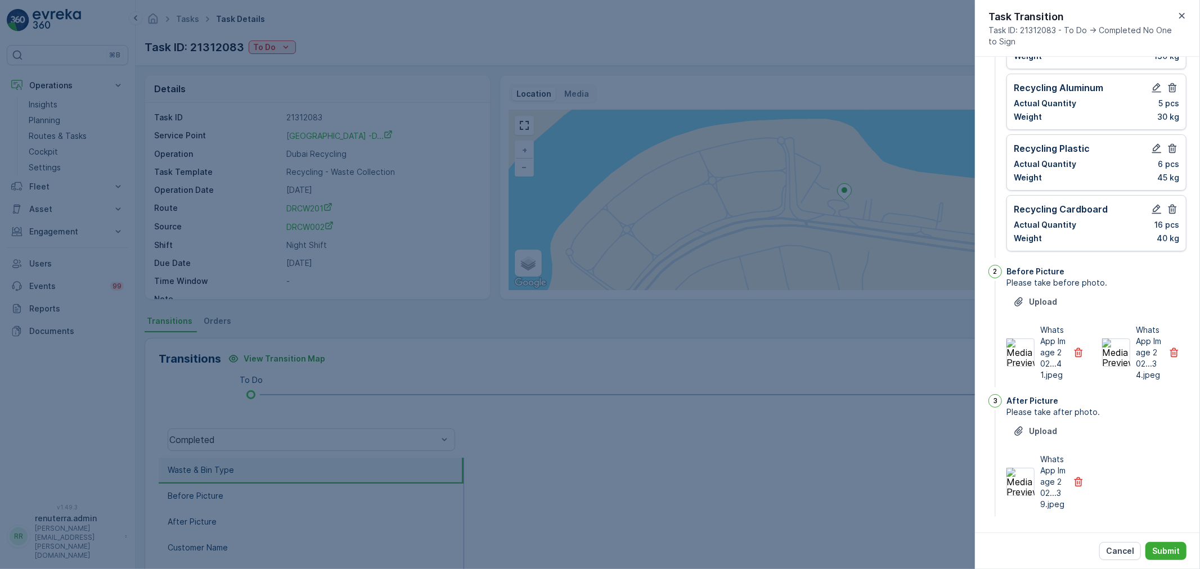
scroll to position [142, 0]
click at [1044, 426] on p "Upload" at bounding box center [1043, 431] width 28 height 11
click at [1163, 552] on p "Submit" at bounding box center [1166, 551] width 28 height 11
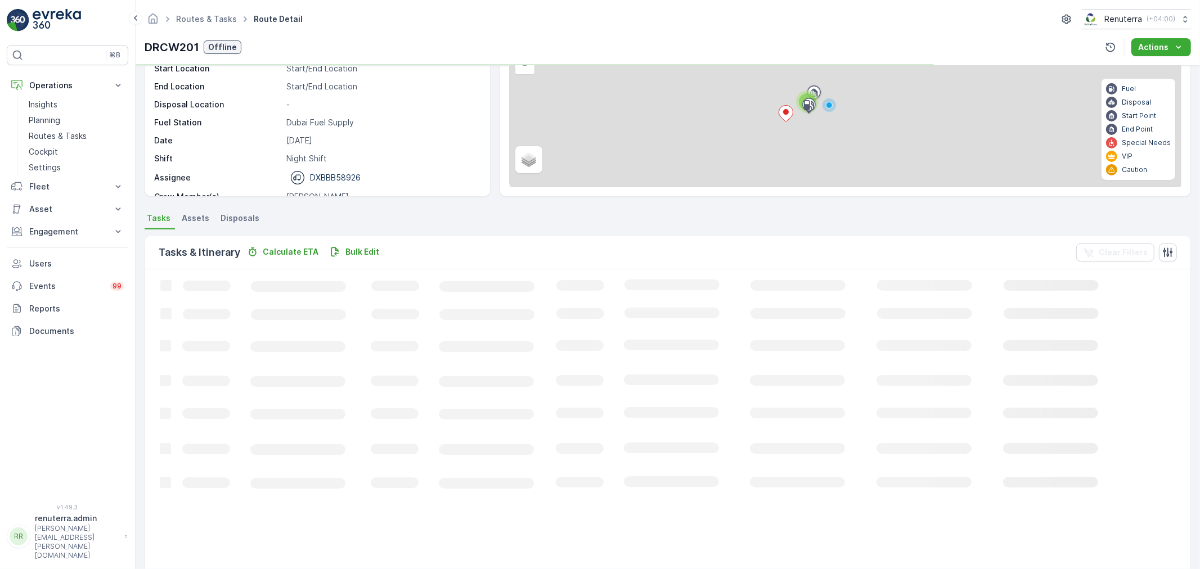
scroll to position [73, 0]
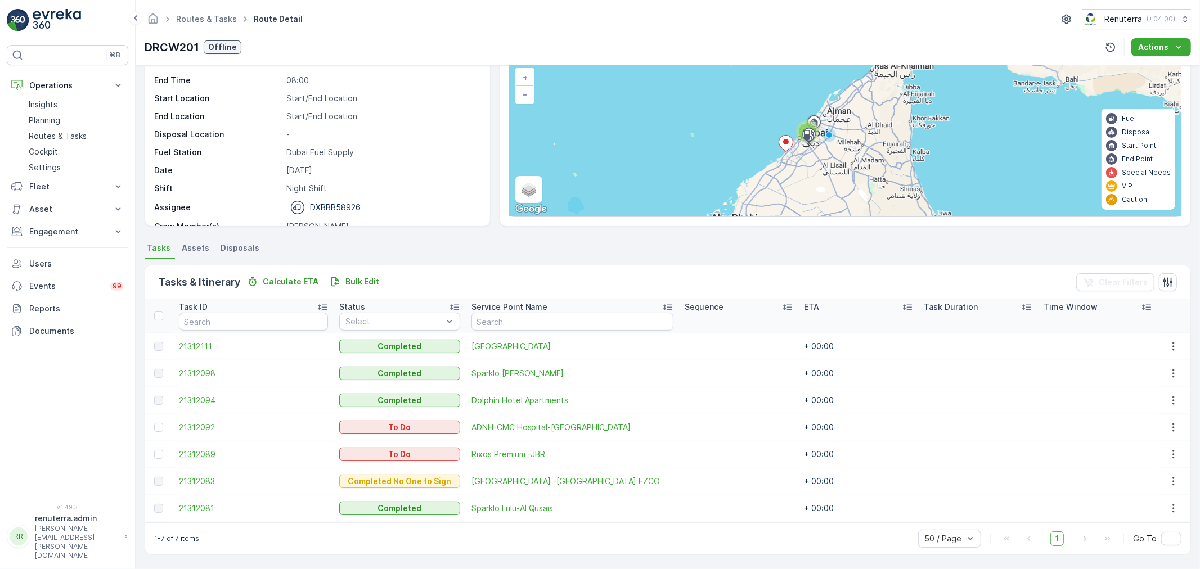
click at [195, 451] on span "21312089" at bounding box center [253, 454] width 149 height 11
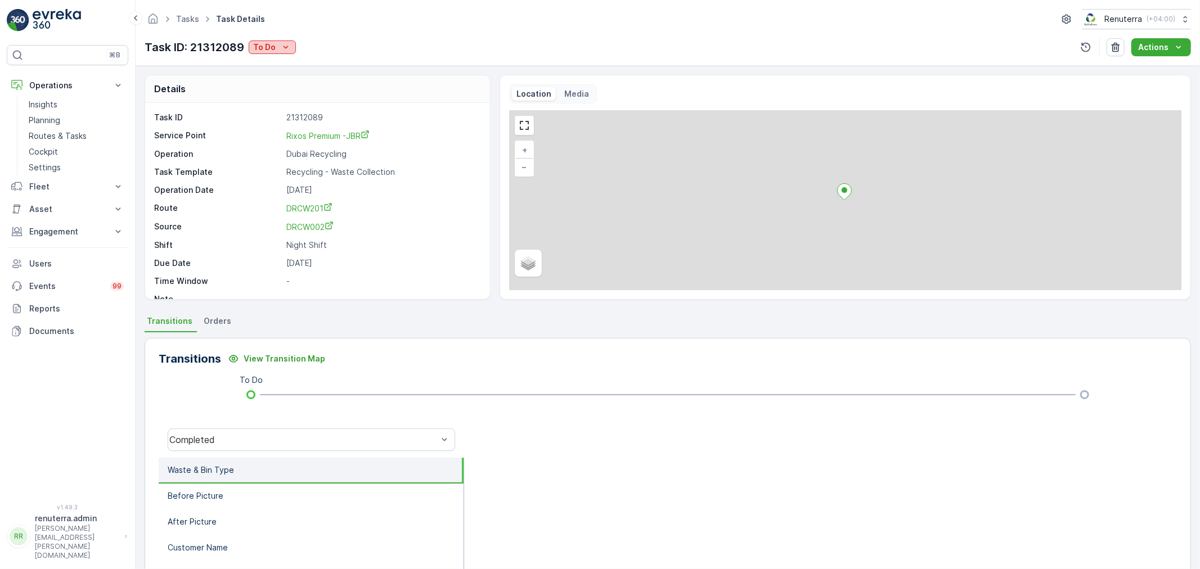
click at [262, 47] on p "To Do" at bounding box center [264, 47] width 23 height 11
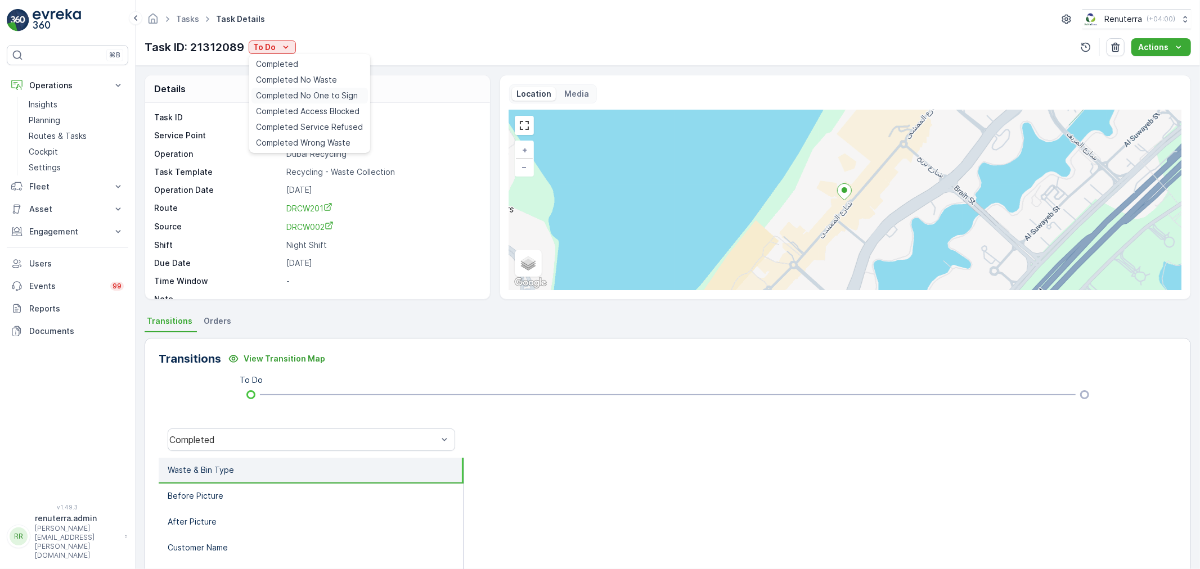
click at [294, 92] on span "Completed No One to Sign" at bounding box center [307, 95] width 102 height 11
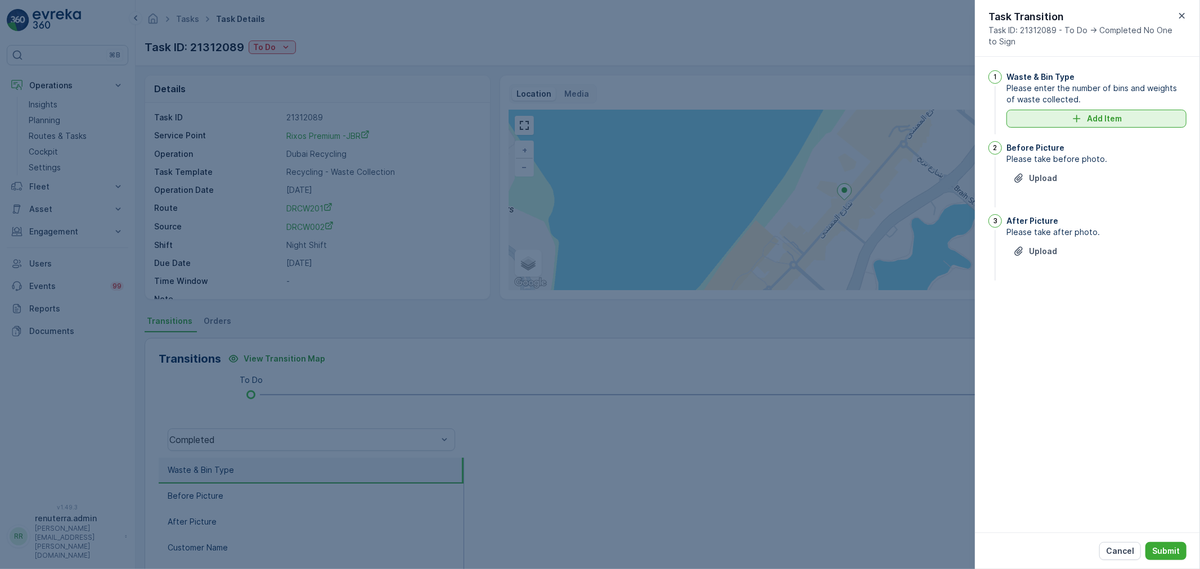
click at [1104, 121] on p "Add Item" at bounding box center [1104, 118] width 35 height 11
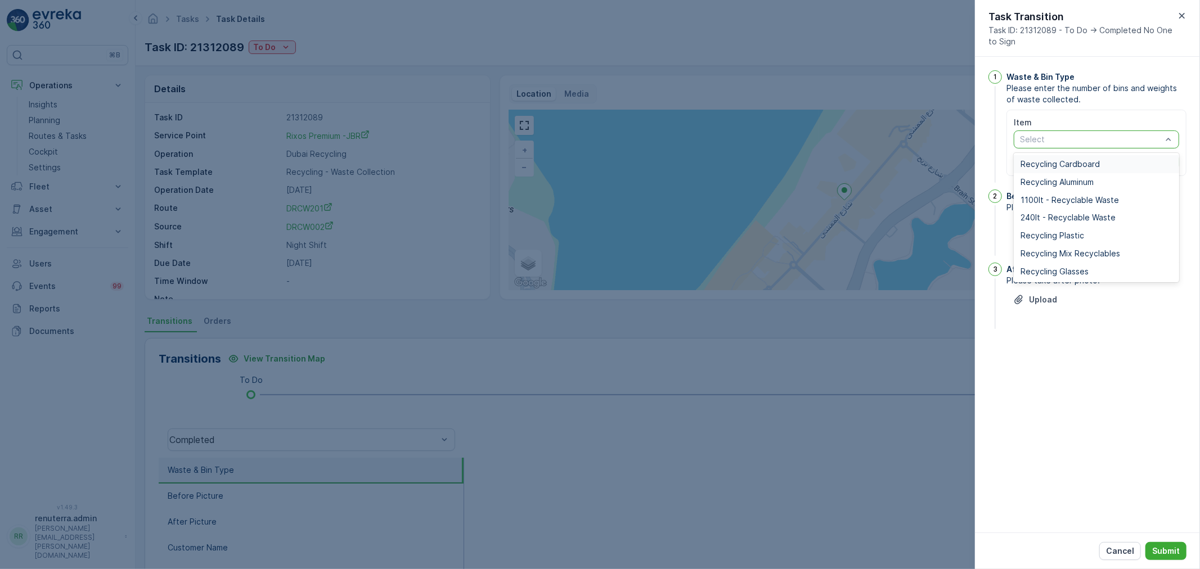
click at [1067, 161] on span "Recycling Cardboard" at bounding box center [1060, 164] width 79 height 9
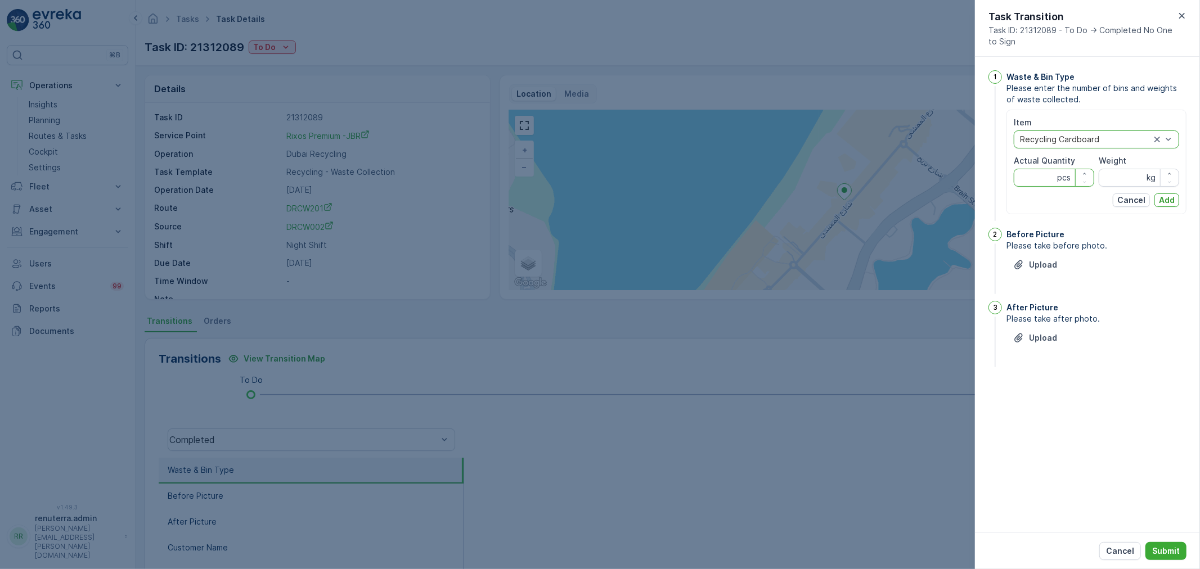
click at [1043, 182] on Quantity "Actual Quantity" at bounding box center [1054, 178] width 80 height 18
type Quantity "2"
type Quantity "16"
click at [1107, 181] on input "Weight" at bounding box center [1139, 178] width 80 height 18
type input "220"
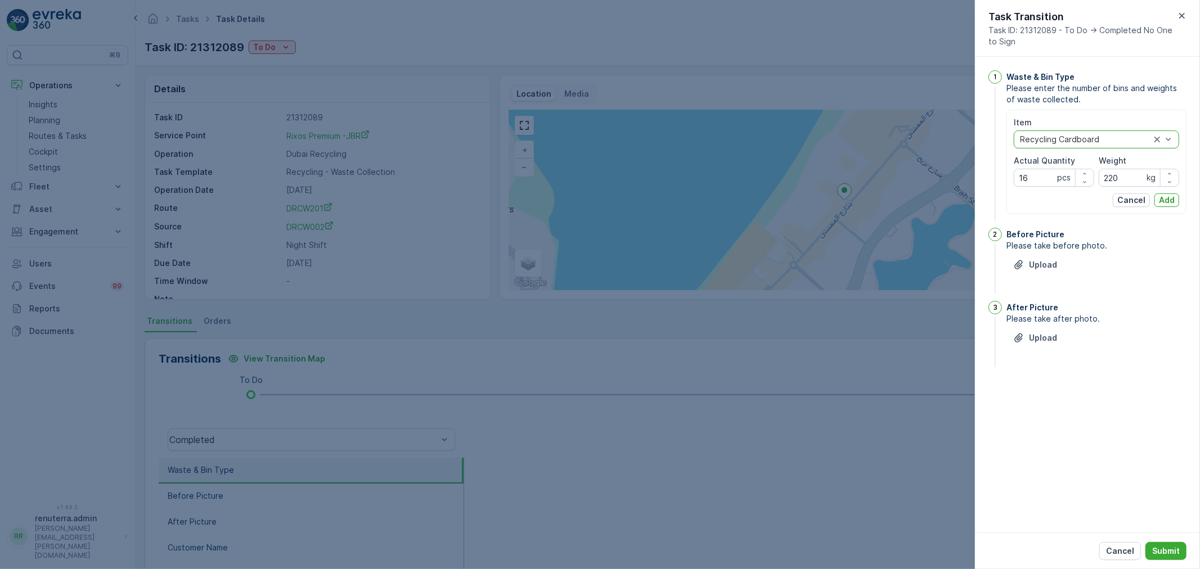
drag, startPoint x: 1176, startPoint y: 201, endPoint x: 1117, endPoint y: 214, distance: 60.5
click at [1175, 201] on button "Add" at bounding box center [1166, 201] width 25 height 14
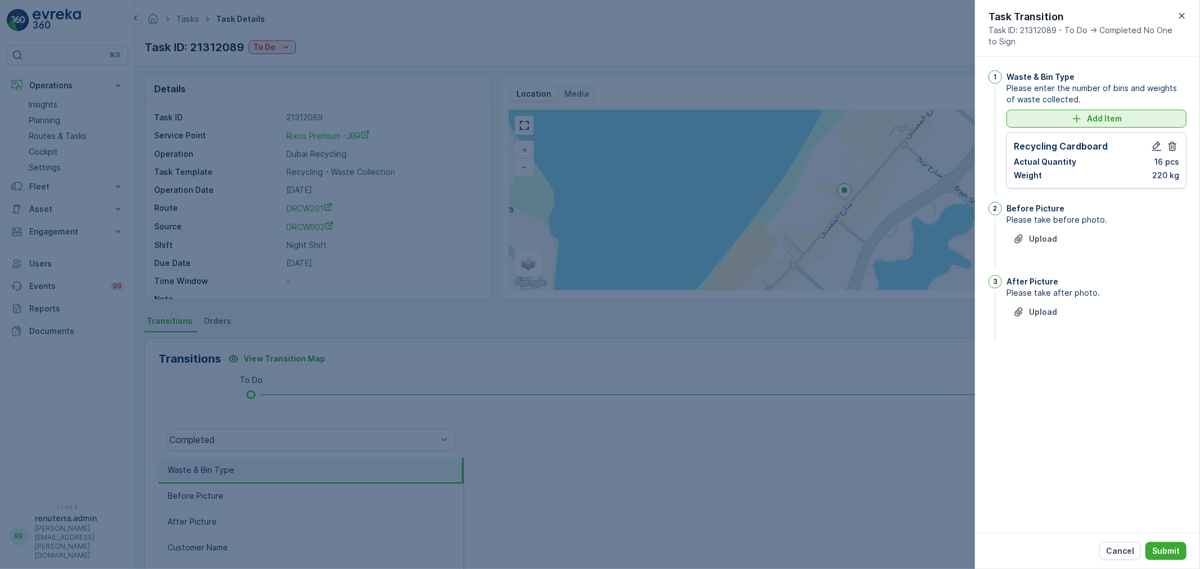
click at [1086, 116] on div "Add Item" at bounding box center [1096, 118] width 167 height 11
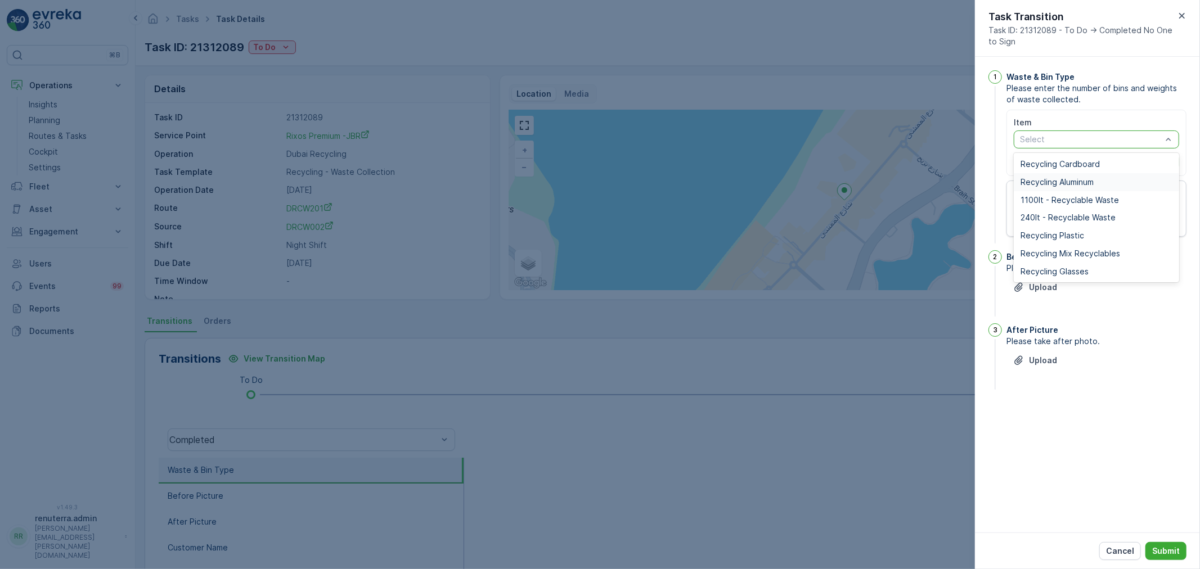
click at [1062, 178] on span "Recycling Aluminum" at bounding box center [1057, 182] width 73 height 9
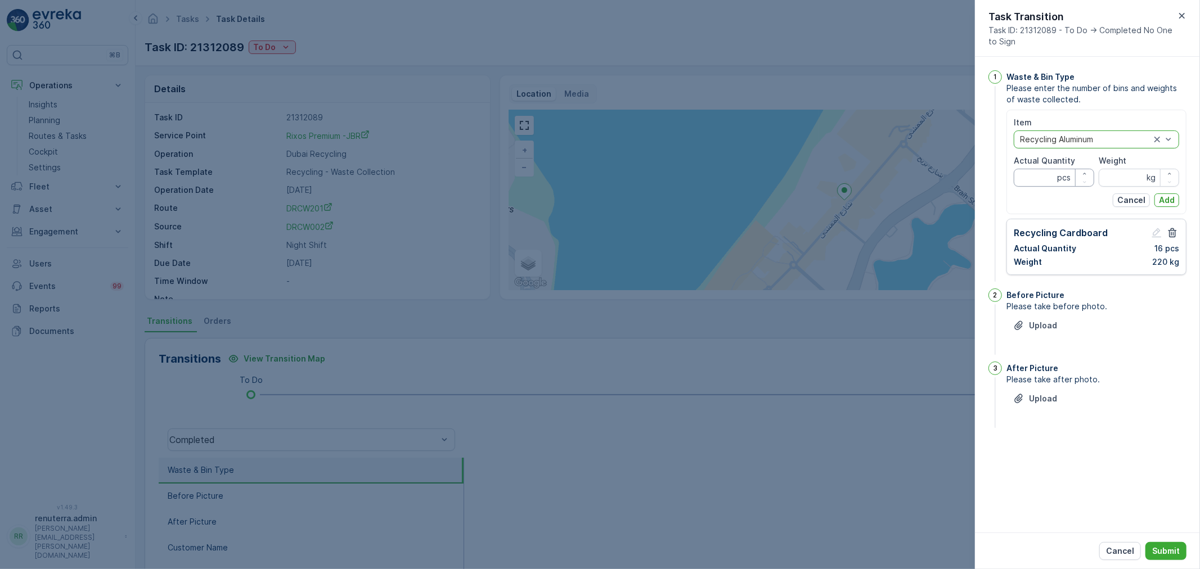
click at [1031, 181] on Quantity "Actual Quantity" at bounding box center [1054, 178] width 80 height 18
click at [1127, 173] on input "Weight" at bounding box center [1139, 178] width 80 height 18
type input "20"
click at [1171, 206] on button "Add" at bounding box center [1166, 201] width 25 height 14
drag, startPoint x: 1166, startPoint y: 203, endPoint x: 1156, endPoint y: 203, distance: 10.1
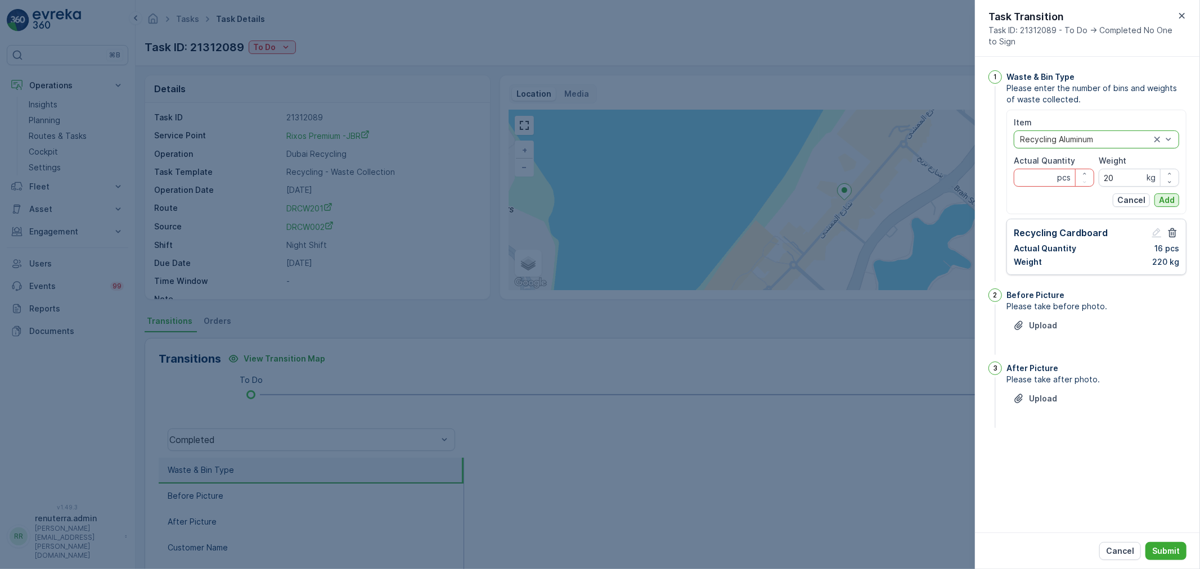
click at [1166, 203] on p "Add" at bounding box center [1167, 200] width 16 height 11
type Quantity "0"
drag, startPoint x: 1174, startPoint y: 204, endPoint x: 1162, endPoint y: 201, distance: 12.7
click at [1172, 203] on p "Add" at bounding box center [1167, 200] width 16 height 11
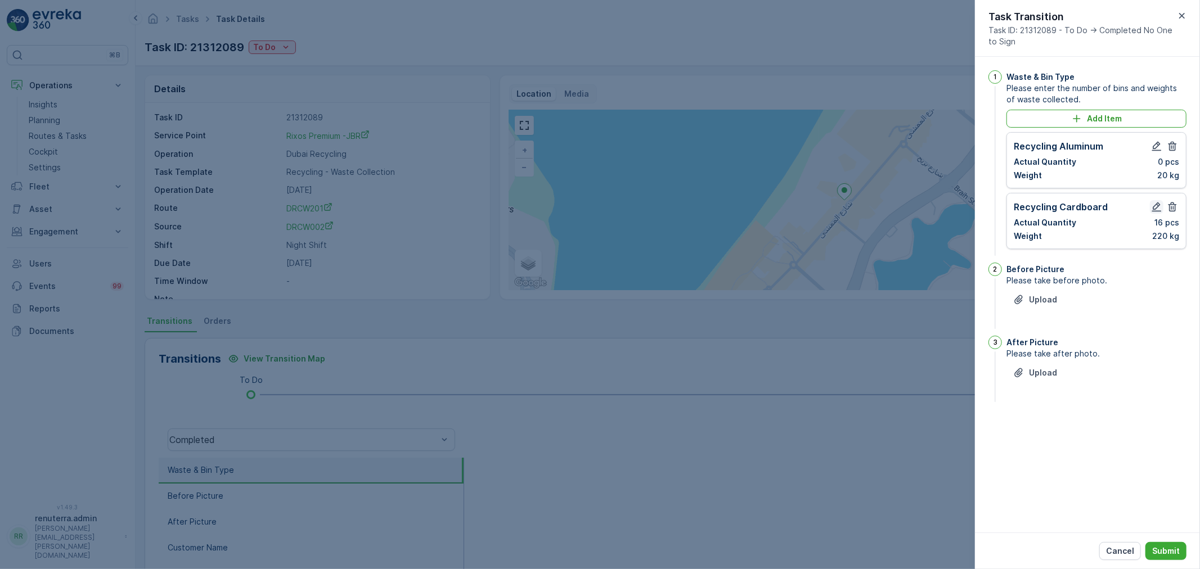
click at [1157, 212] on icon "button" at bounding box center [1156, 206] width 11 height 11
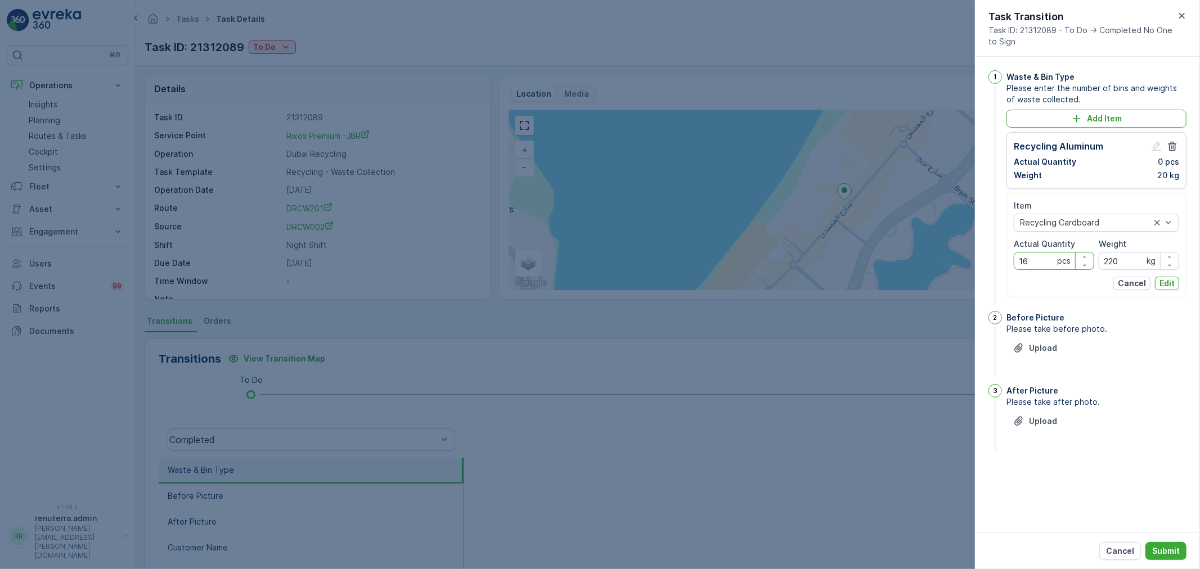
drag, startPoint x: 1037, startPoint y: 256, endPoint x: 945, endPoint y: 259, distance: 91.7
click at [945, 259] on div "Tasks Task Details Renuterra ( +04:00 ) Task ID: 21312089 To Do Actions Details…" at bounding box center [668, 284] width 1064 height 569
type Quantity "0"
click at [1169, 285] on p "Edit" at bounding box center [1167, 283] width 15 height 11
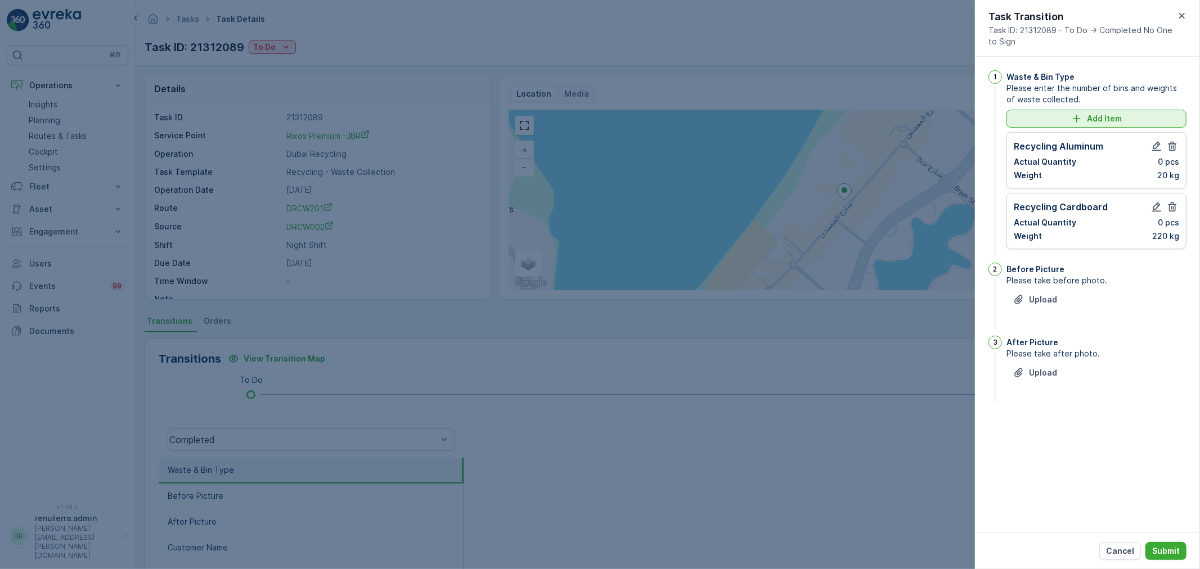
click at [1046, 124] on div "Add Item" at bounding box center [1096, 118] width 167 height 11
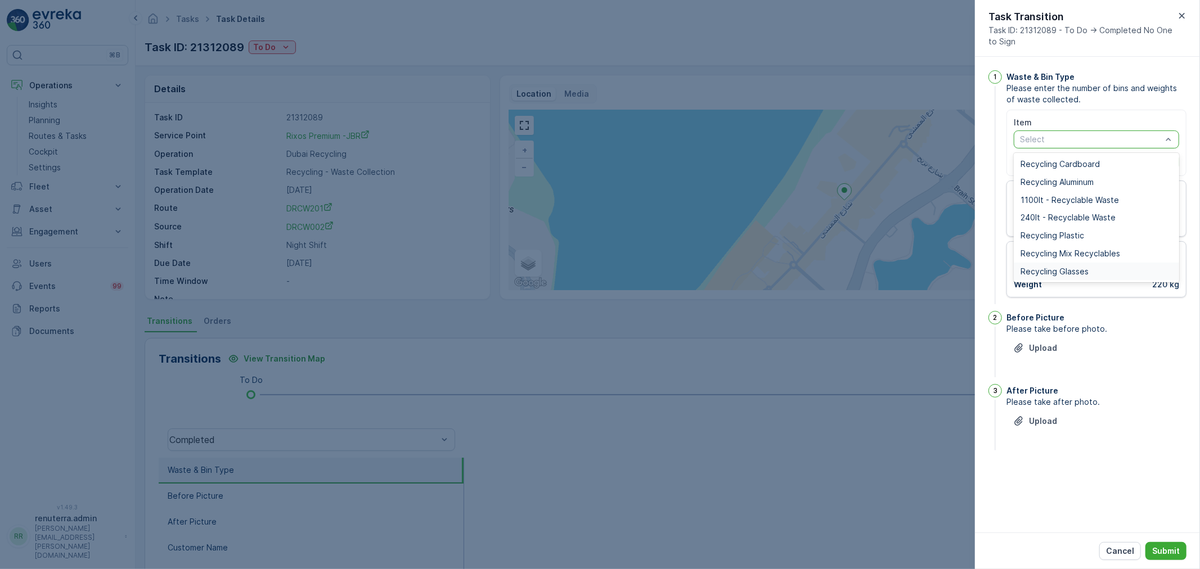
click at [1056, 271] on span "Recycling Glasses" at bounding box center [1055, 271] width 68 height 9
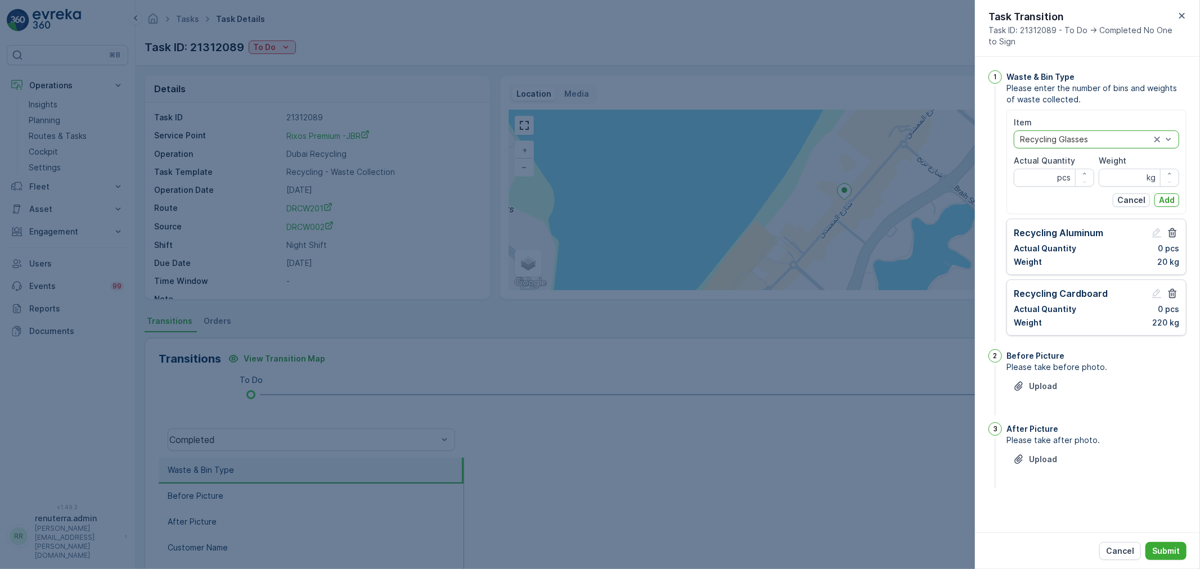
click at [1039, 187] on div "Item option Recycling Glasses, selected. Recycling Glasses Actual Quantity pcs …" at bounding box center [1096, 162] width 165 height 90
click at [1039, 186] on Quantity "Actual Quantity" at bounding box center [1054, 178] width 80 height 18
type Quantity "0"
click at [1134, 181] on input "Weight" at bounding box center [1139, 178] width 80 height 18
type input "1000"
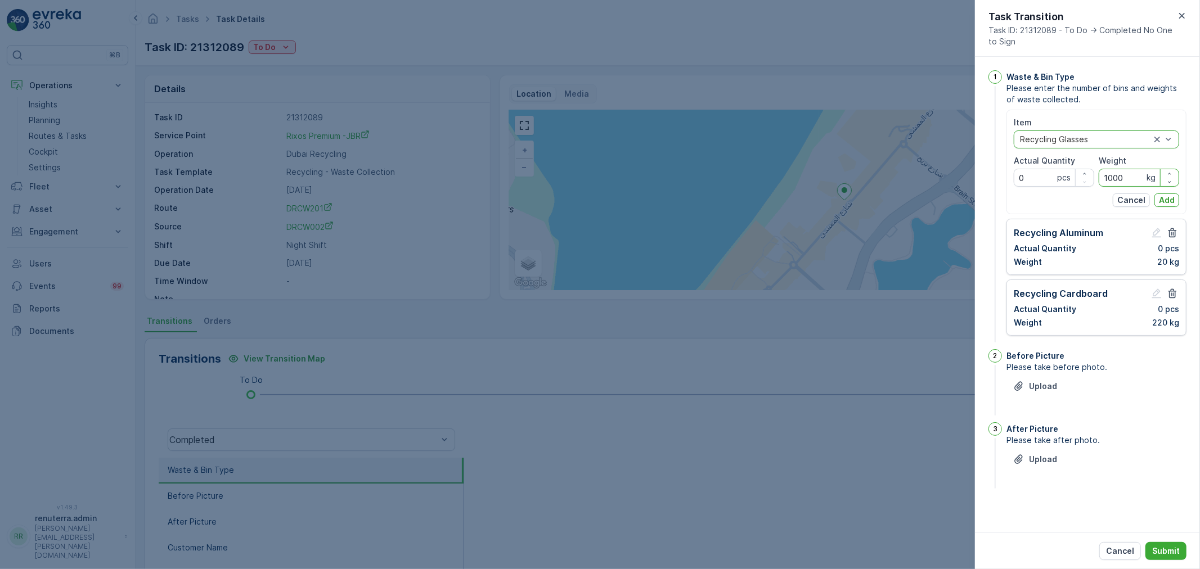
click at [1177, 197] on button "Add" at bounding box center [1166, 201] width 25 height 14
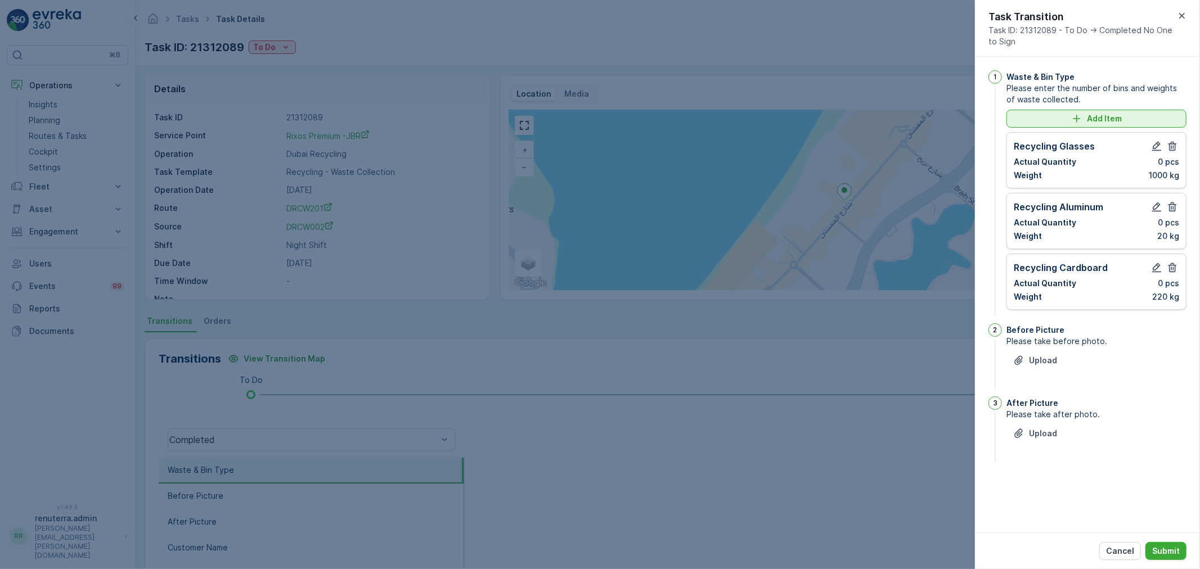
click at [1084, 118] on div "Add Item" at bounding box center [1096, 118] width 167 height 11
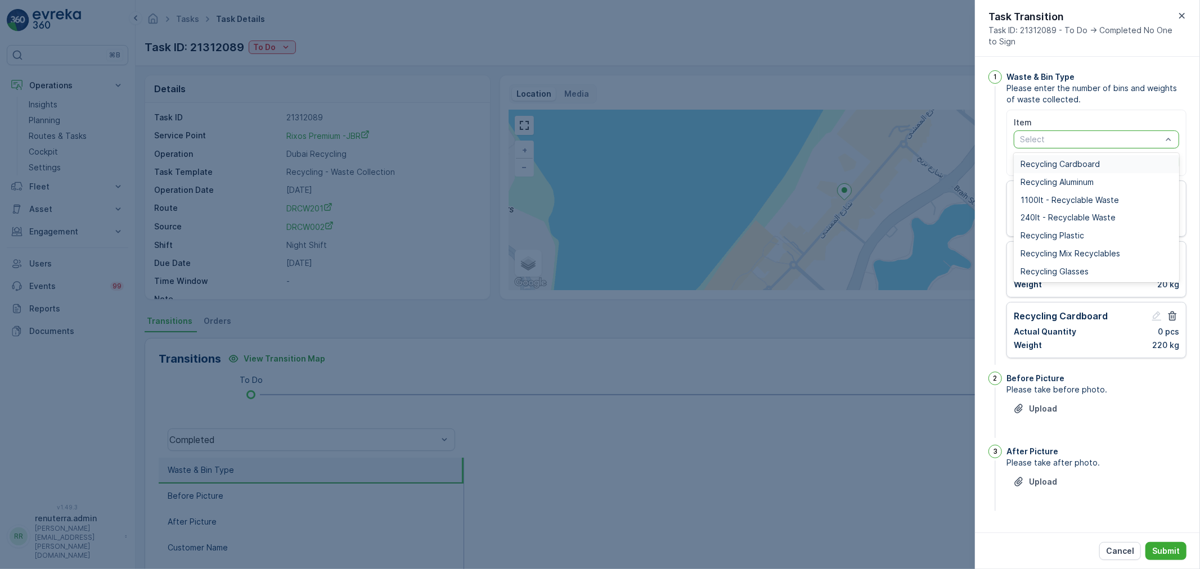
click at [1082, 132] on div "Select" at bounding box center [1096, 140] width 165 height 18
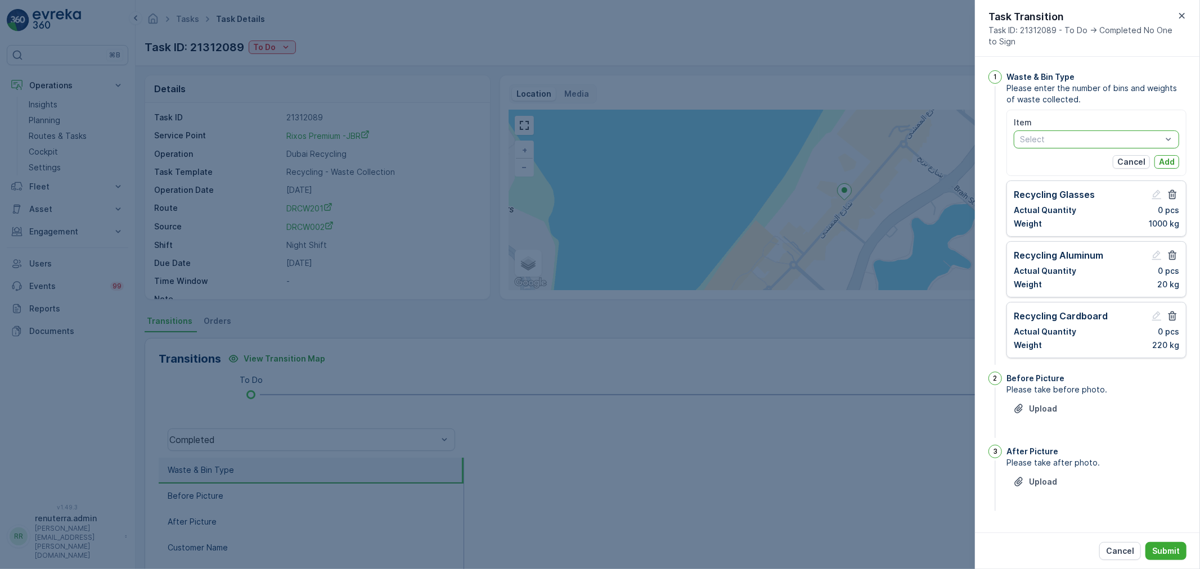
click at [1079, 141] on div at bounding box center [1091, 139] width 144 height 9
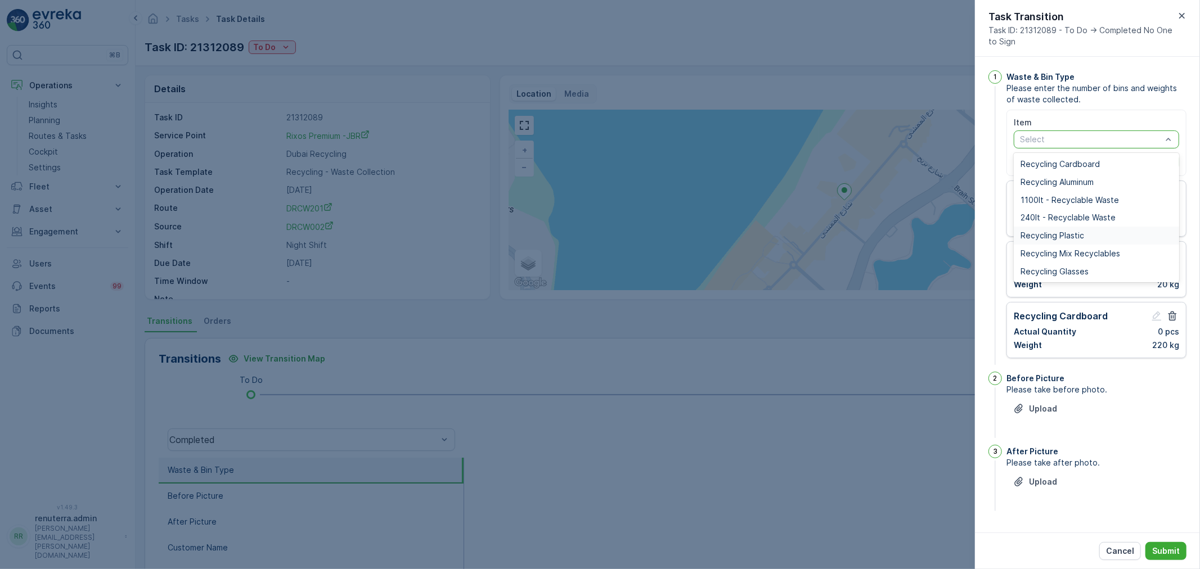
click at [1077, 239] on span "Recycling Plastic" at bounding box center [1053, 235] width 64 height 9
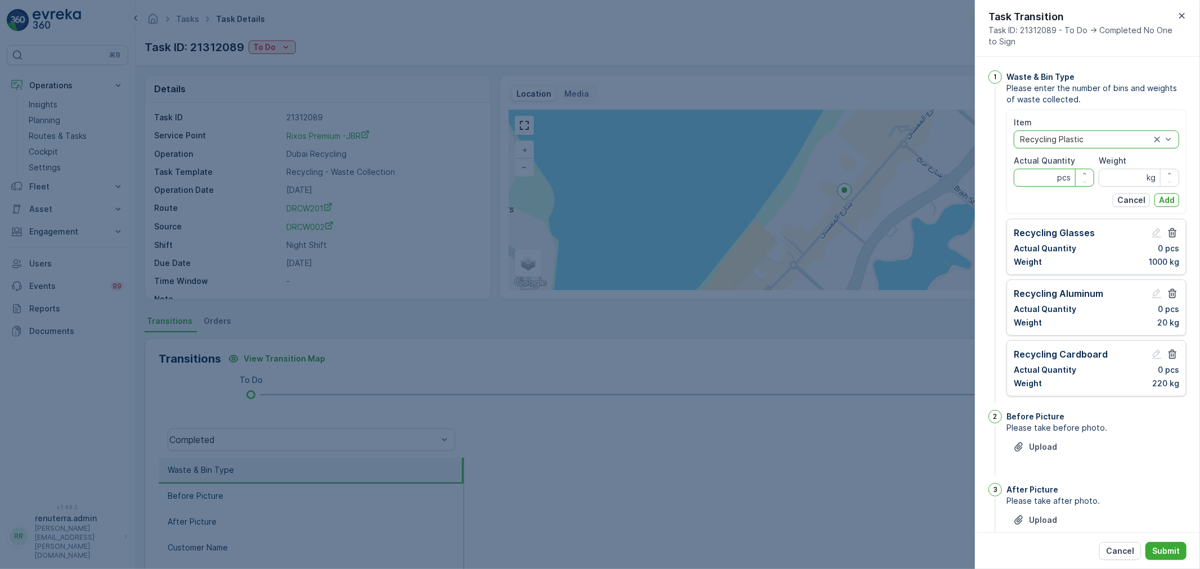
click at [1026, 177] on Quantity "Actual Quantity" at bounding box center [1054, 178] width 80 height 18
type Quantity "0"
click at [1142, 176] on input "Weight" at bounding box center [1139, 178] width 80 height 18
type input "50"
click at [1160, 203] on p "Add" at bounding box center [1167, 200] width 16 height 11
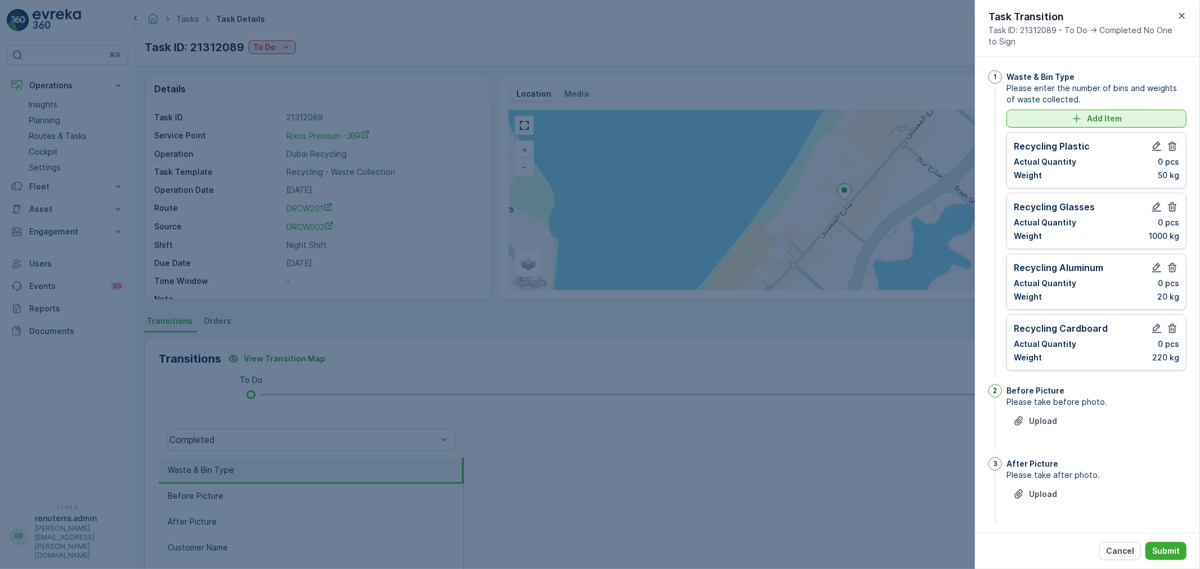
click at [1072, 125] on button "Add Item" at bounding box center [1097, 119] width 180 height 18
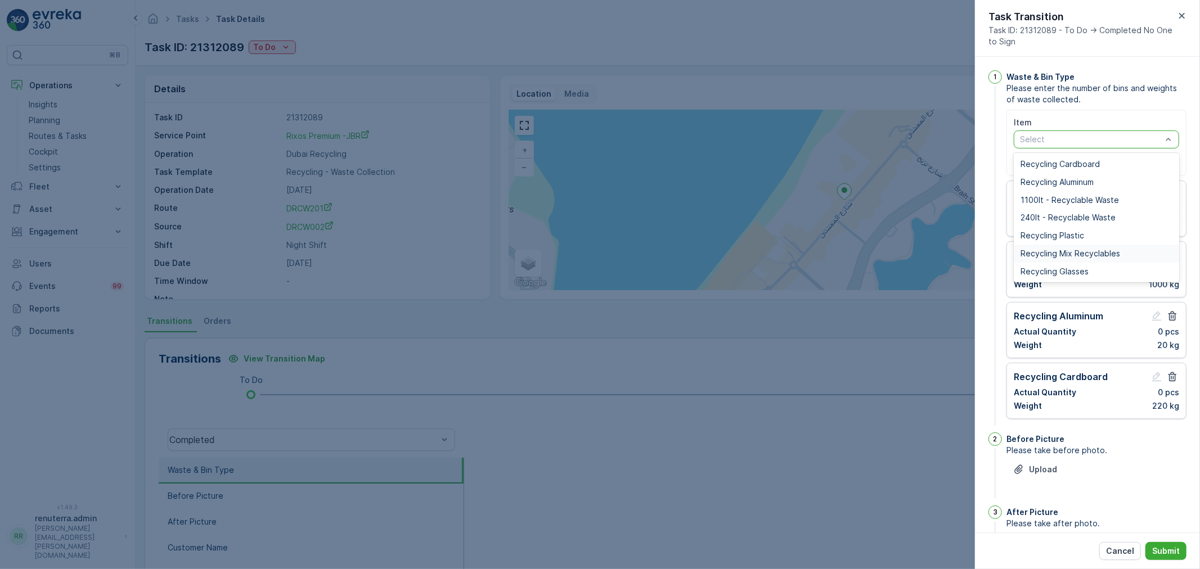
click at [1054, 251] on span "Recycling Mix Recyclables" at bounding box center [1071, 253] width 100 height 9
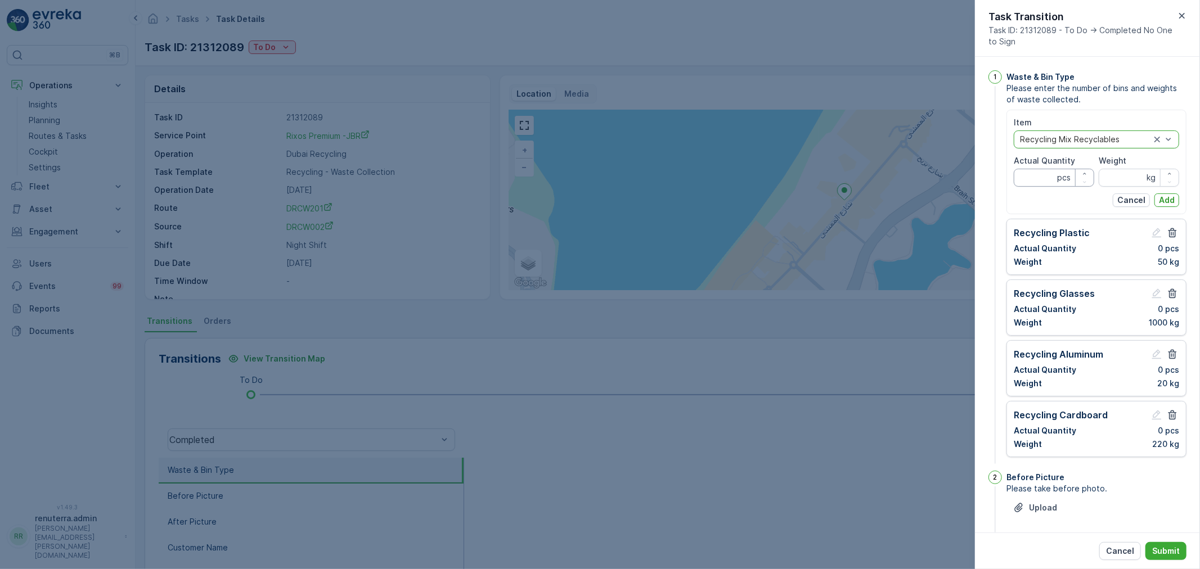
click at [1037, 165] on span "Actual Quantity" at bounding box center [1044, 160] width 61 height 11
drag, startPoint x: 1035, startPoint y: 178, endPoint x: 1043, endPoint y: 174, distance: 8.8
click at [1043, 175] on Quantity "Actual Quantity" at bounding box center [1054, 178] width 80 height 18
type Quantity "0"
click at [1147, 181] on p "kg" at bounding box center [1151, 177] width 9 height 11
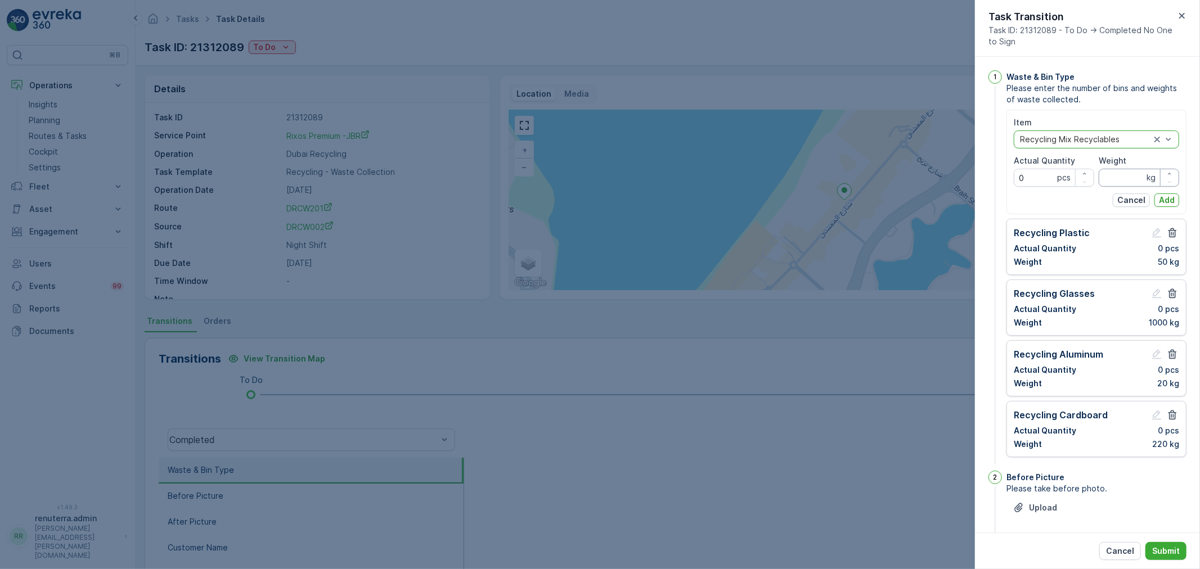
click at [1122, 178] on input "Weight" at bounding box center [1139, 178] width 80 height 18
type input "40"
click at [1165, 200] on p "Add" at bounding box center [1167, 200] width 16 height 11
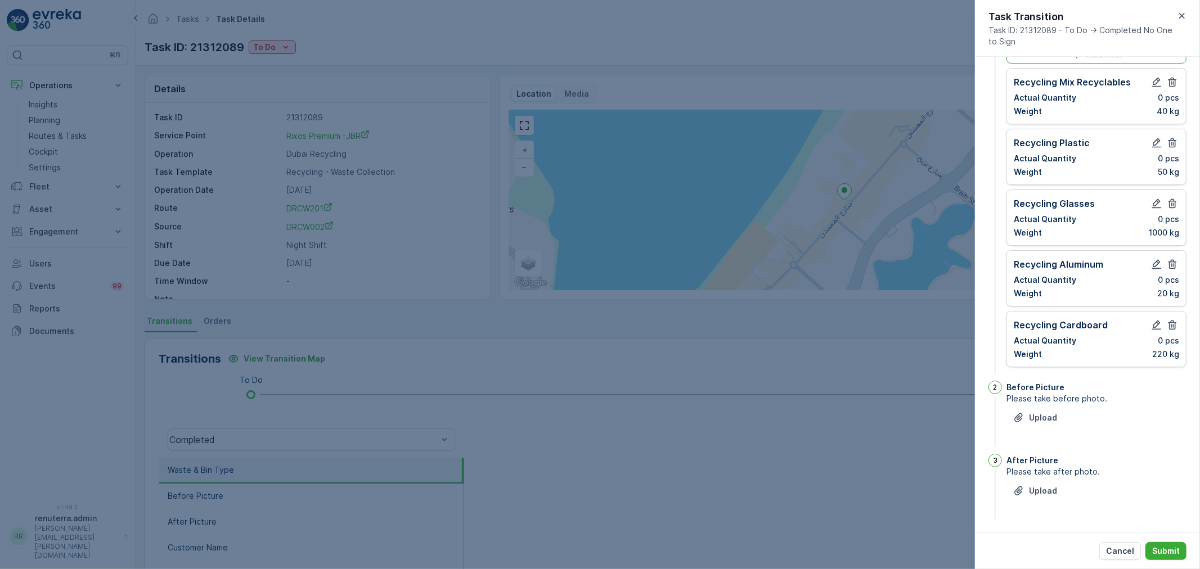
scroll to position [68, 0]
click at [1044, 407] on button "Upload" at bounding box center [1035, 415] width 57 height 18
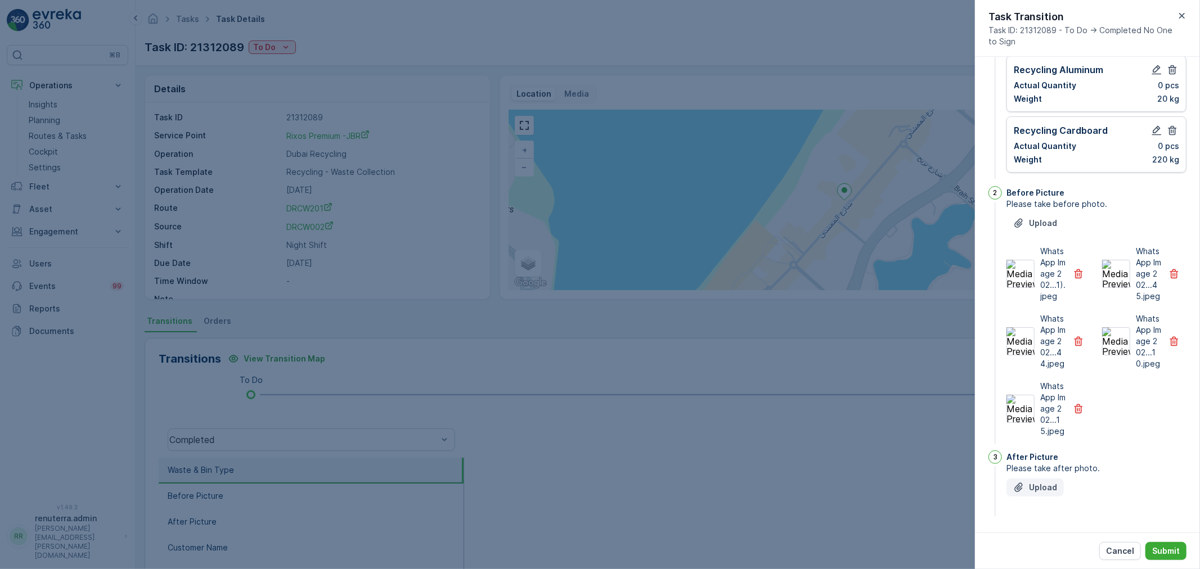
click at [1042, 487] on p "Upload" at bounding box center [1043, 487] width 28 height 11
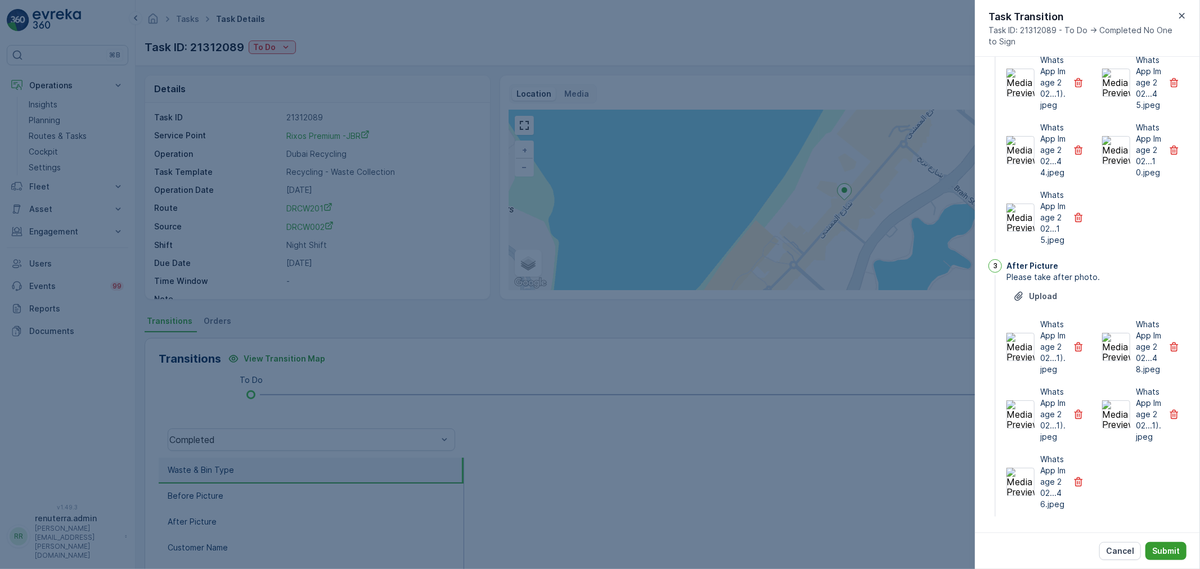
click at [1162, 546] on p "Submit" at bounding box center [1166, 551] width 28 height 11
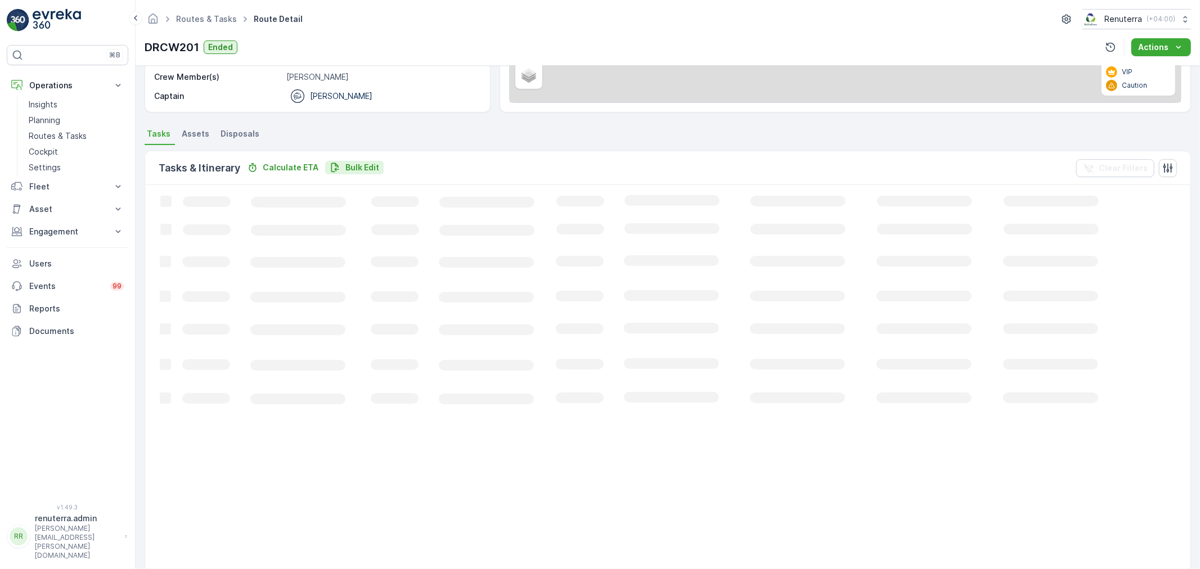
scroll to position [73, 0]
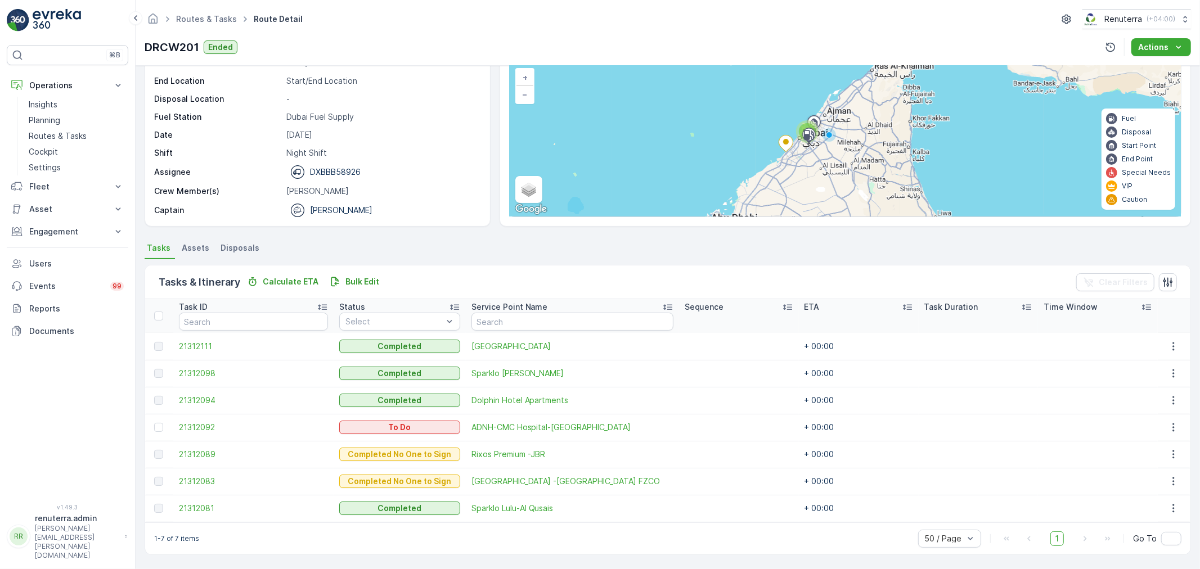
click at [1179, 419] on td at bounding box center [1174, 427] width 33 height 27
click at [1172, 422] on icon "button" at bounding box center [1173, 427] width 11 height 11
click at [1149, 474] on span "Change Route" at bounding box center [1147, 475] width 55 height 11
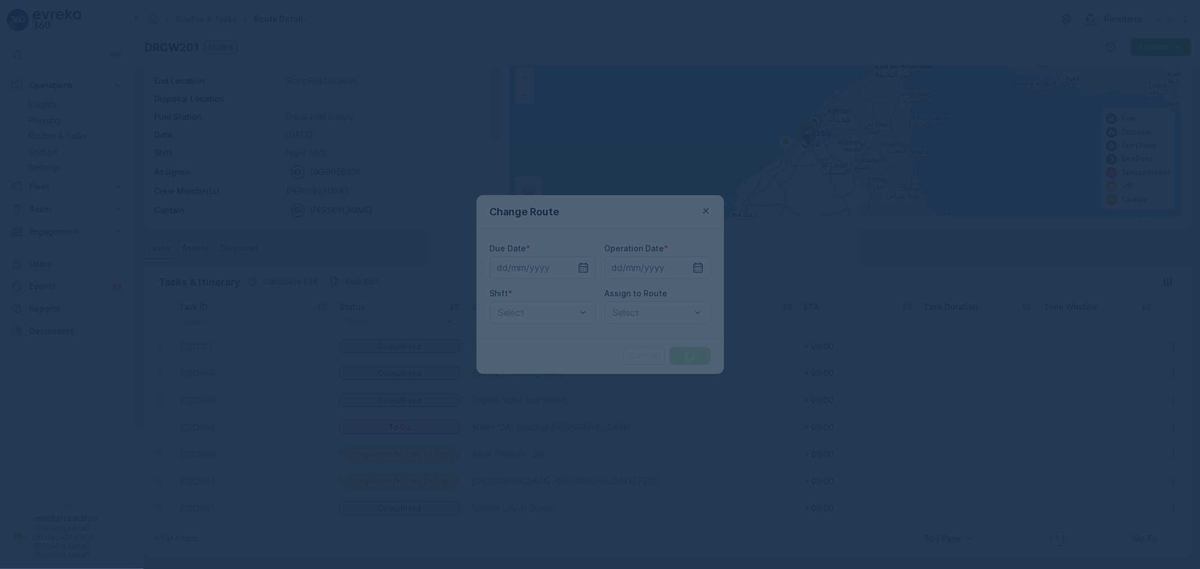
type input "[DATE]"
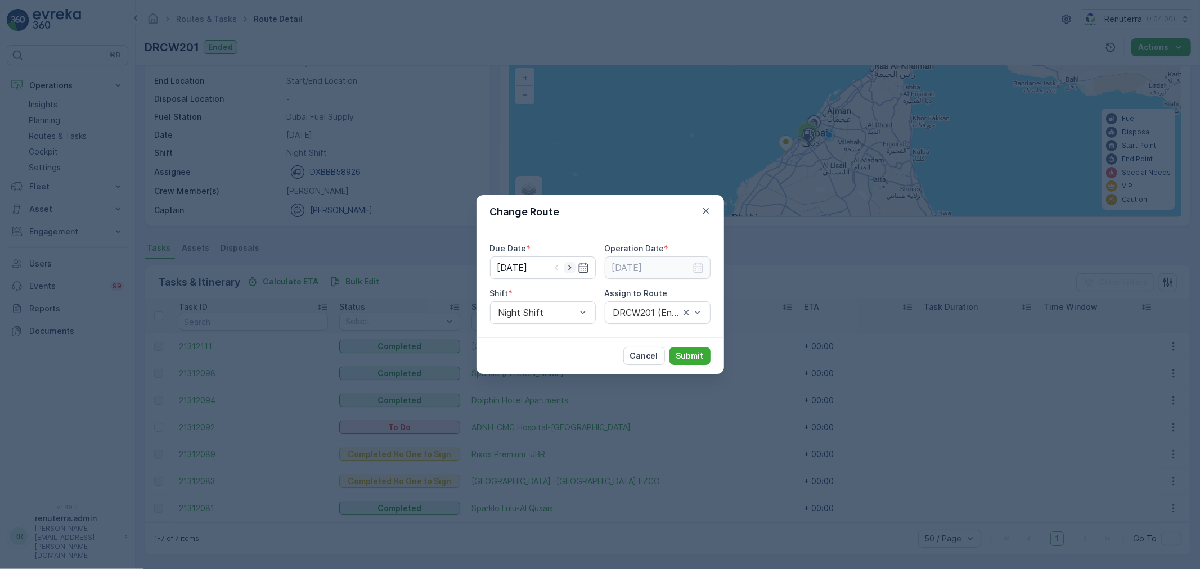
click at [569, 266] on icon "button" at bounding box center [569, 268] width 3 height 5
type input "[DATE]"
click at [698, 267] on icon "button" at bounding box center [698, 268] width 10 height 10
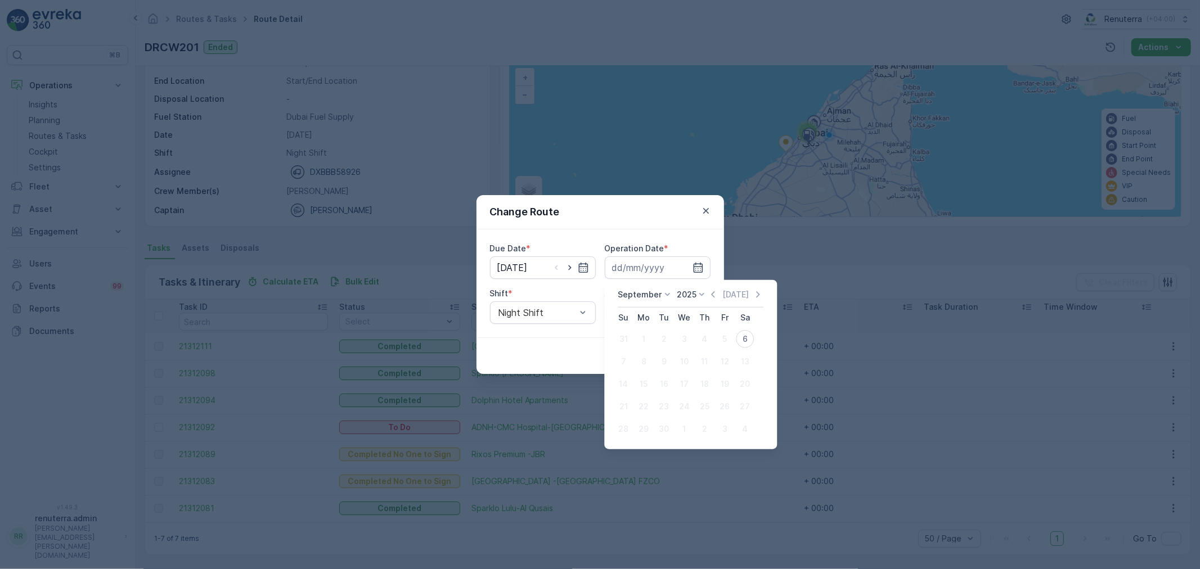
click at [740, 334] on div "6" at bounding box center [745, 339] width 18 height 18
type input "[DATE]"
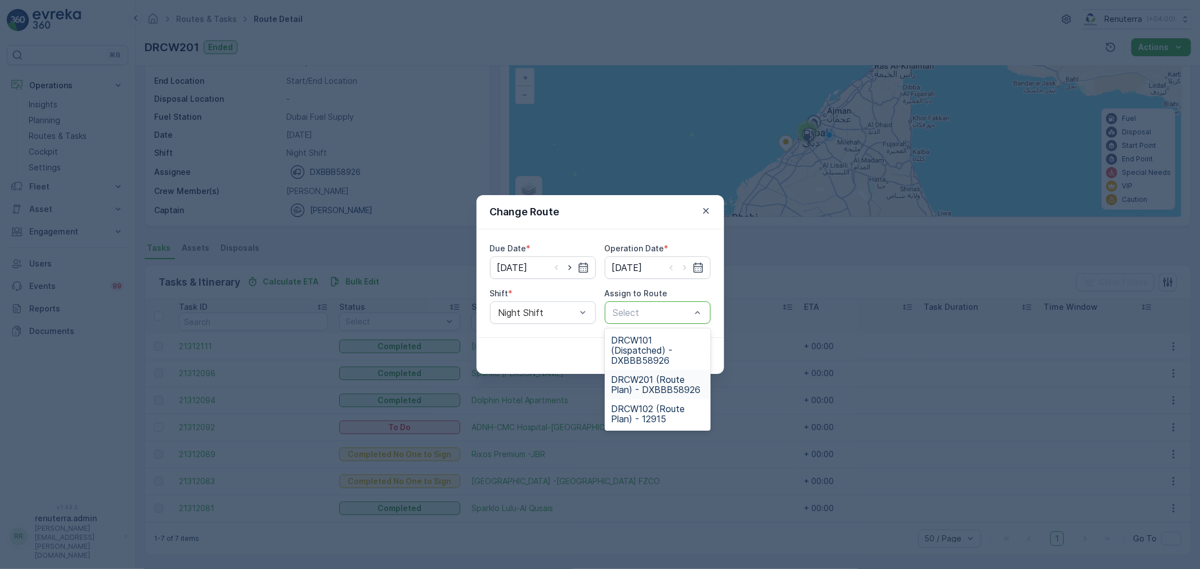
click at [660, 384] on span "DRCW201 (Route Plan) - DXBBB58926" at bounding box center [658, 385] width 92 height 20
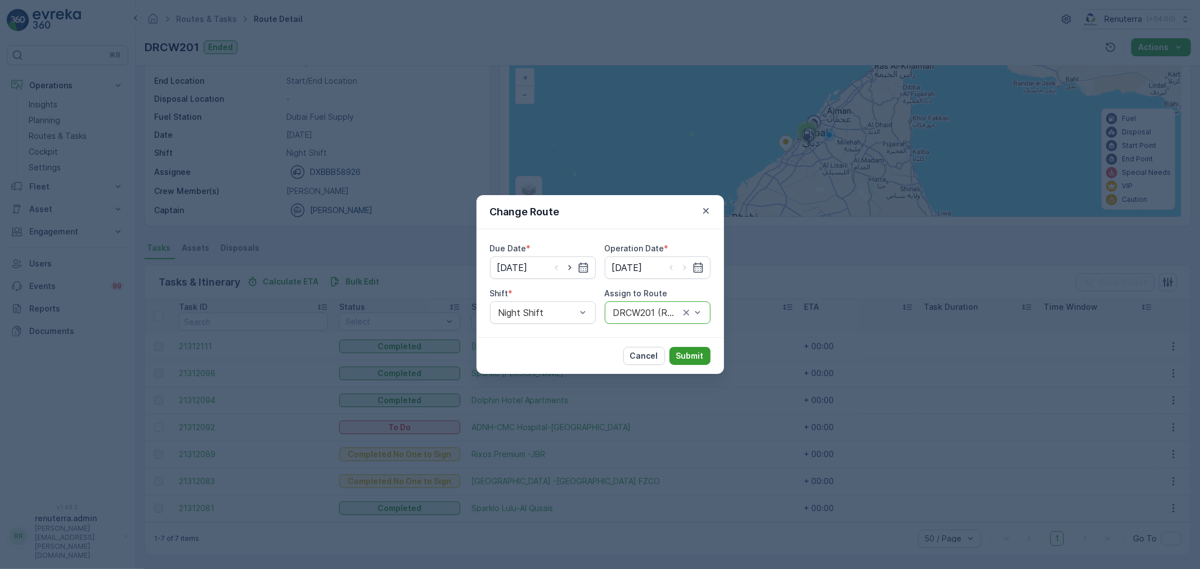
click at [695, 351] on p "Submit" at bounding box center [690, 356] width 28 height 11
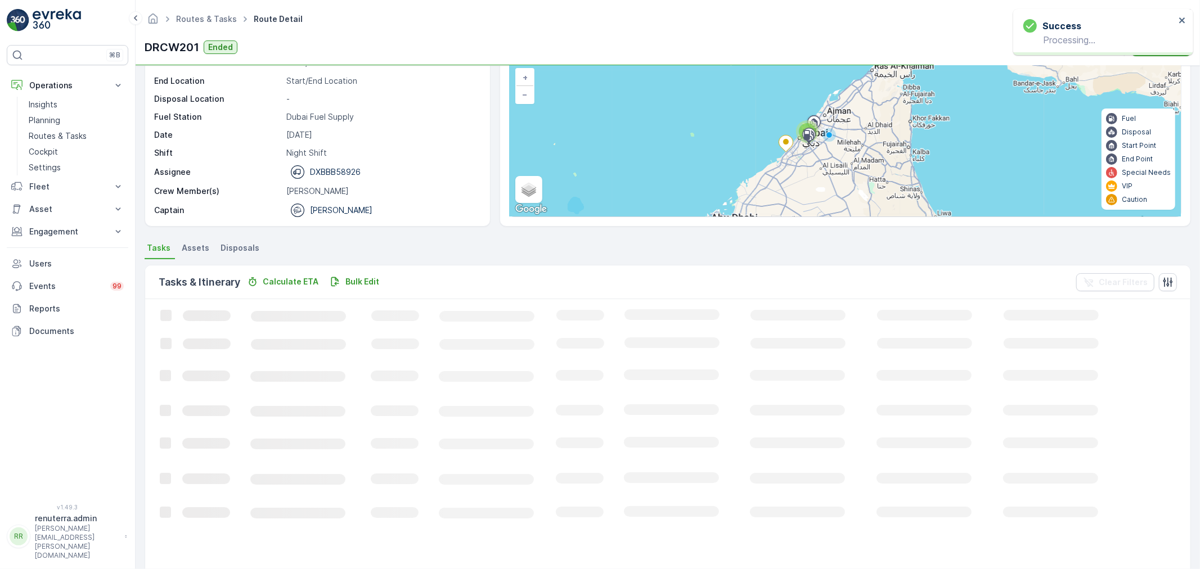
scroll to position [46, 0]
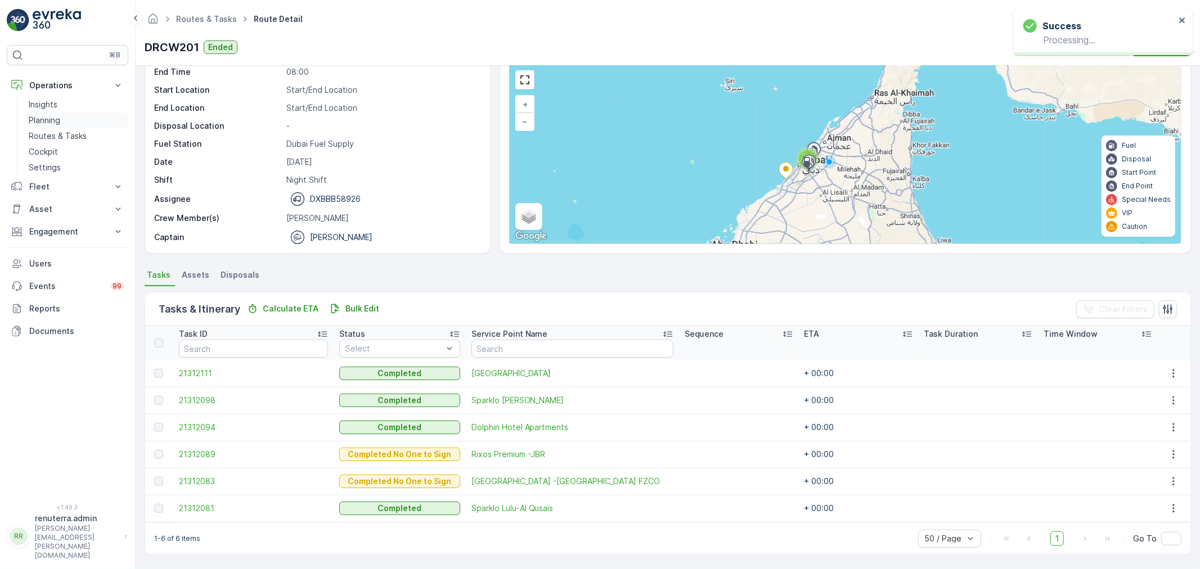
click at [64, 120] on link "Planning" at bounding box center [76, 121] width 104 height 16
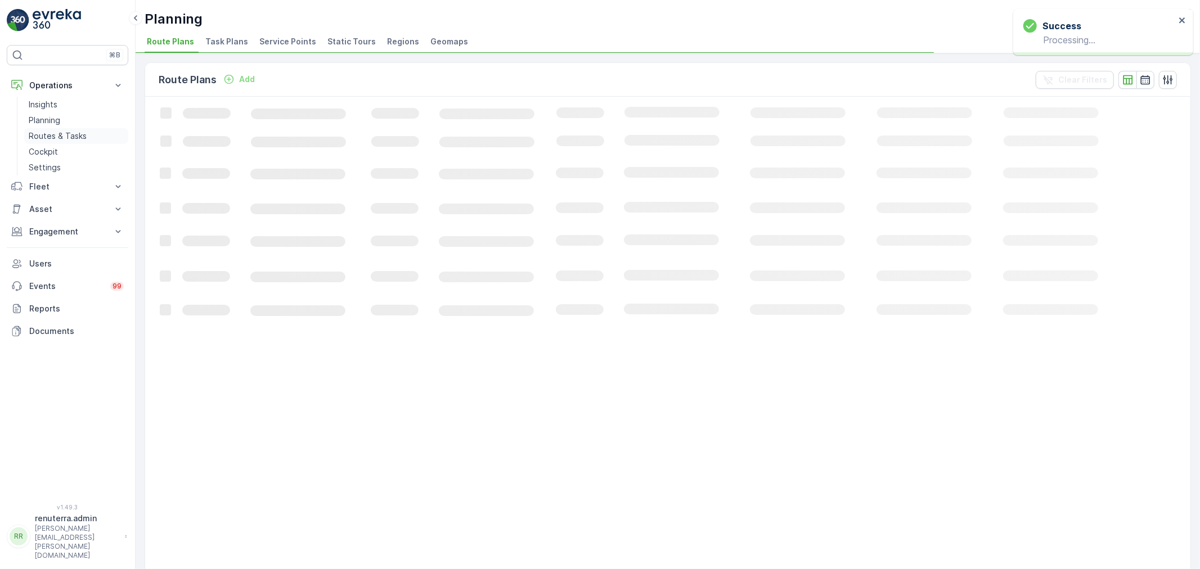
click at [65, 131] on p "Routes & Tasks" at bounding box center [58, 136] width 58 height 11
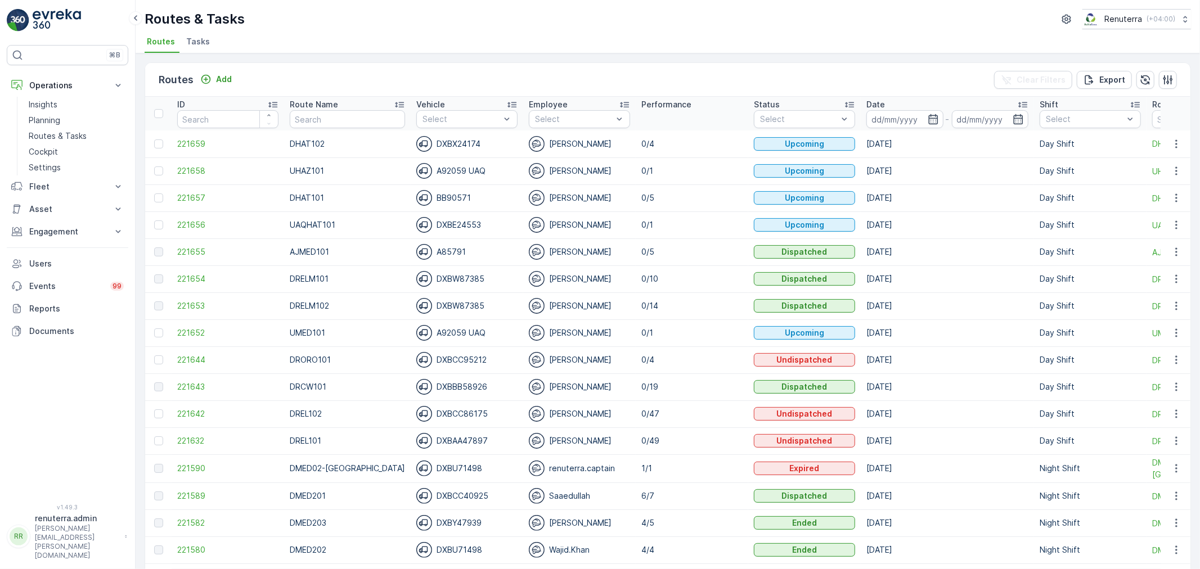
click at [198, 43] on span "Tasks" at bounding box center [198, 41] width 24 height 11
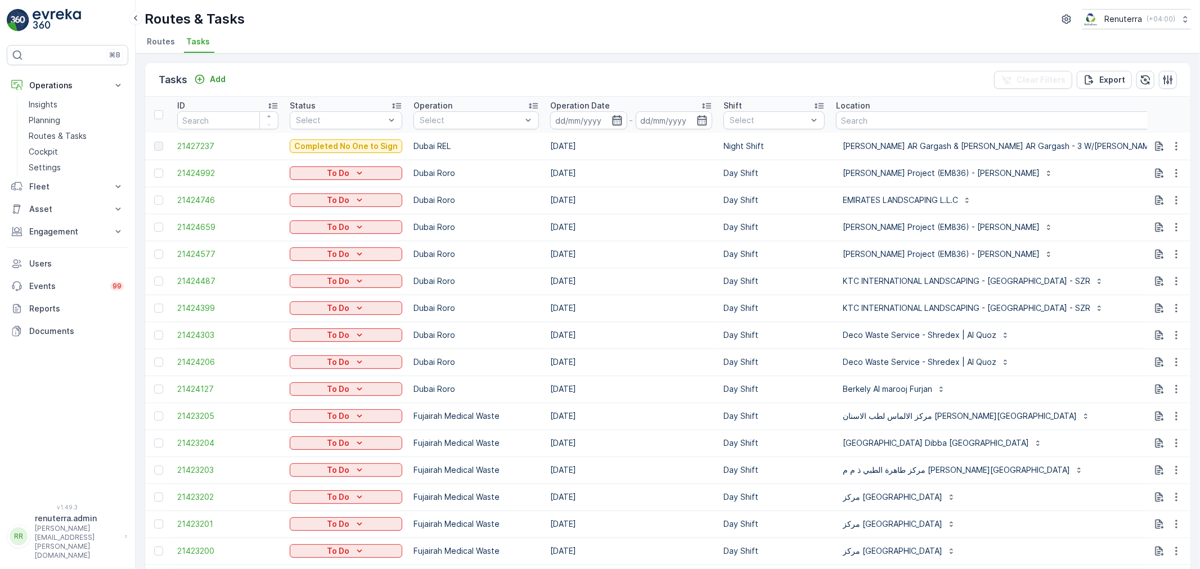
click at [617, 116] on icon "button" at bounding box center [617, 120] width 10 height 10
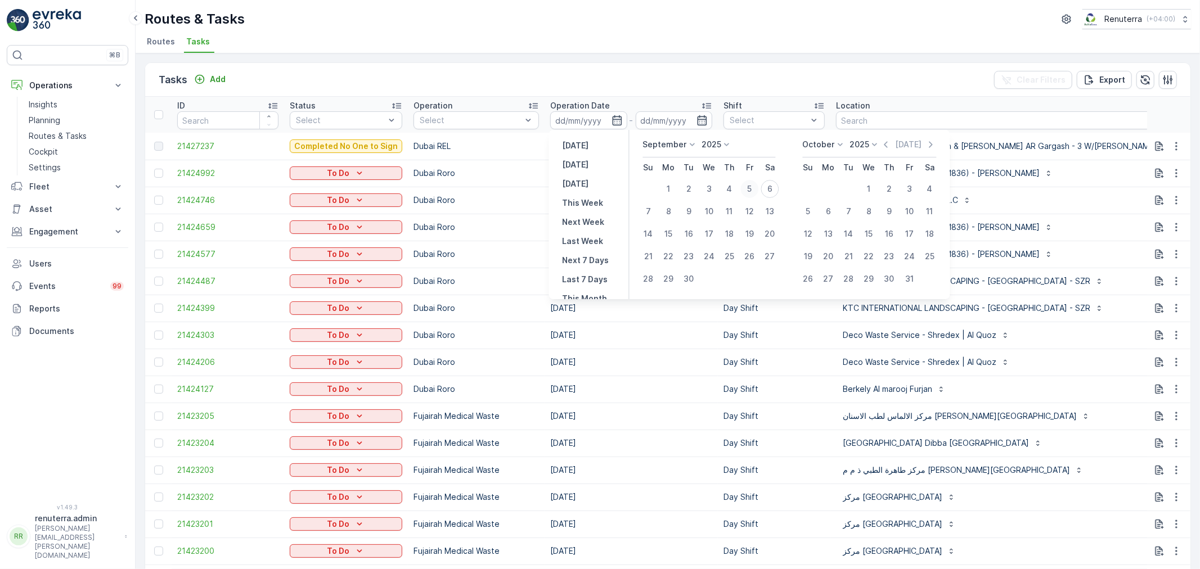
click at [756, 189] on div "5" at bounding box center [750, 189] width 18 height 18
type input "[DATE]"
click at [756, 189] on div "5" at bounding box center [750, 189] width 18 height 18
type input "[DATE]"
click at [756, 189] on div "5" at bounding box center [750, 189] width 18 height 18
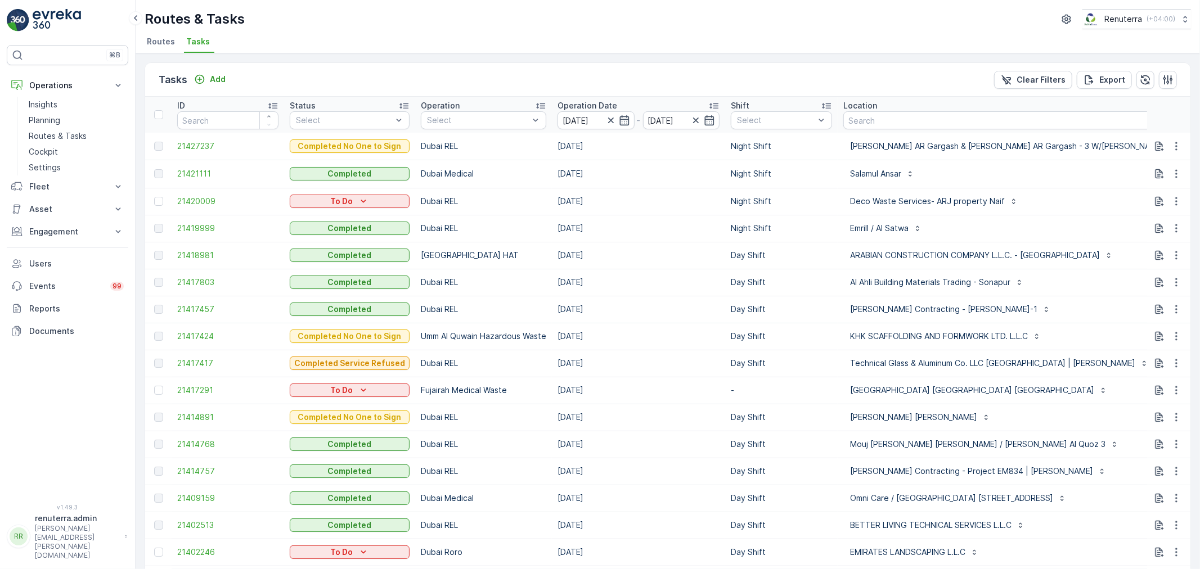
click at [1079, 180] on div "Salamul Ansar" at bounding box center [1019, 174] width 352 height 18
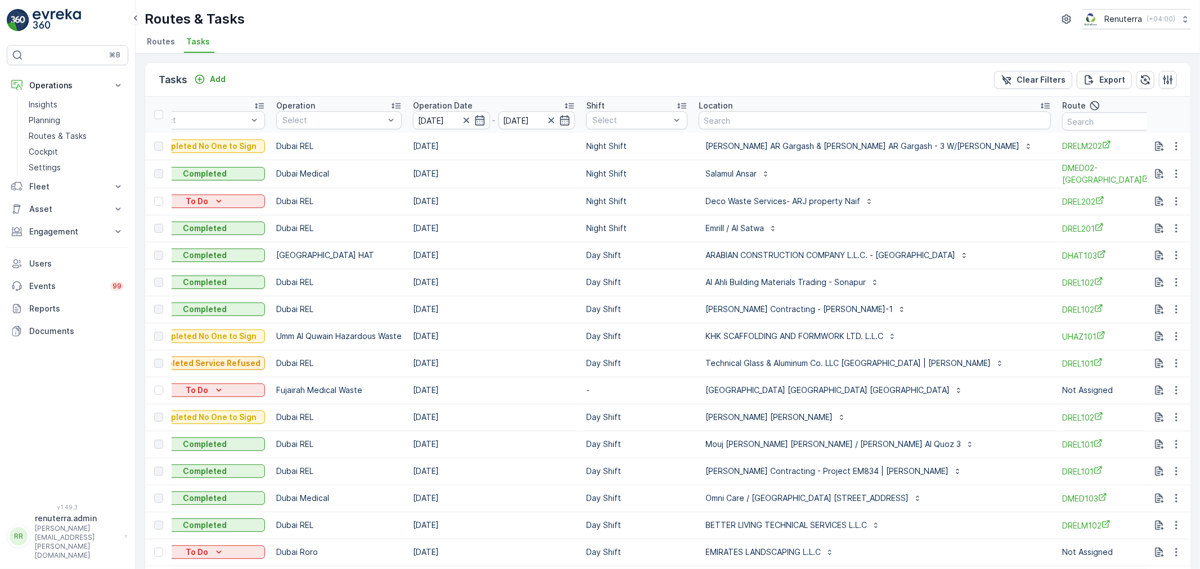
scroll to position [0, 200]
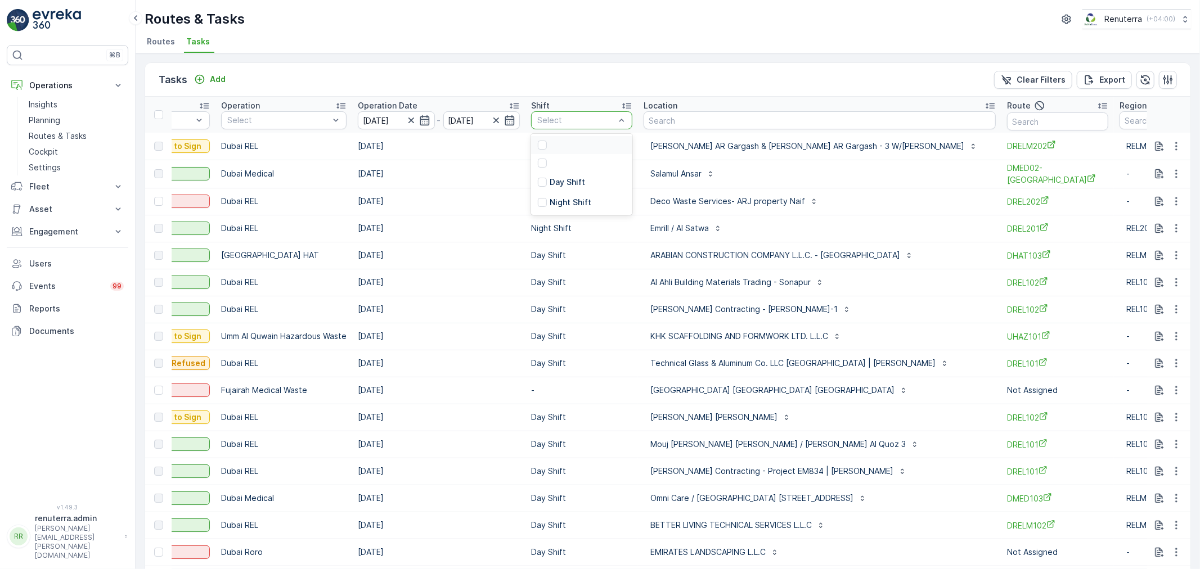
drag, startPoint x: 549, startPoint y: 114, endPoint x: 564, endPoint y: 151, distance: 39.8
click at [572, 206] on p "Night Shift" at bounding box center [571, 202] width 42 height 11
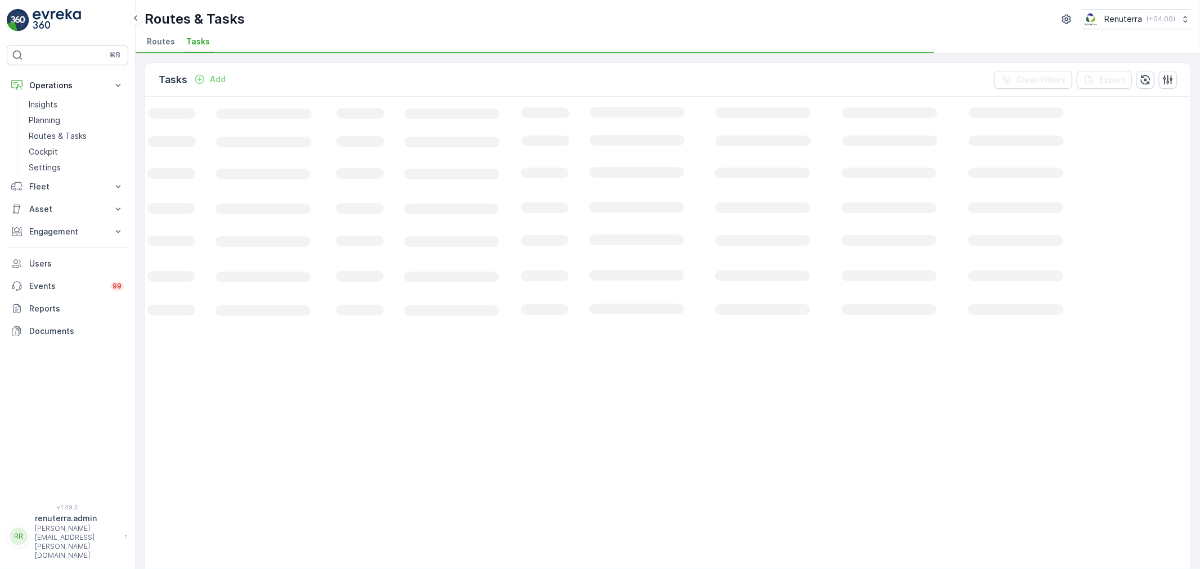
scroll to position [0, 37]
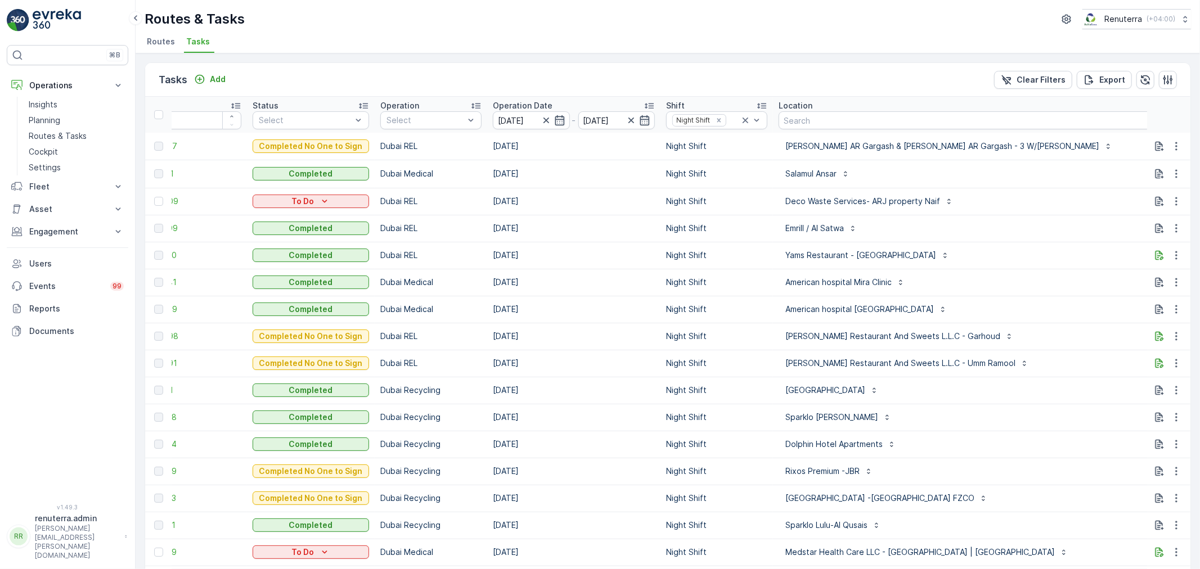
click at [614, 277] on td "[DATE]" at bounding box center [573, 282] width 173 height 27
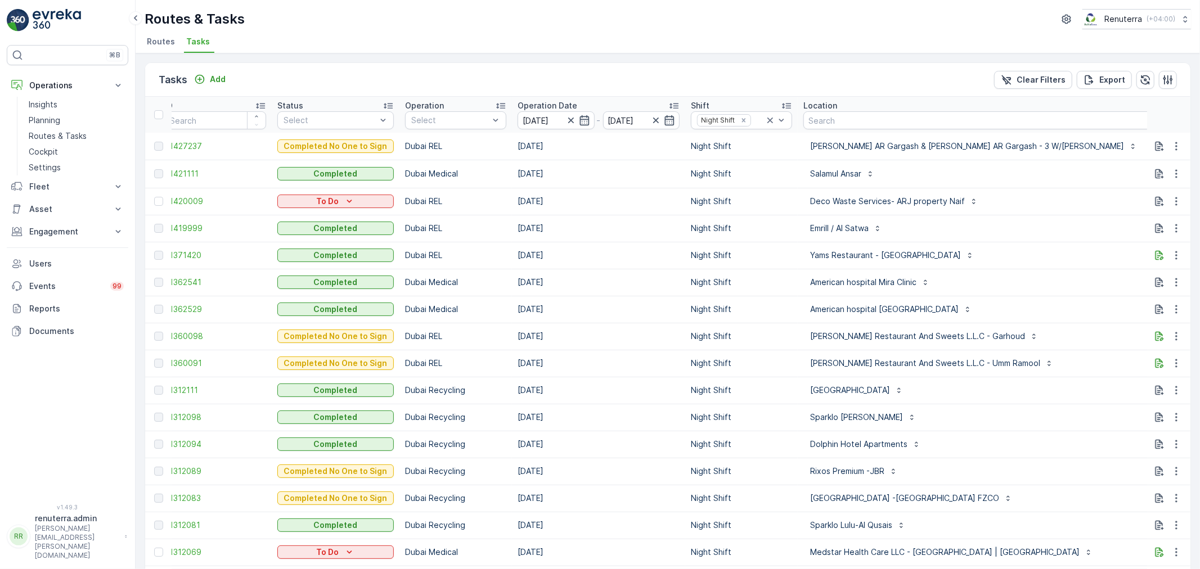
scroll to position [0, 0]
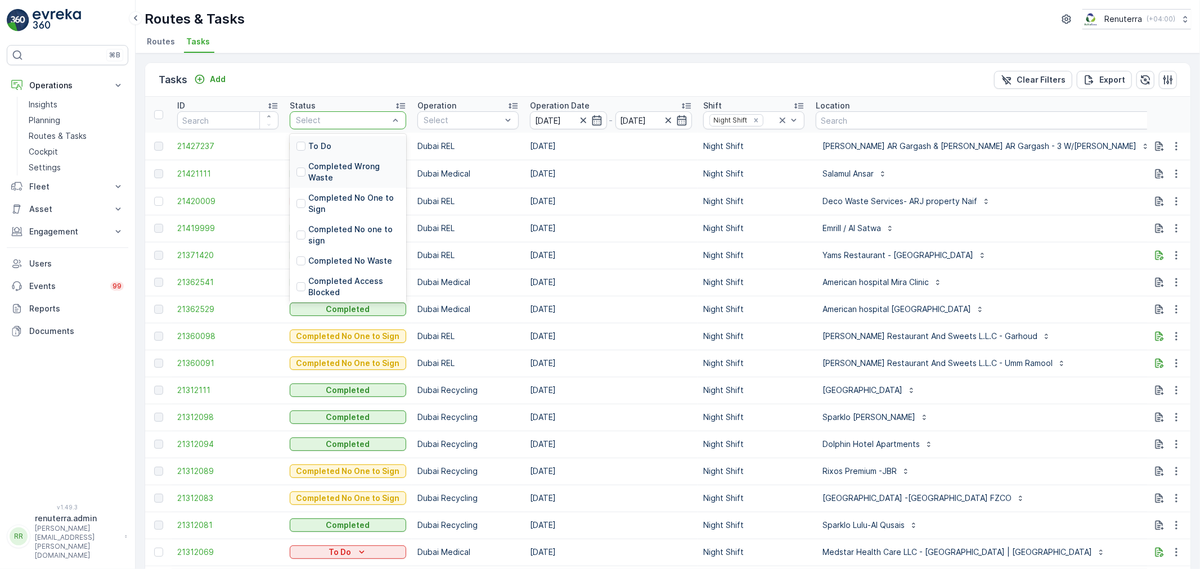
click at [342, 155] on div "To Do Completed Wrong Waste Completed No One to Sign Completed No one to sign C…" at bounding box center [348, 218] width 116 height 169
click at [336, 142] on div "To Do" at bounding box center [348, 146] width 116 height 20
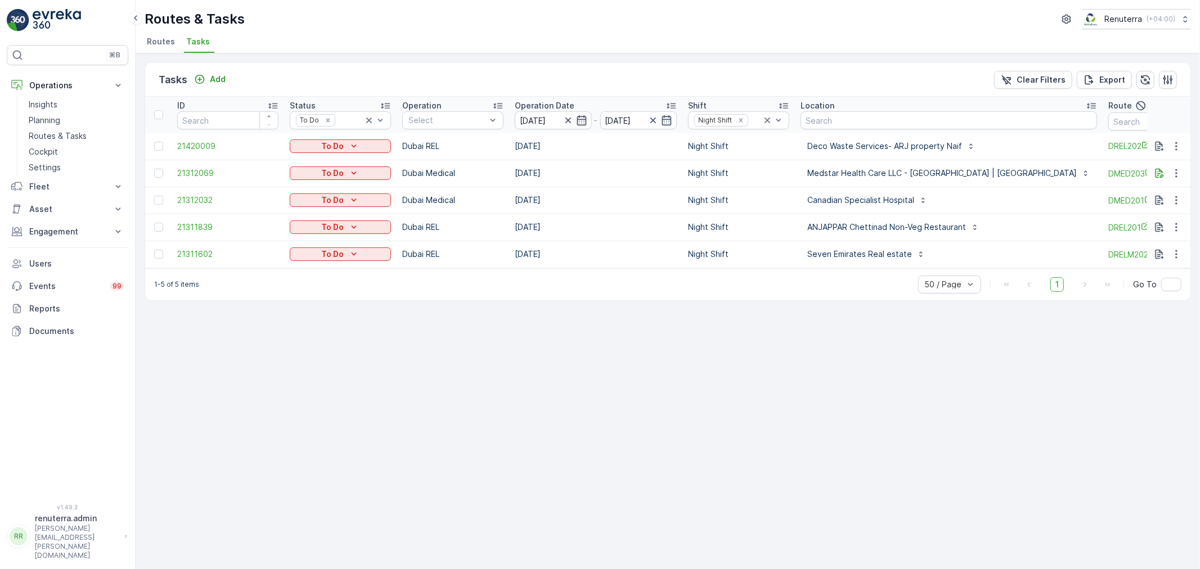
drag, startPoint x: 718, startPoint y: 277, endPoint x: 775, endPoint y: 279, distance: 56.9
click at [775, 279] on div "1-5 of 5 items 50 / Page 1 Go To" at bounding box center [667, 284] width 1045 height 32
click at [192, 137] on td "21420009" at bounding box center [228, 146] width 113 height 27
click at [194, 141] on span "21420009" at bounding box center [227, 146] width 101 height 11
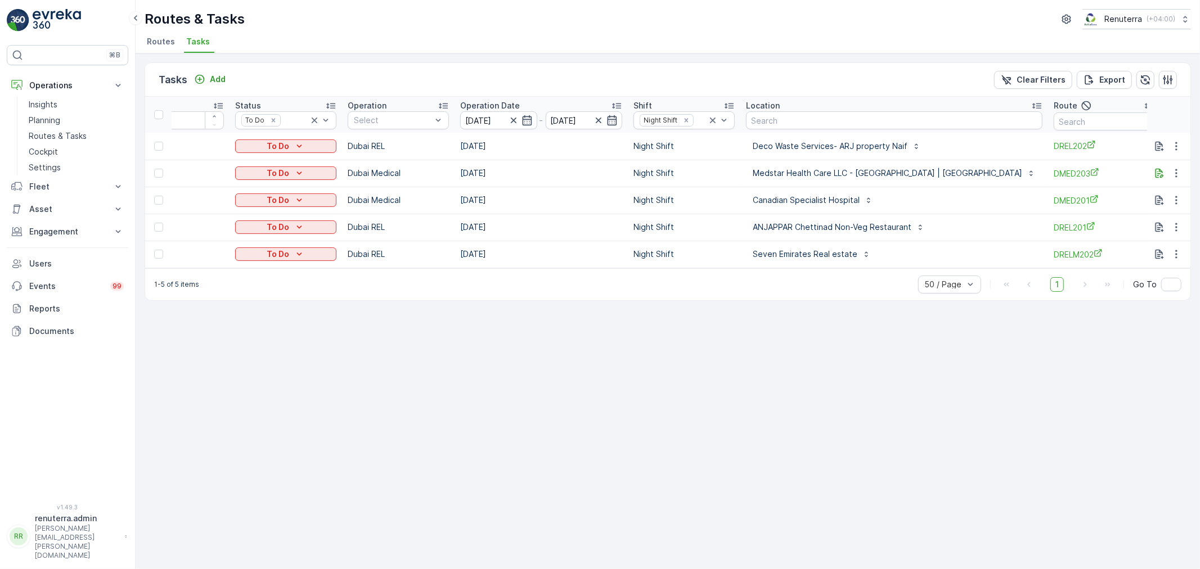
scroll to position [0, 105]
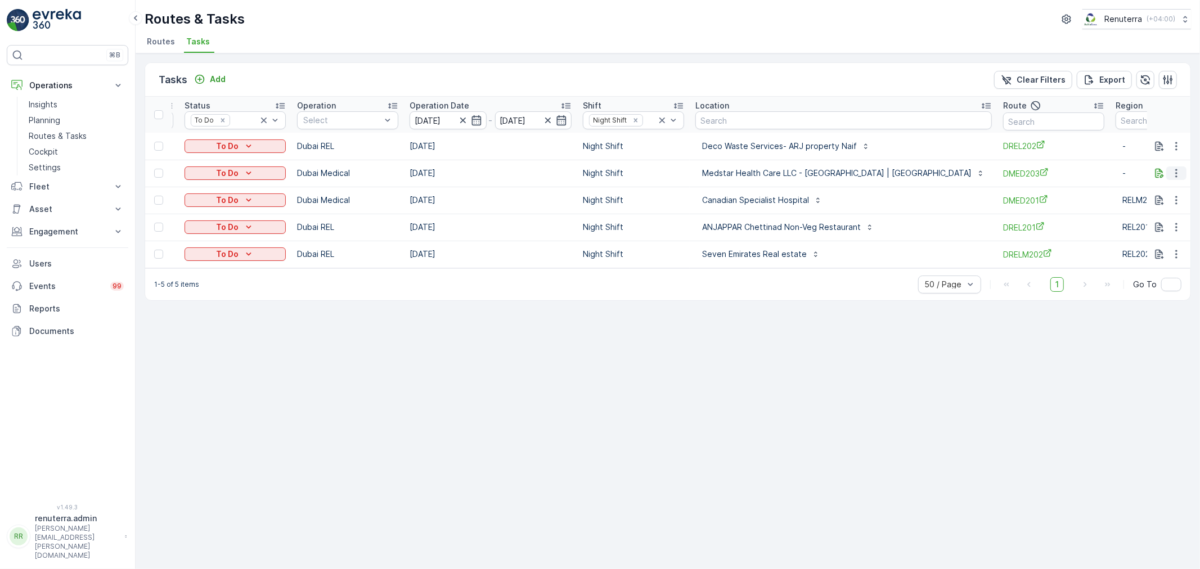
click at [1176, 171] on icon "button" at bounding box center [1176, 173] width 11 height 11
click at [676, 316] on div "Tasks Add Clear Filters Export ID Status To Do Operation Select Operation Date …" at bounding box center [668, 311] width 1064 height 516
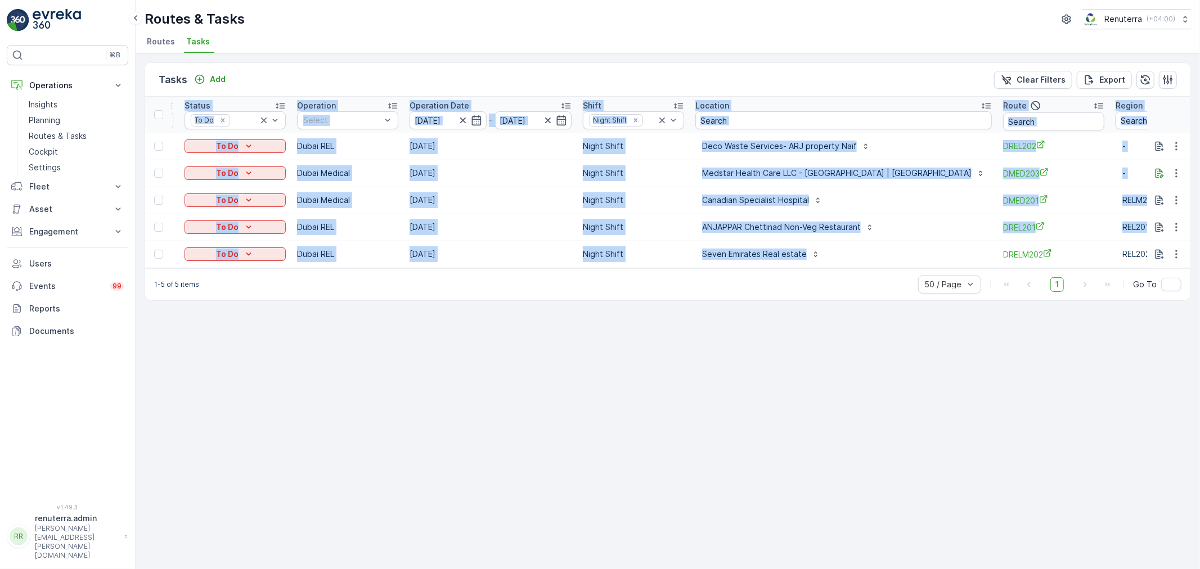
drag, startPoint x: 712, startPoint y: 265, endPoint x: 689, endPoint y: 269, distance: 22.8
click at [689, 268] on div "ID Status To Do Operation Select Operation Date [DATE] - [DATE] Shift Night Shi…" at bounding box center [667, 183] width 1045 height 172
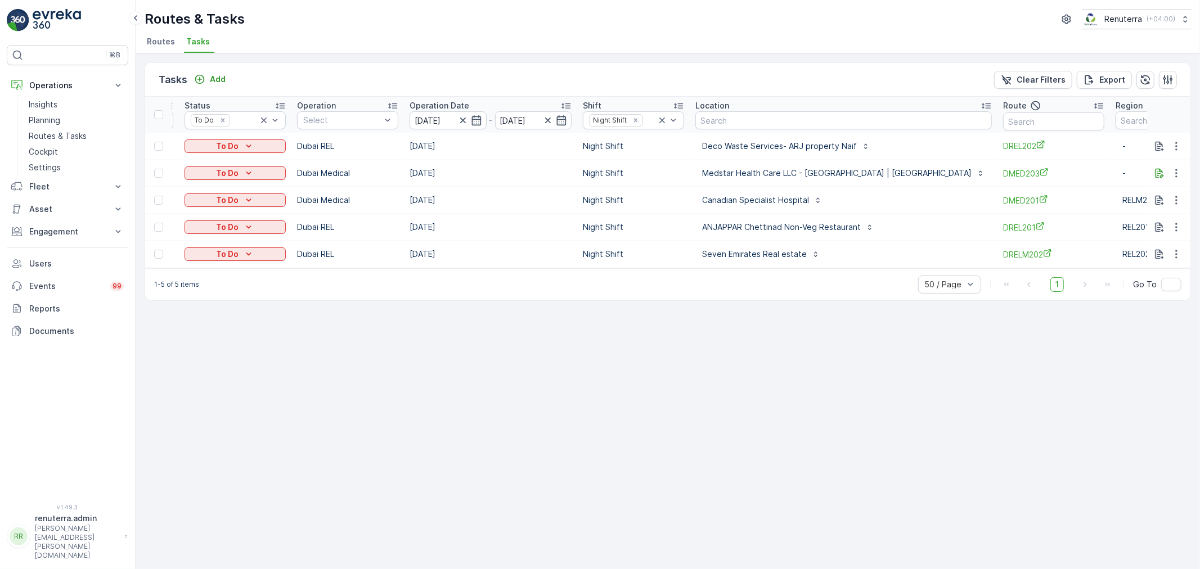
drag, startPoint x: 723, startPoint y: 299, endPoint x: 722, endPoint y: 277, distance: 21.4
click at [722, 297] on div "1-5 of 5 items 50 / Page 1 Go To" at bounding box center [667, 284] width 1045 height 32
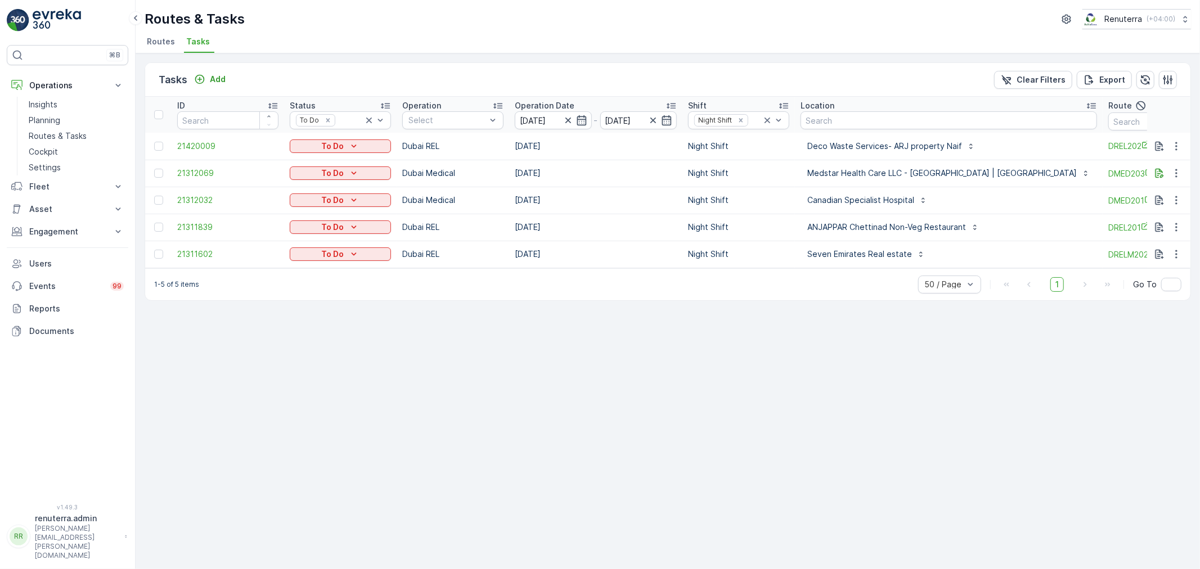
scroll to position [0, 23]
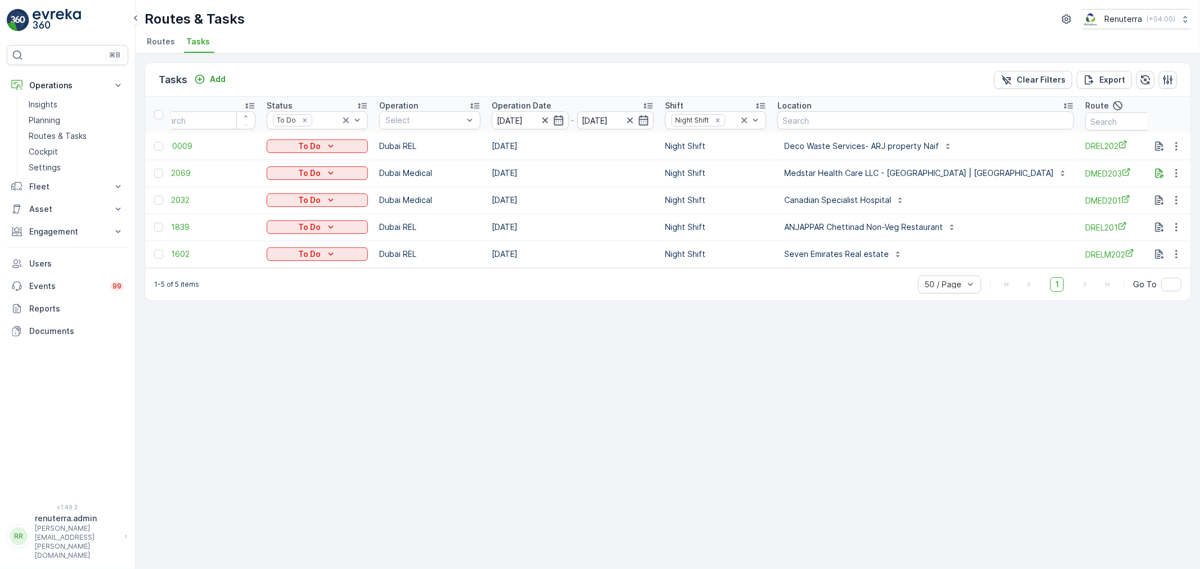
drag, startPoint x: 890, startPoint y: 266, endPoint x: 955, endPoint y: 267, distance: 64.7
click at [955, 267] on td "Seven Emirates Real estate" at bounding box center [926, 254] width 308 height 27
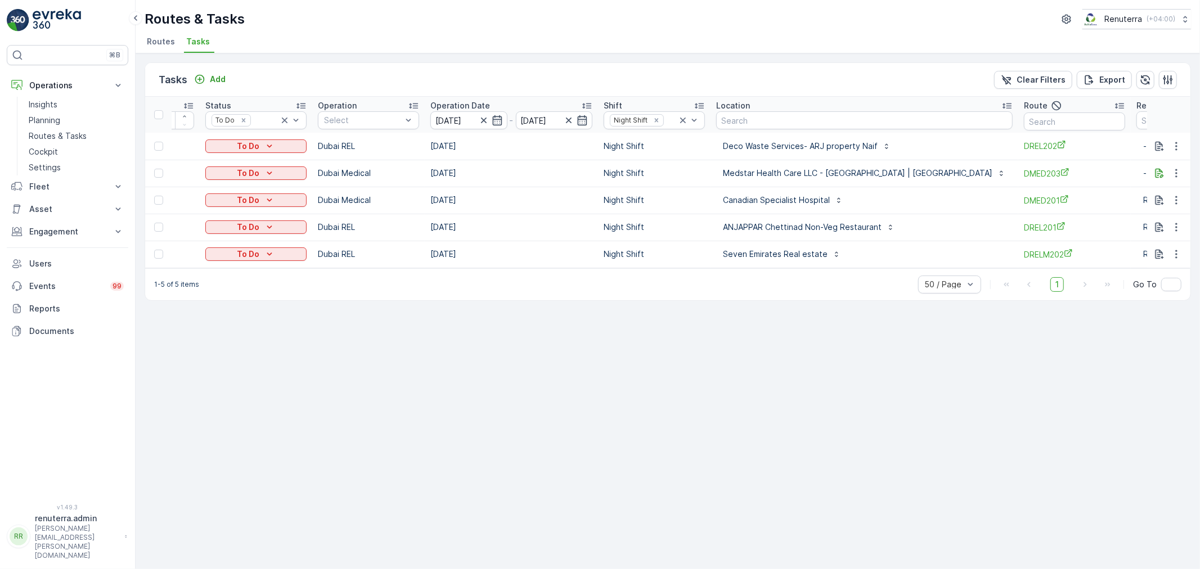
scroll to position [0, 82]
click at [1172, 147] on icon "button" at bounding box center [1176, 146] width 11 height 11
click at [803, 300] on div "1-5 of 5 items 50 / Page 1 Go To" at bounding box center [667, 284] width 1045 height 32
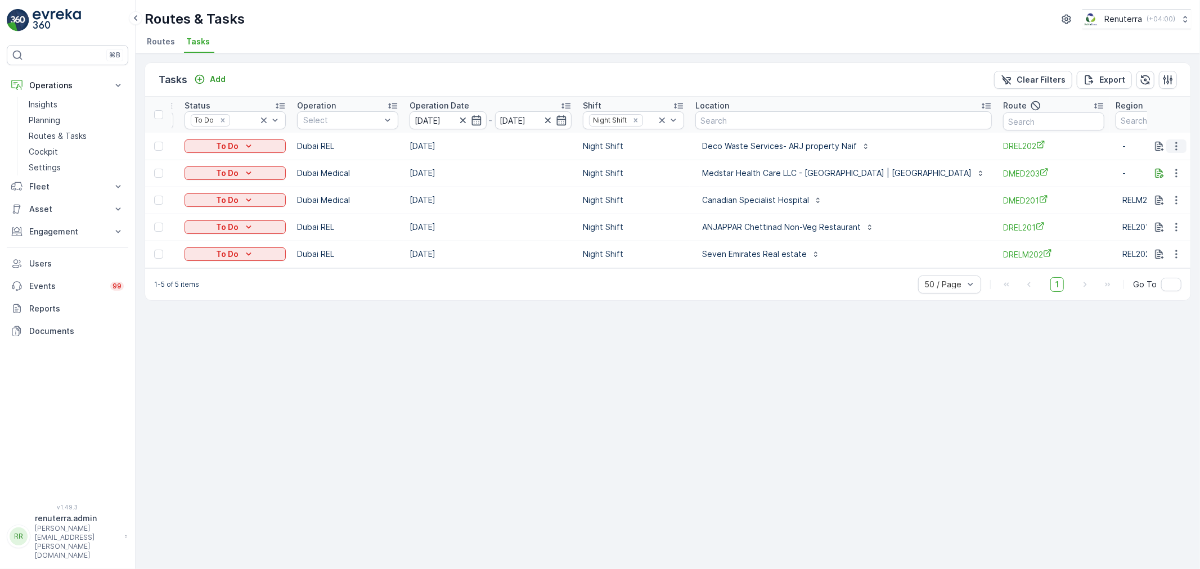
drag, startPoint x: 1182, startPoint y: 141, endPoint x: 1181, endPoint y: 147, distance: 5.7
click at [1182, 141] on button "button" at bounding box center [1176, 147] width 20 height 14
click at [1170, 197] on span "Change Route" at bounding box center [1147, 193] width 55 height 11
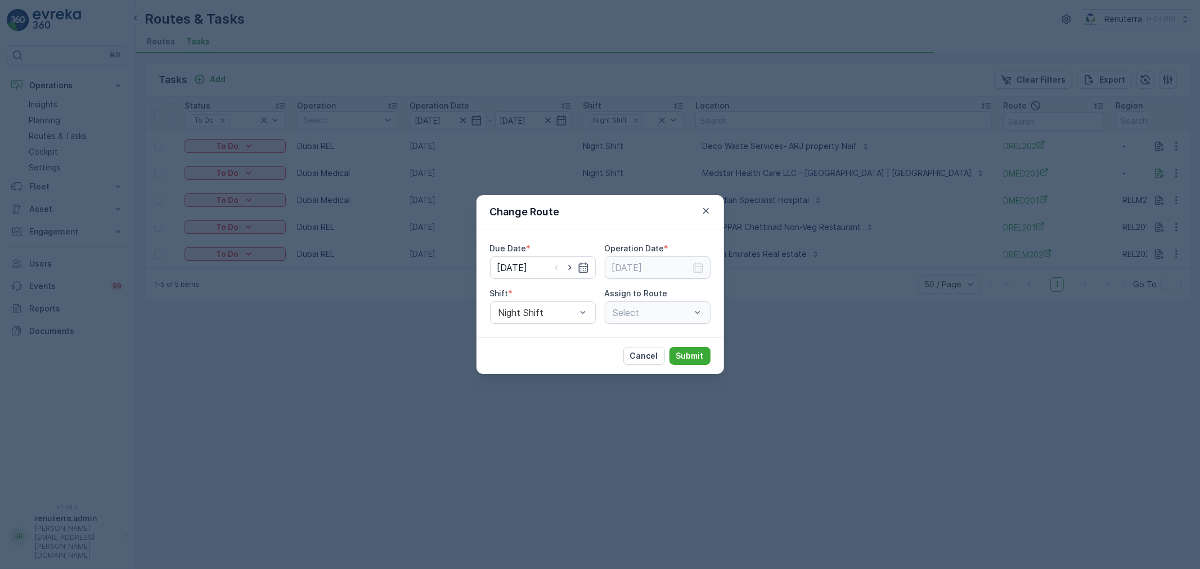
type input "[DATE]"
drag, startPoint x: 705, startPoint y: 206, endPoint x: 697, endPoint y: 211, distance: 9.8
click at [702, 210] on icon "button" at bounding box center [705, 210] width 11 height 11
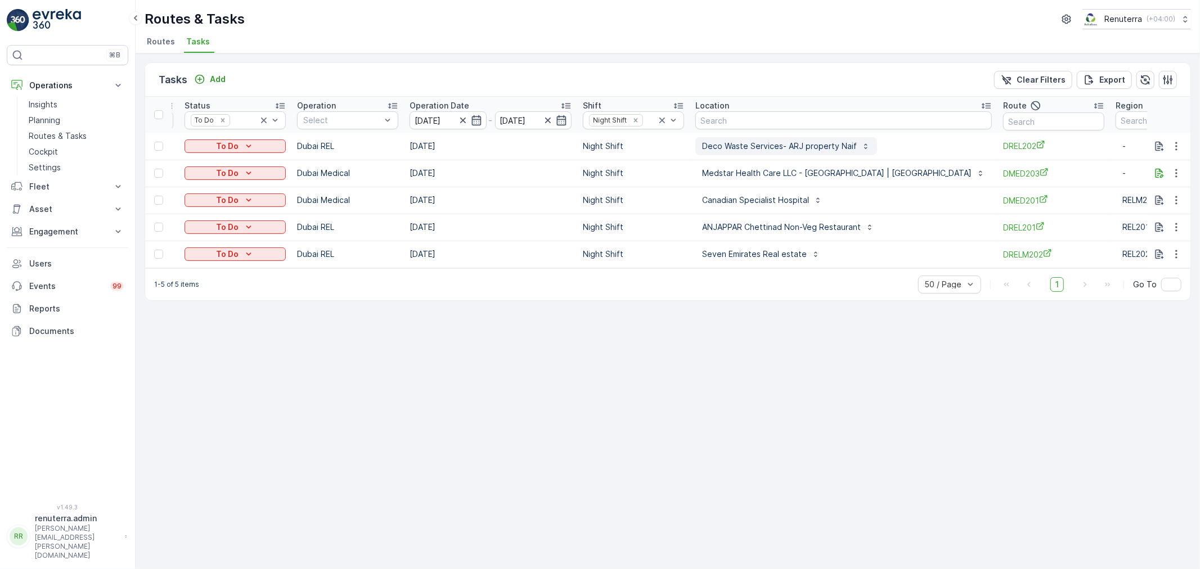
click at [788, 142] on p "Deco Waste Services- ARJ property Naif" at bounding box center [779, 146] width 155 height 11
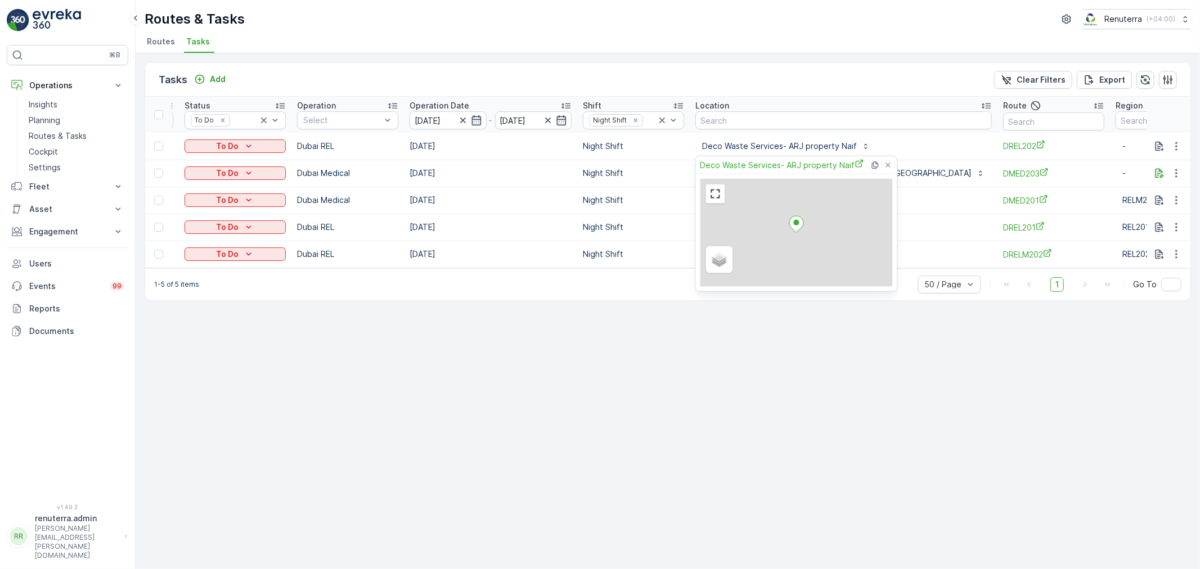
click at [781, 172] on div "Deco Waste Services- ARJ property Naif" at bounding box center [797, 164] width 195 height 17
click at [781, 165] on span "Deco Waste Services- ARJ property Naif" at bounding box center [782, 165] width 164 height 12
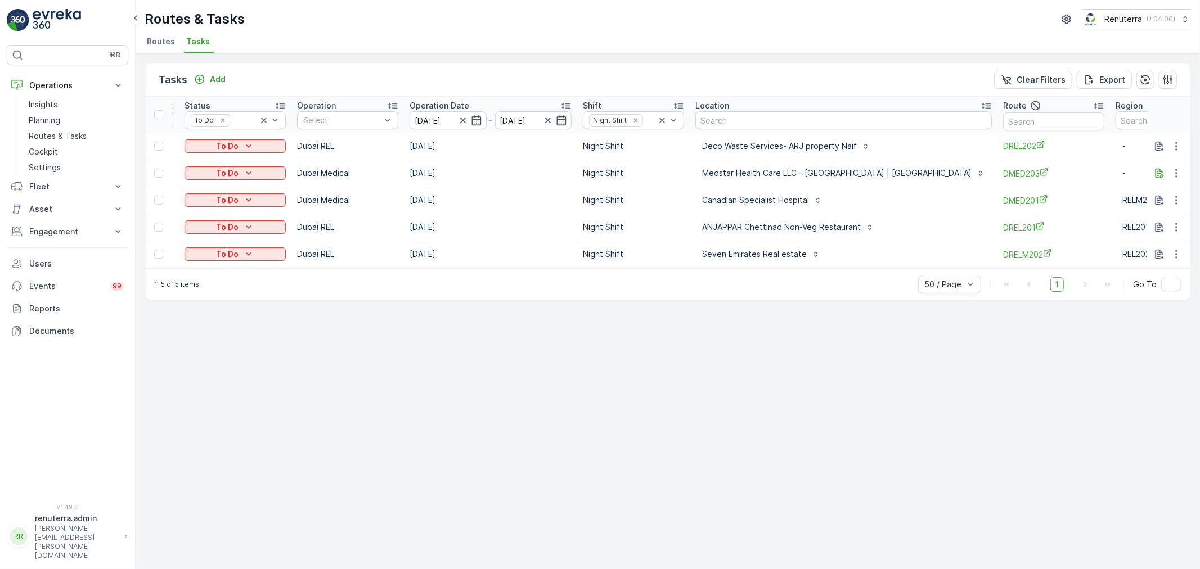
click at [688, 387] on div "Tasks Add Clear Filters Export ID Status To Do Operation Select Operation Date …" at bounding box center [668, 311] width 1064 height 516
click at [1174, 141] on icon "button" at bounding box center [1176, 146] width 11 height 11
click at [1148, 196] on span "Change Route" at bounding box center [1147, 193] width 55 height 11
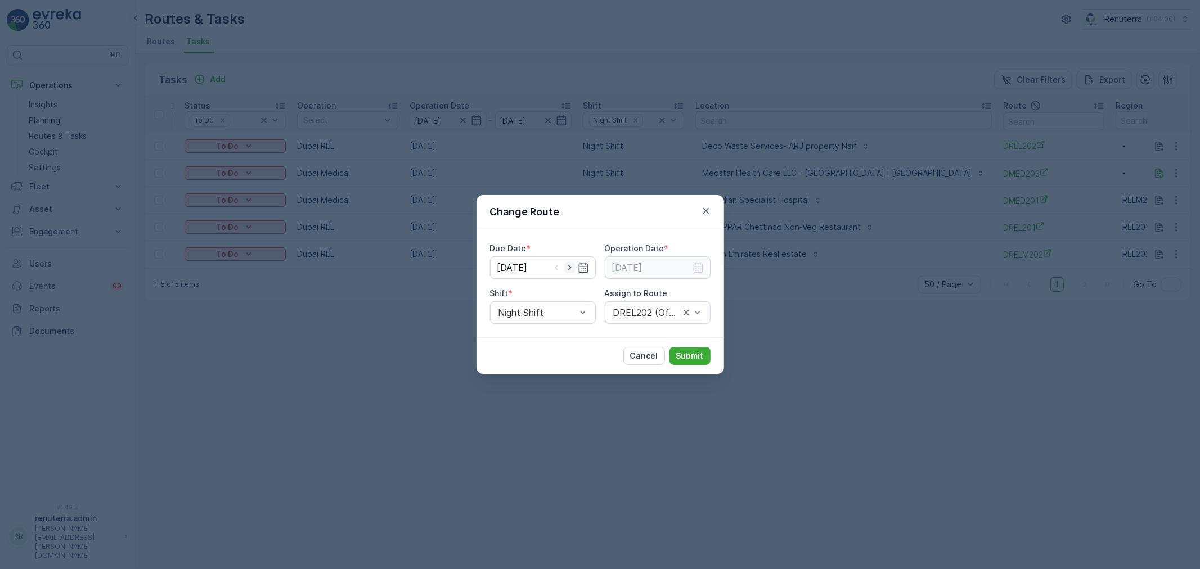
click at [571, 269] on icon "button" at bounding box center [569, 267] width 11 height 11
type input "[DATE]"
click at [697, 273] on icon "button" at bounding box center [698, 267] width 11 height 11
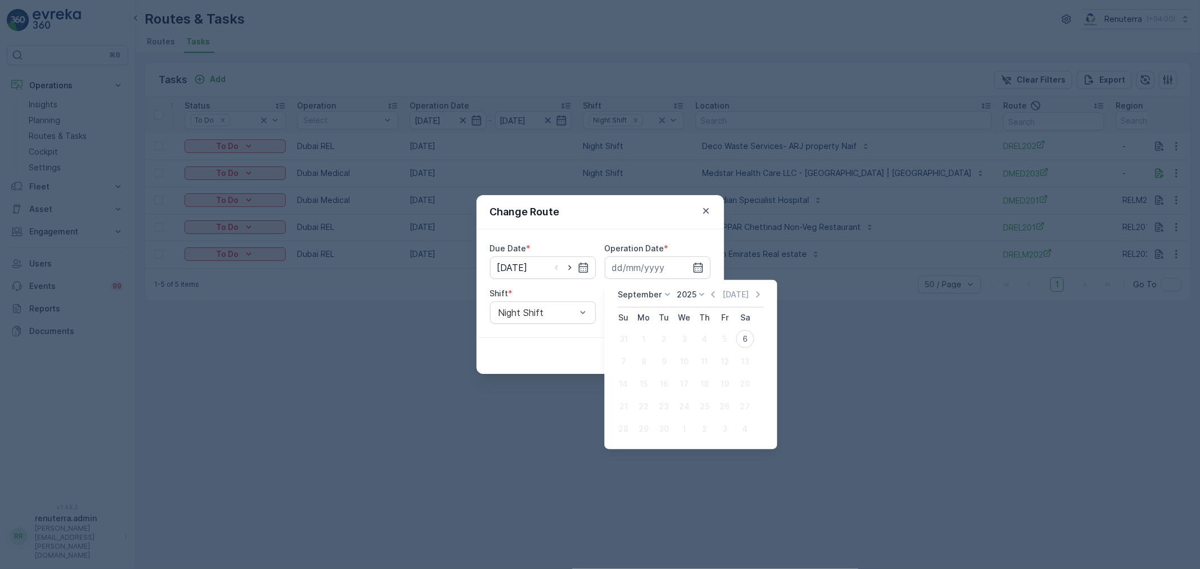
click at [745, 342] on div "6" at bounding box center [745, 339] width 18 height 18
type input "[DATE]"
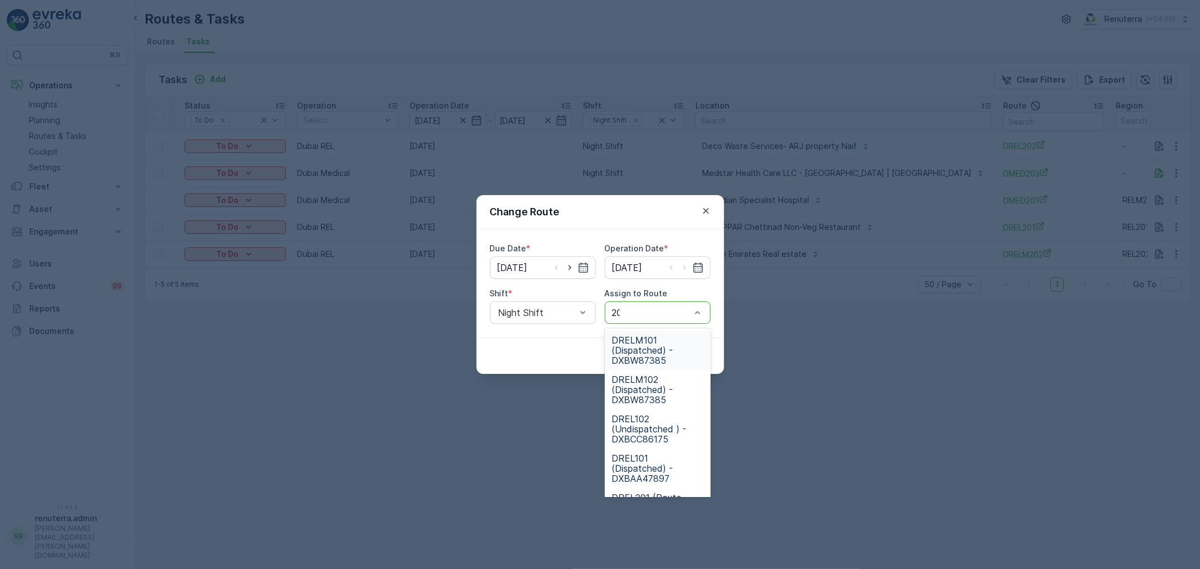
type input "201"
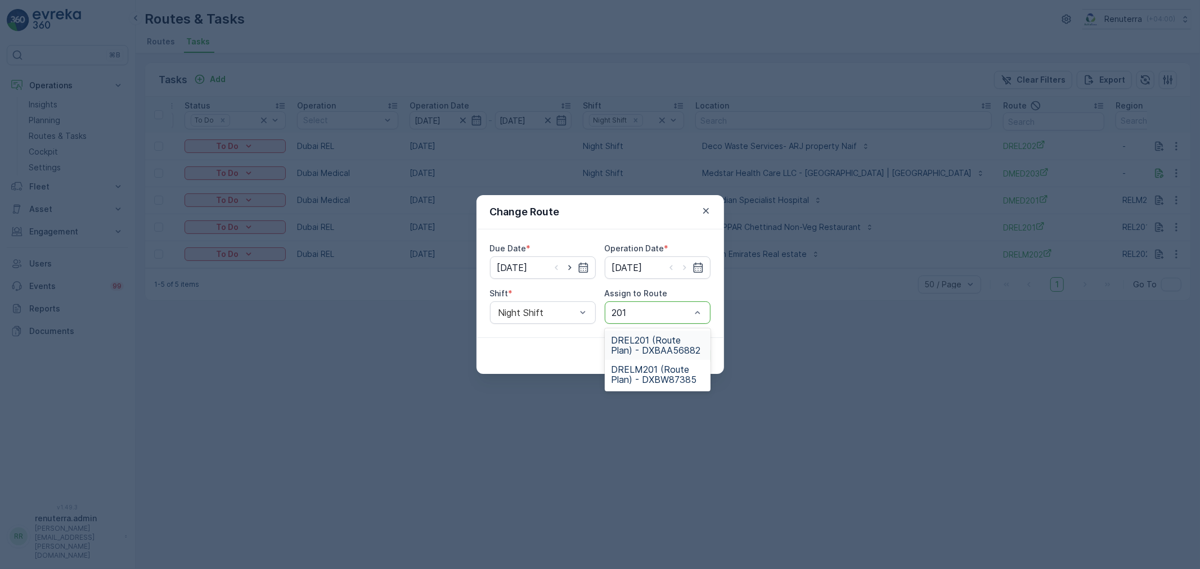
click at [655, 348] on span "DREL201 (Route Plan) - DXBAA56882" at bounding box center [658, 345] width 92 height 20
click at [688, 347] on button "Submit" at bounding box center [690, 356] width 41 height 18
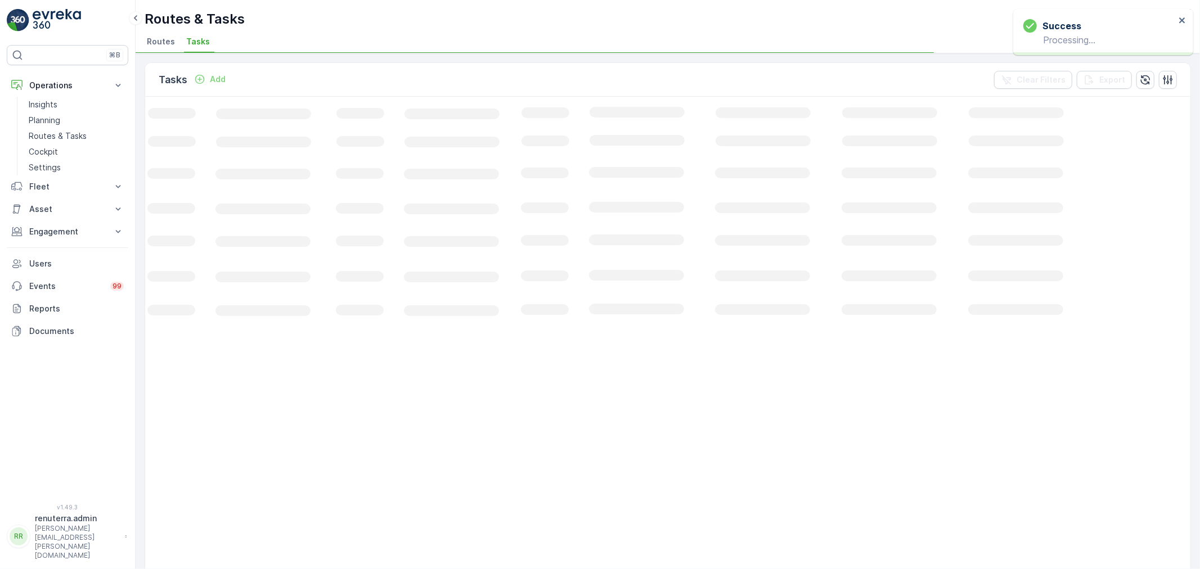
scroll to position [0, 37]
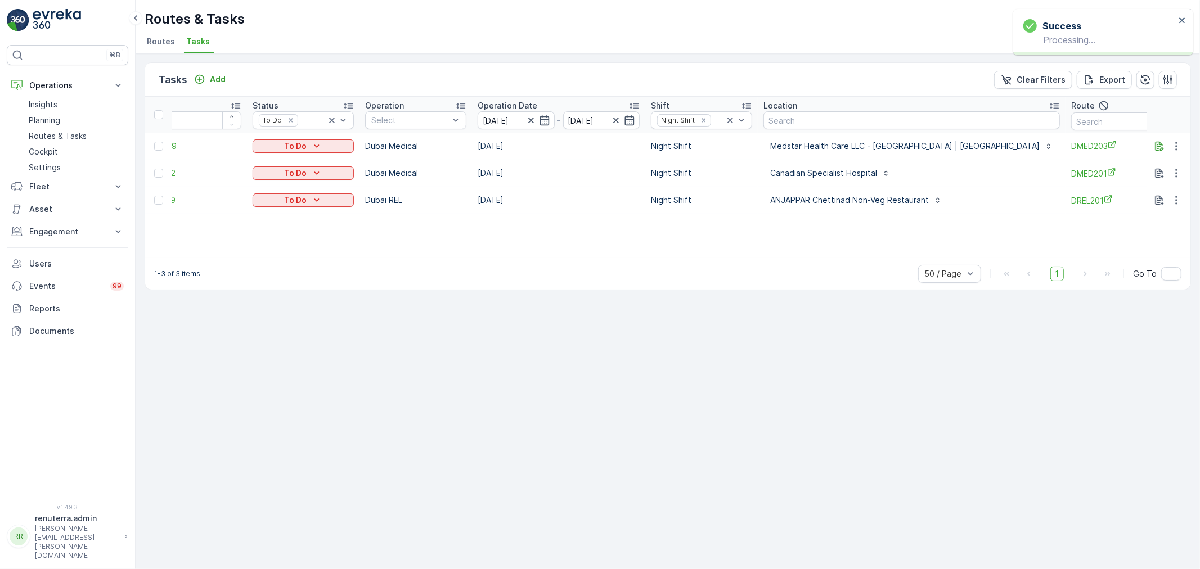
click at [808, 232] on div "ID Status To Do Operation Select Operation Date [DATE] - [DATE] Shift Night Shi…" at bounding box center [667, 177] width 1045 height 161
click at [812, 264] on div "1-3 of 3 items 50 / Page 1 Go To" at bounding box center [667, 274] width 1045 height 32
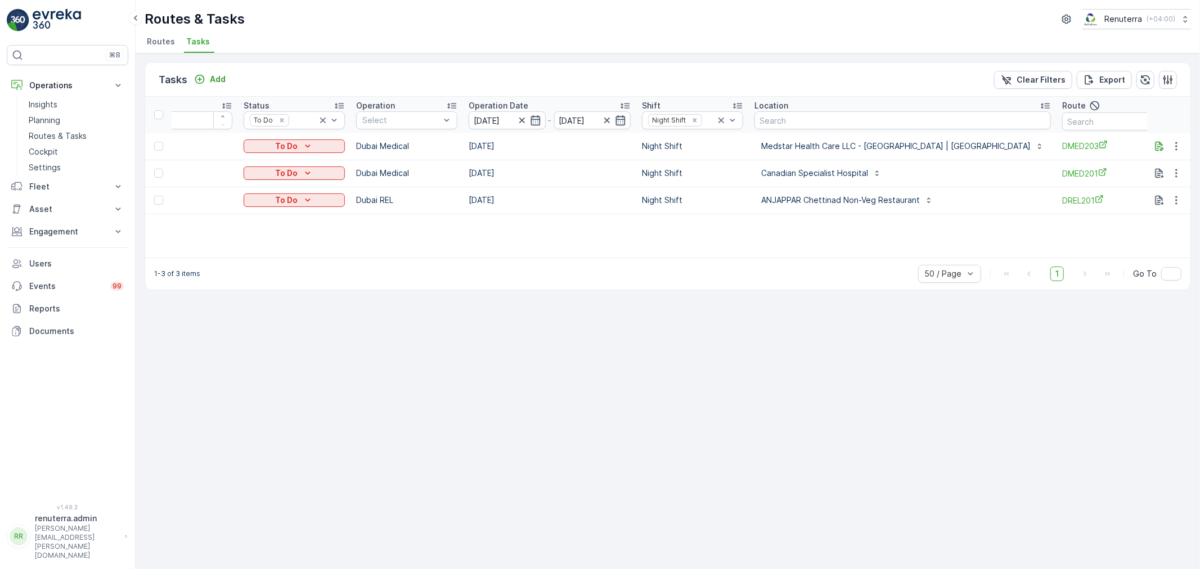
scroll to position [0, 0]
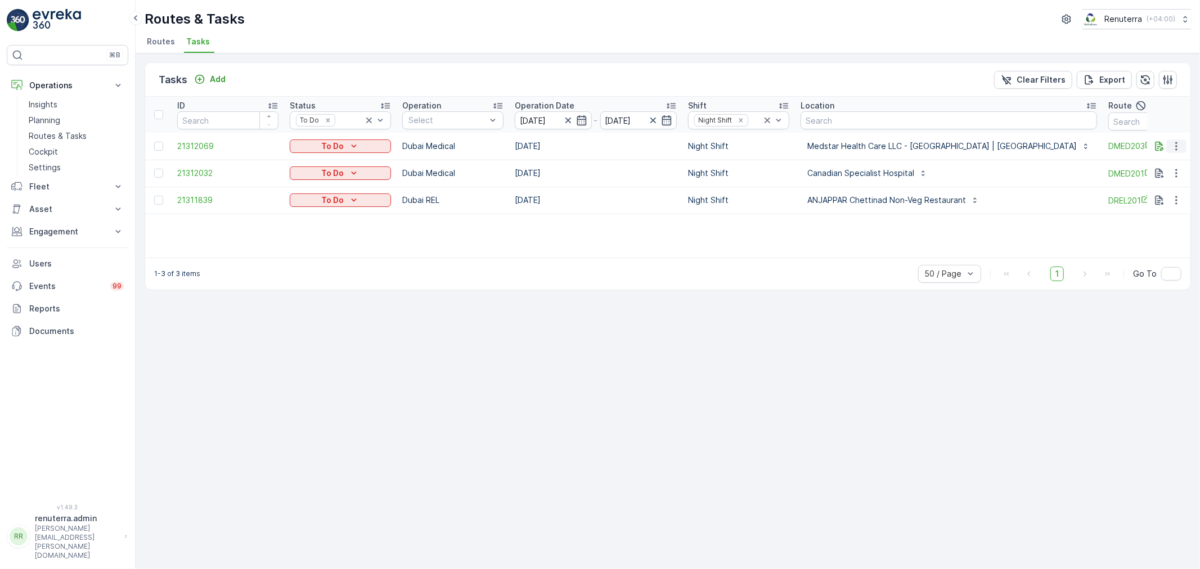
click at [1183, 140] on button "button" at bounding box center [1176, 147] width 20 height 14
click at [1157, 210] on span "Remove from Route" at bounding box center [1158, 209] width 76 height 11
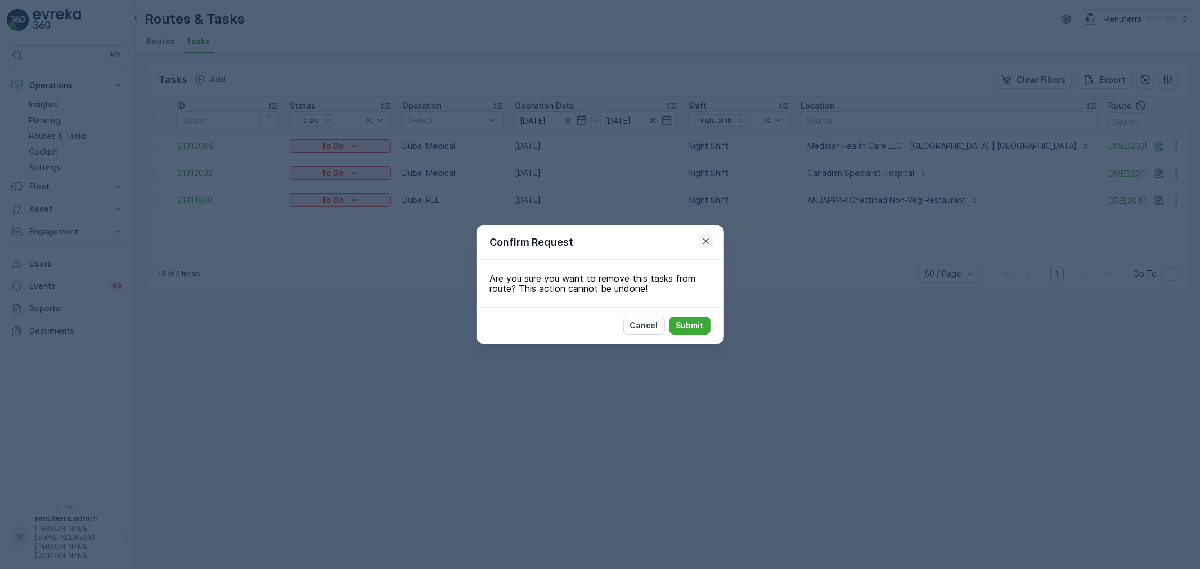
click at [704, 244] on icon "button" at bounding box center [706, 242] width 6 height 6
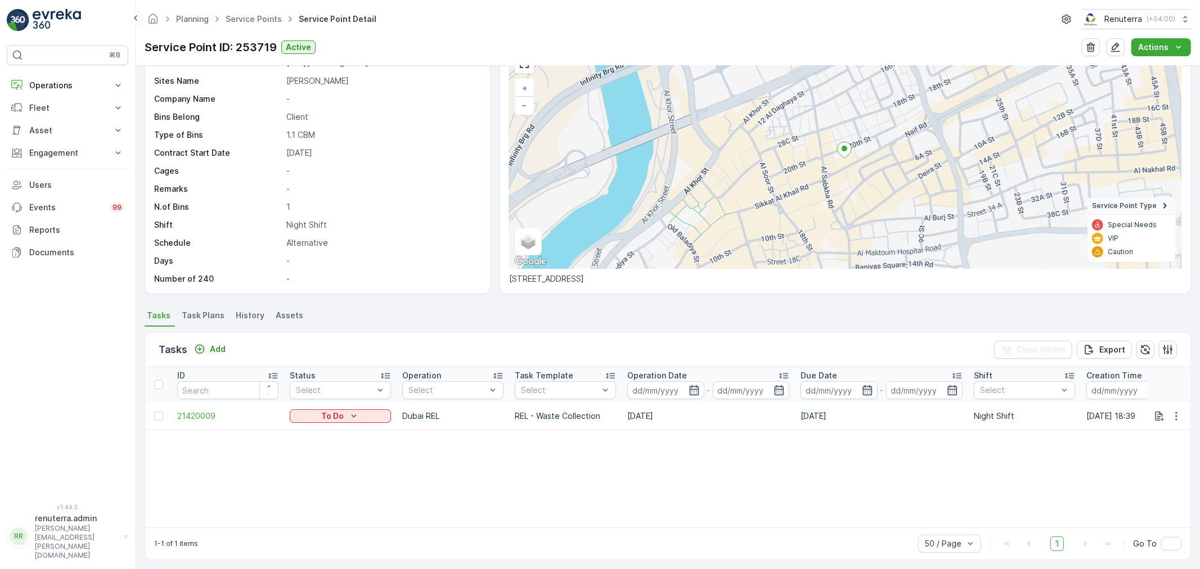
scroll to position [66, 0]
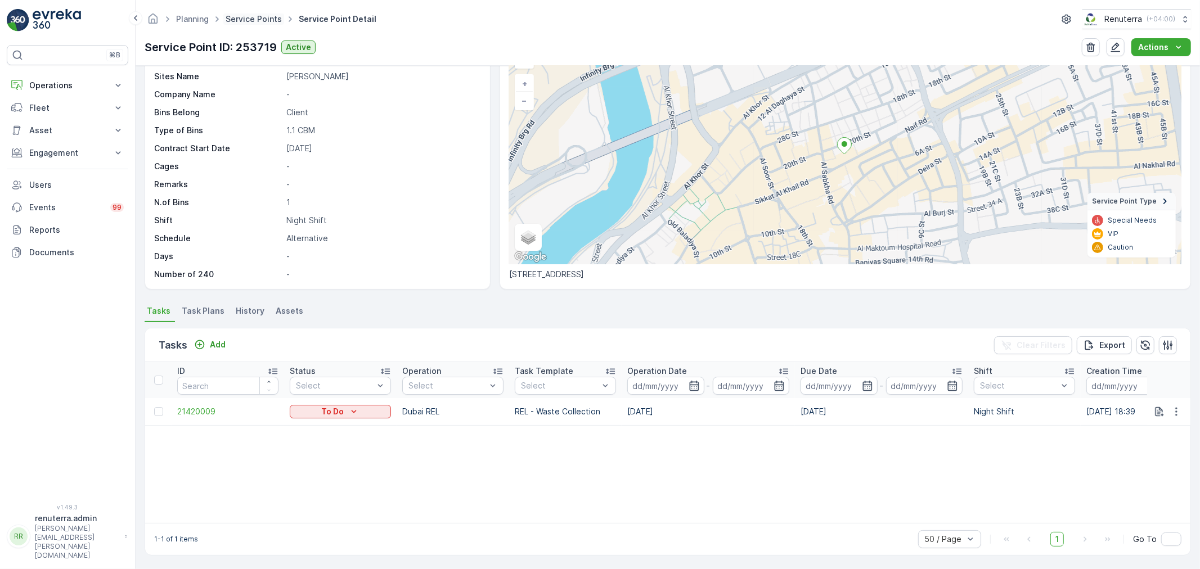
click at [236, 17] on link "Service Points" at bounding box center [254, 19] width 56 height 10
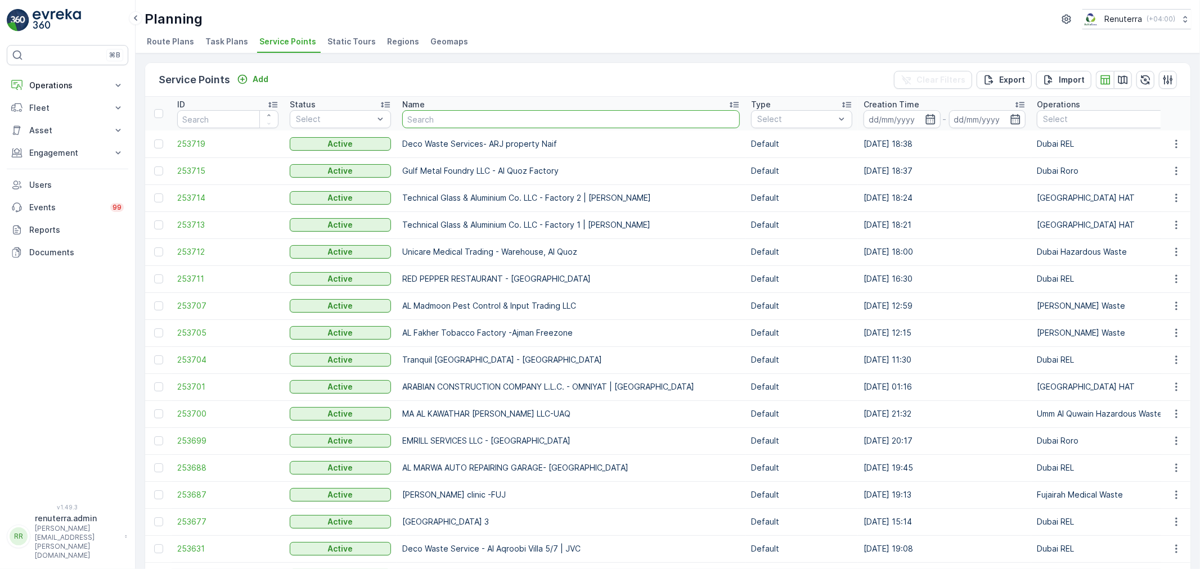
click at [480, 116] on input "text" at bounding box center [571, 119] width 338 height 18
type input "Wade adams"
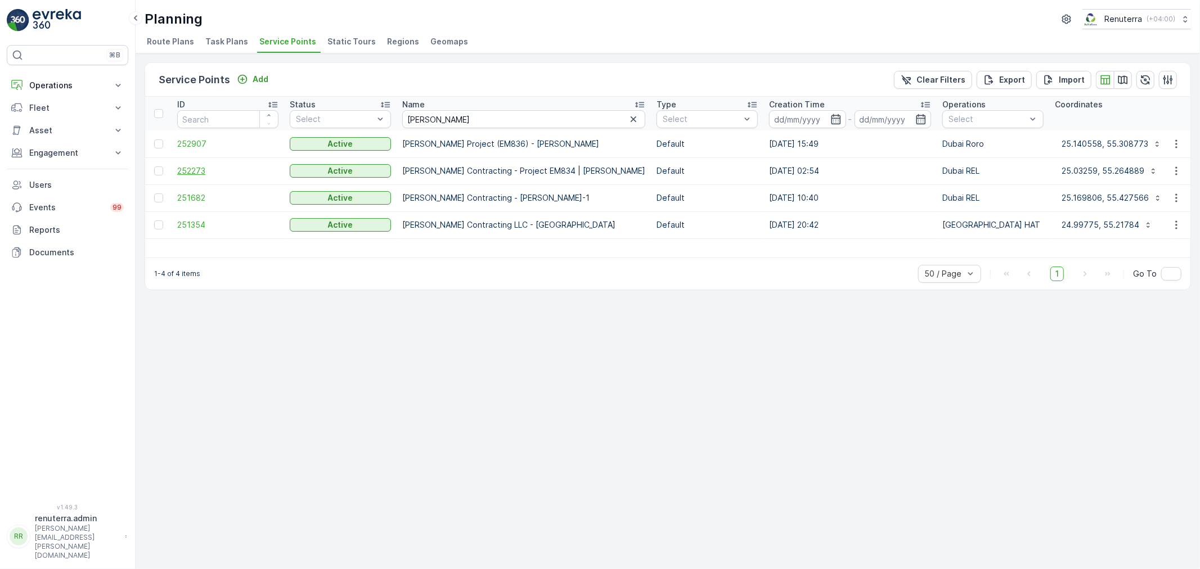
click at [194, 172] on span "252273" at bounding box center [227, 170] width 101 height 11
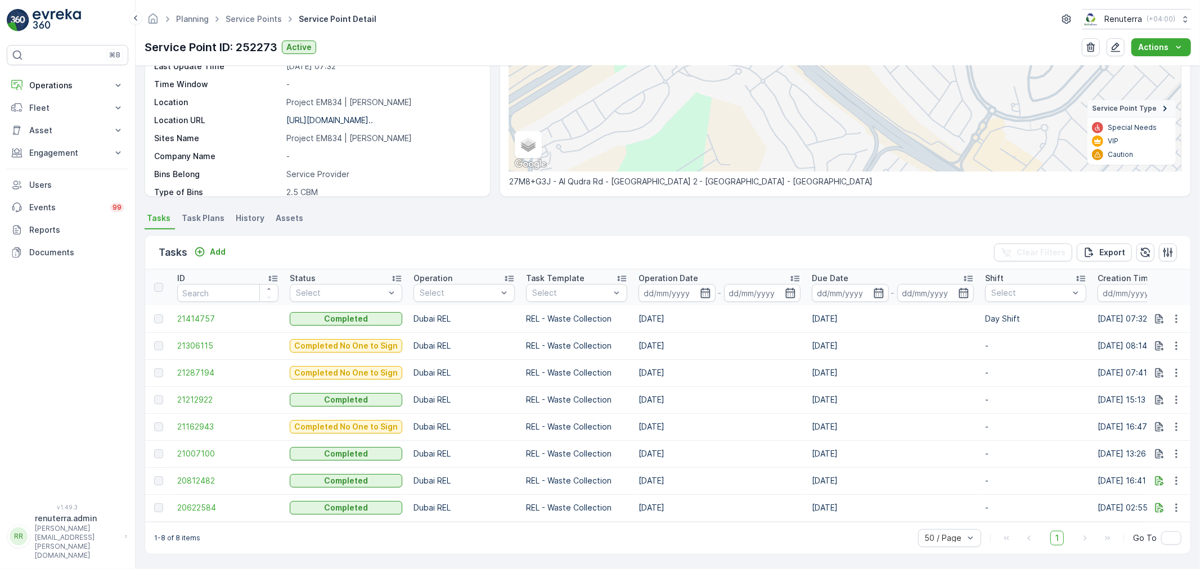
scroll to position [164, 0]
click at [190, 313] on span "21414757" at bounding box center [227, 318] width 101 height 11
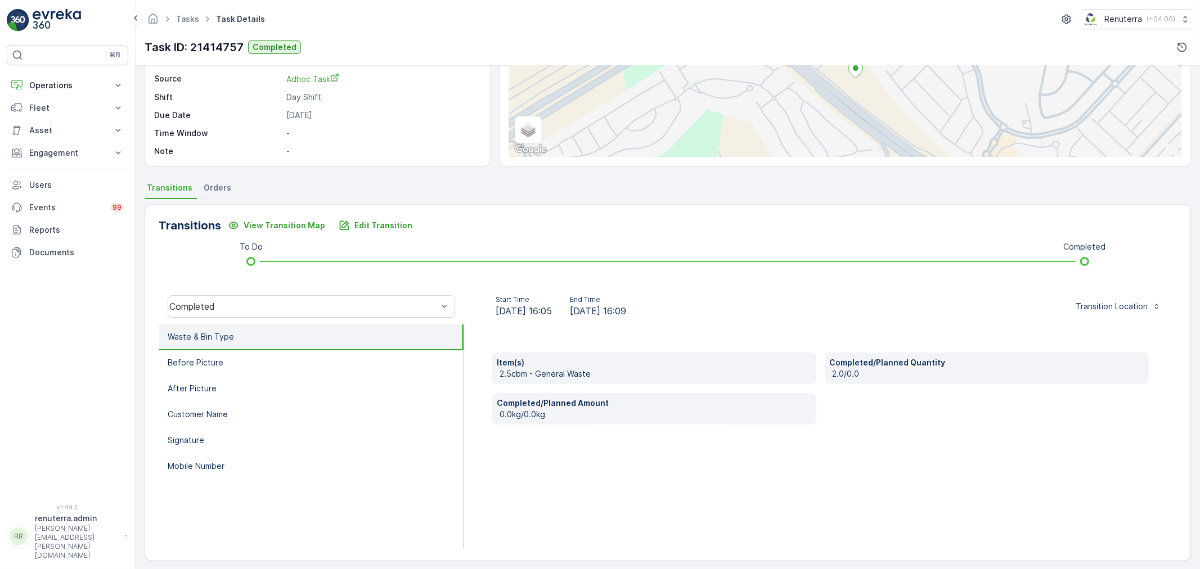
scroll to position [139, 0]
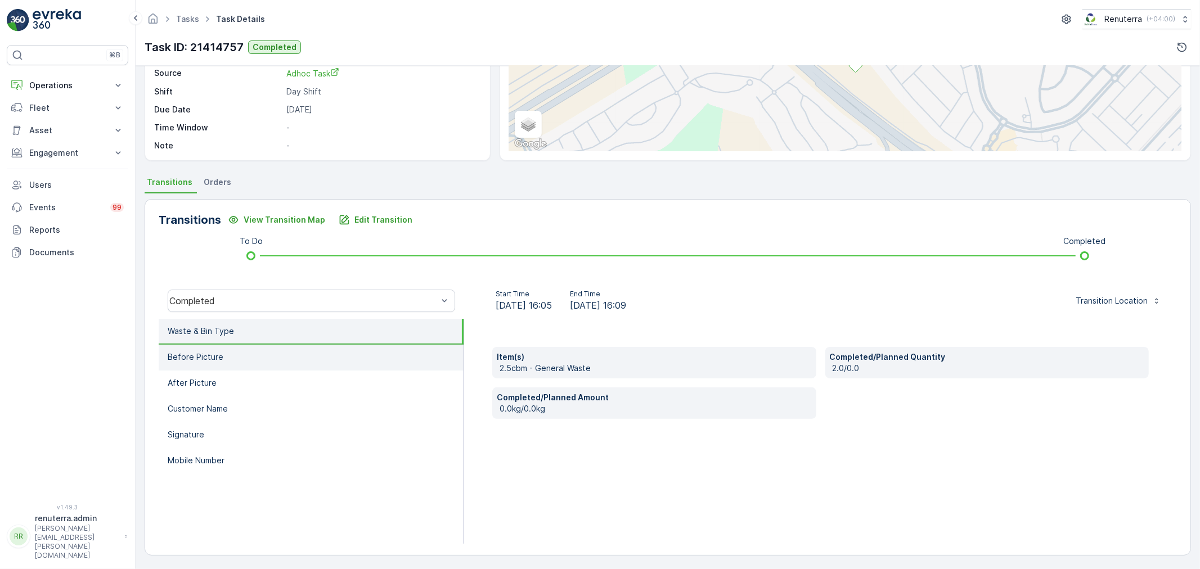
click at [217, 357] on p "Before Picture" at bounding box center [196, 357] width 56 height 11
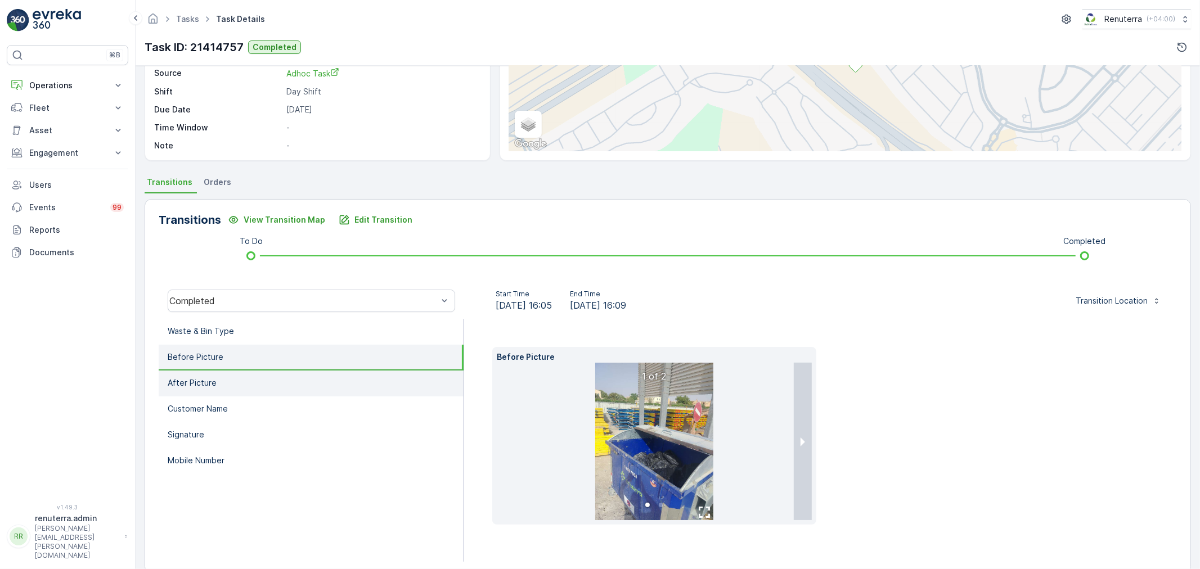
click at [222, 375] on li "After Picture" at bounding box center [311, 384] width 305 height 26
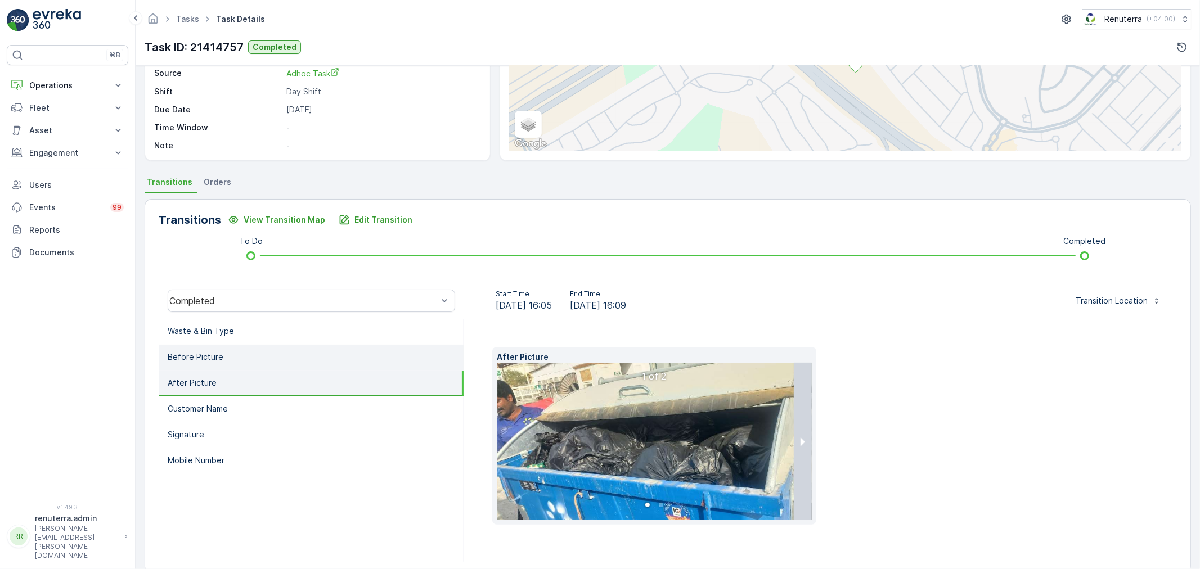
click at [229, 357] on li "Before Picture" at bounding box center [311, 358] width 305 height 26
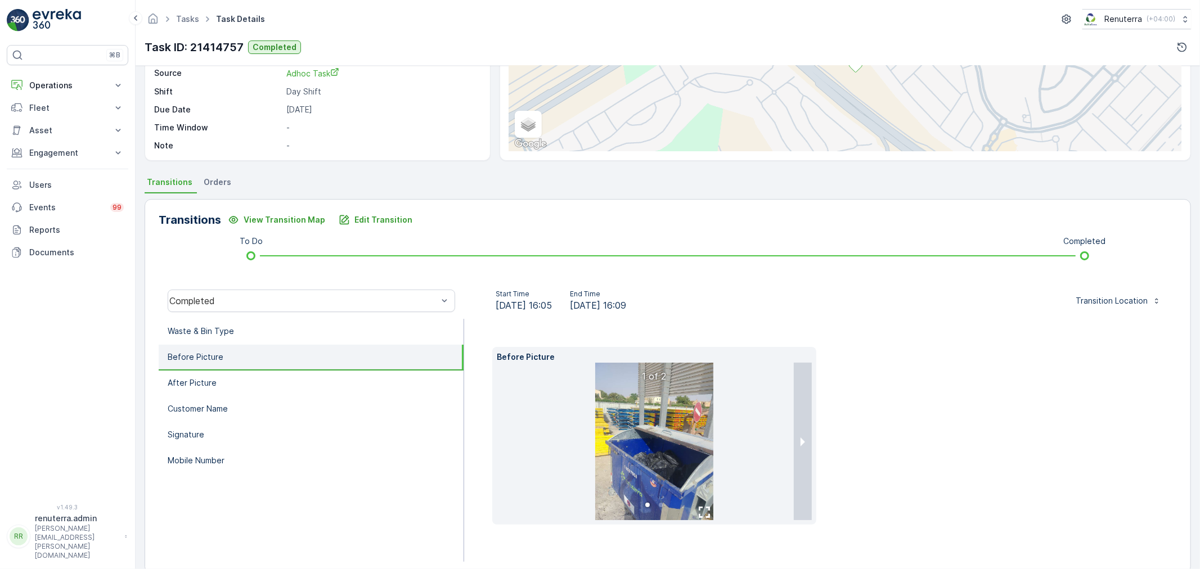
click at [713, 415] on li at bounding box center [654, 442] width 315 height 158
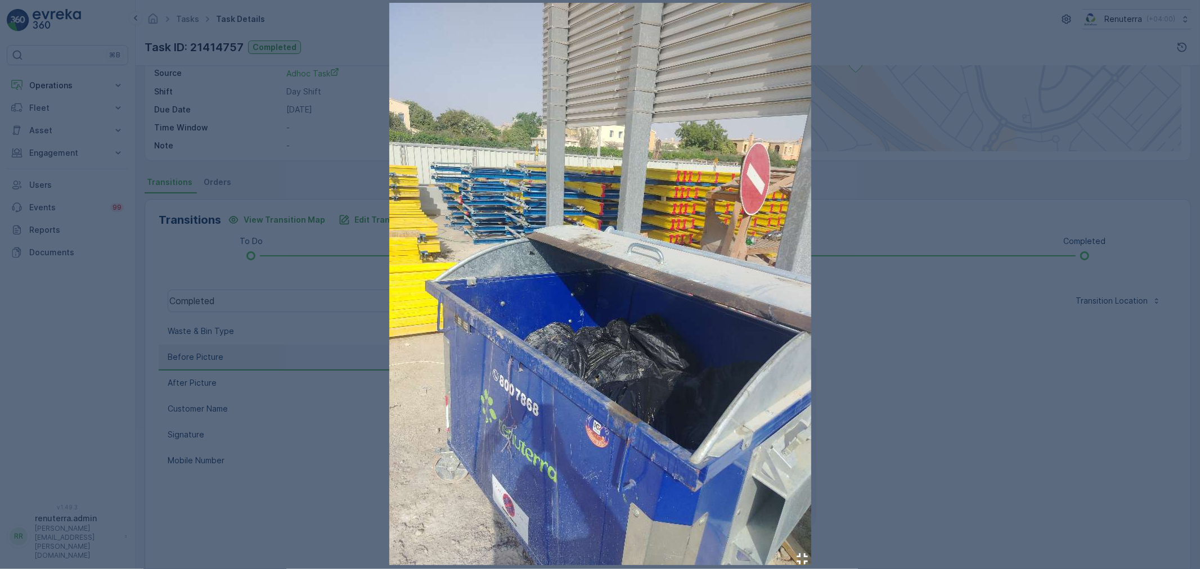
click at [844, 408] on div at bounding box center [600, 284] width 1200 height 569
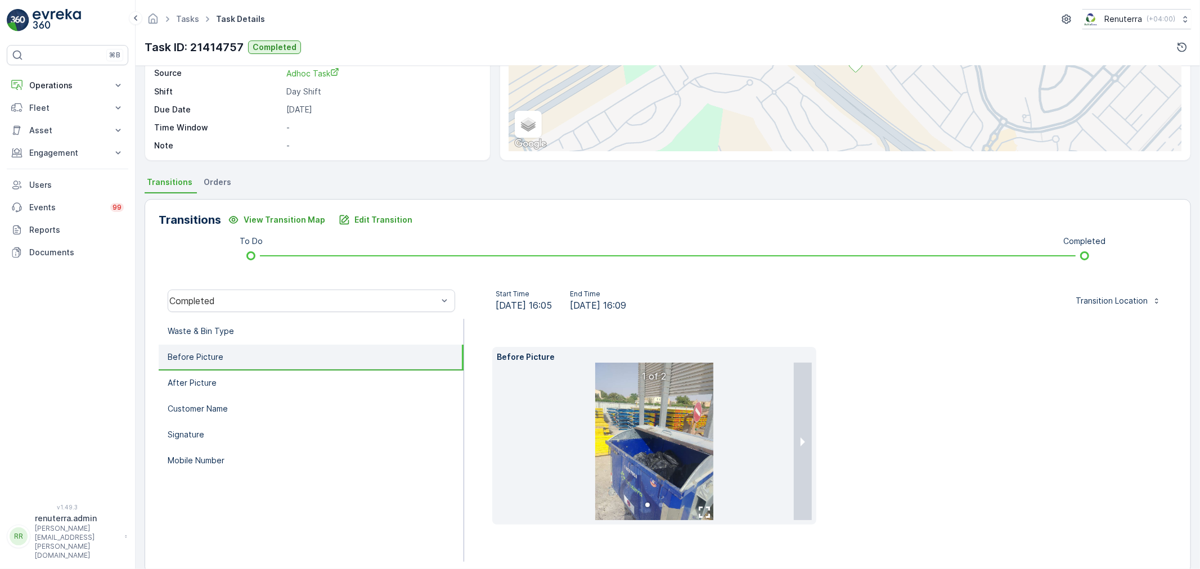
click at [812, 419] on div "Before Picture 1 of 2" at bounding box center [654, 436] width 324 height 178
click at [807, 419] on button "next slide / item" at bounding box center [803, 442] width 18 height 158
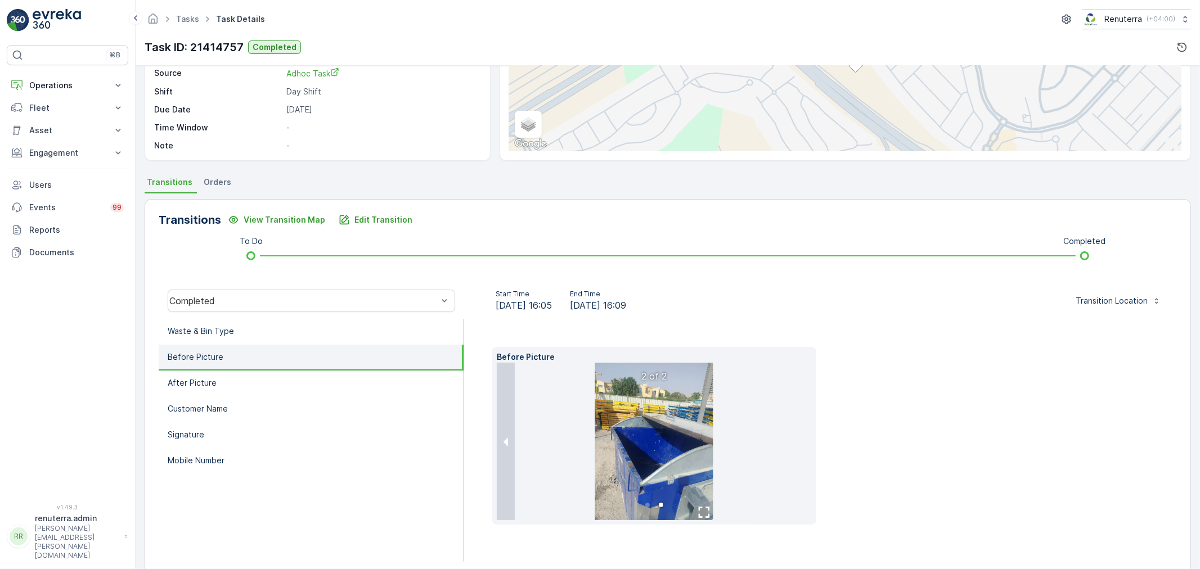
click at [663, 425] on img at bounding box center [654, 442] width 118 height 158
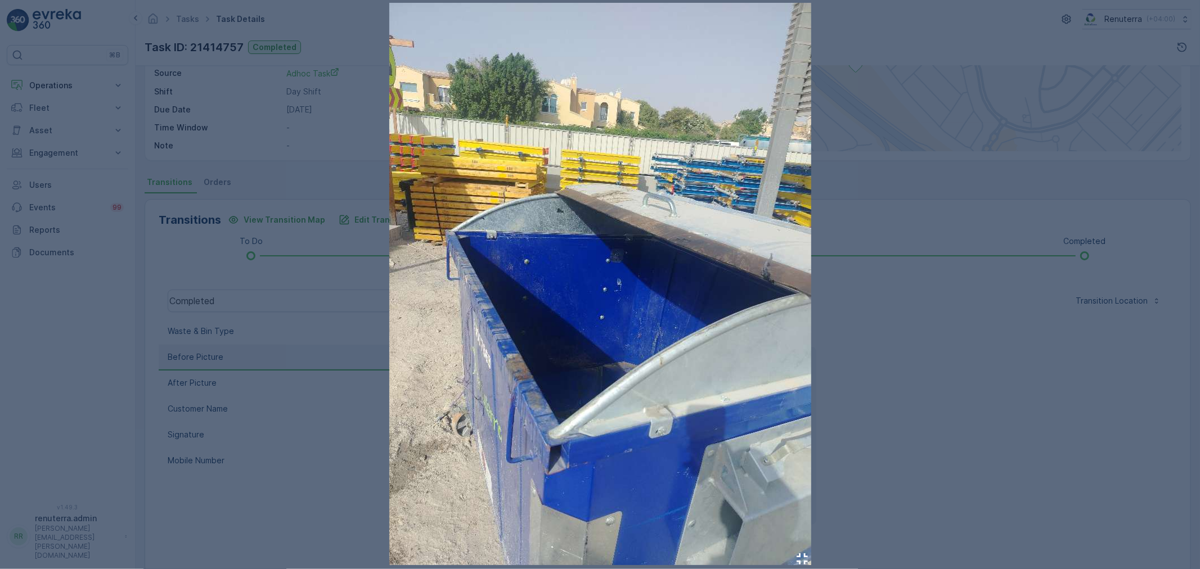
click at [361, 356] on div at bounding box center [600, 284] width 1200 height 569
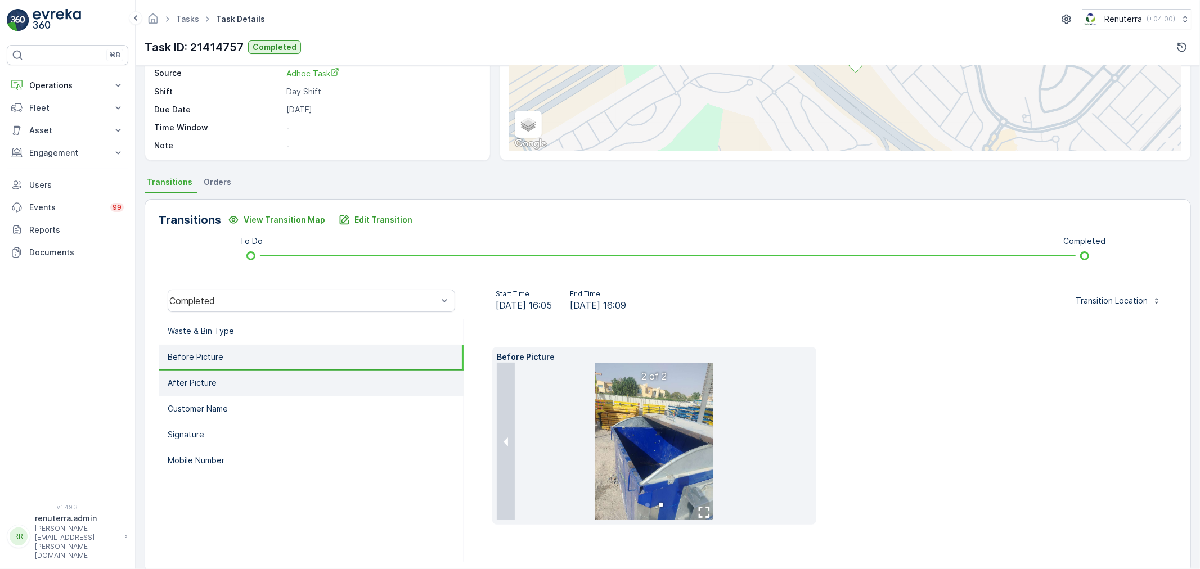
click at [250, 384] on li "After Picture" at bounding box center [311, 384] width 305 height 26
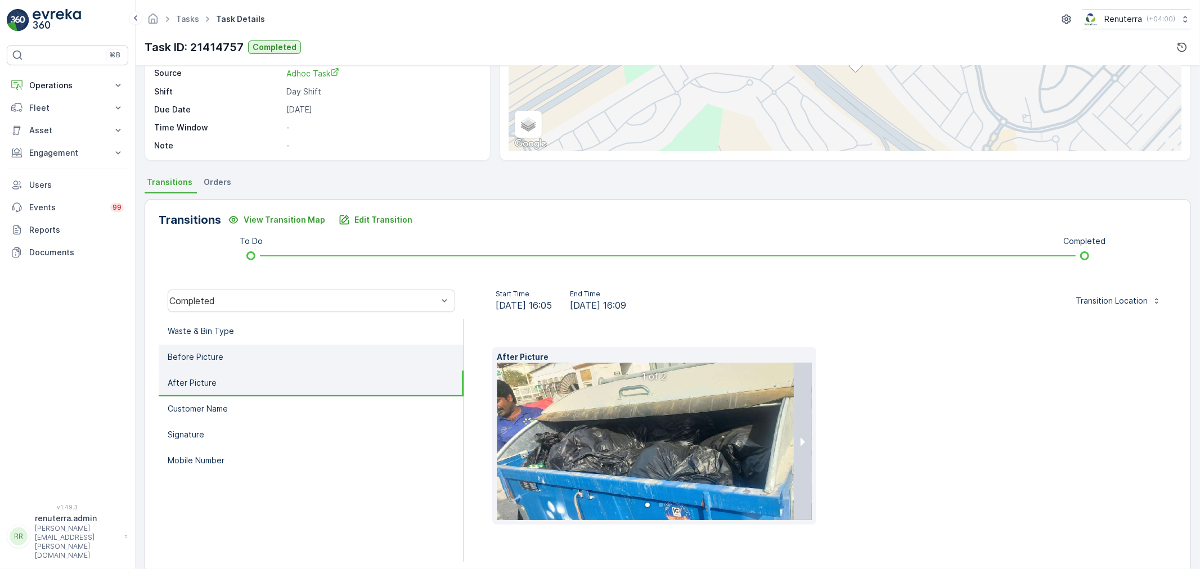
click at [258, 353] on li "Before Picture" at bounding box center [311, 358] width 305 height 26
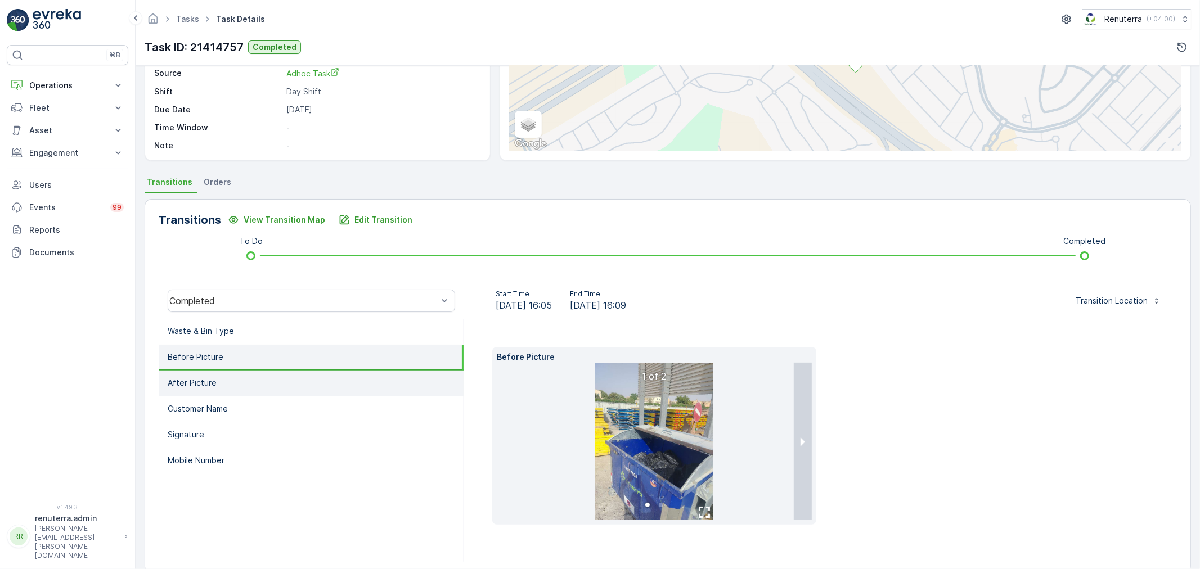
click at [258, 383] on li "After Picture" at bounding box center [311, 384] width 305 height 26
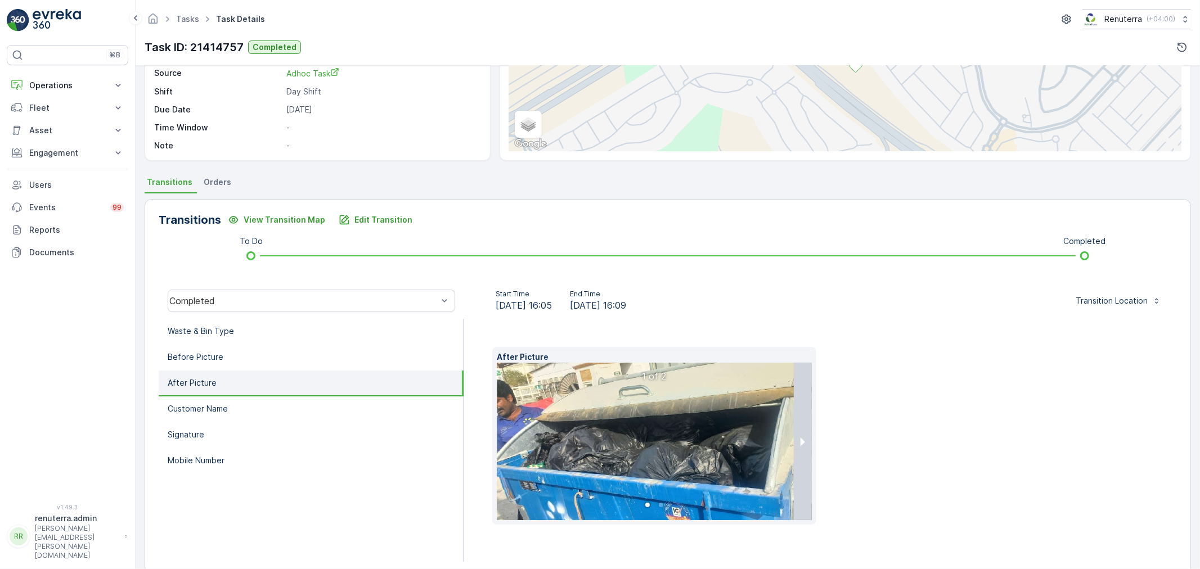
click at [664, 411] on img at bounding box center [671, 442] width 349 height 158
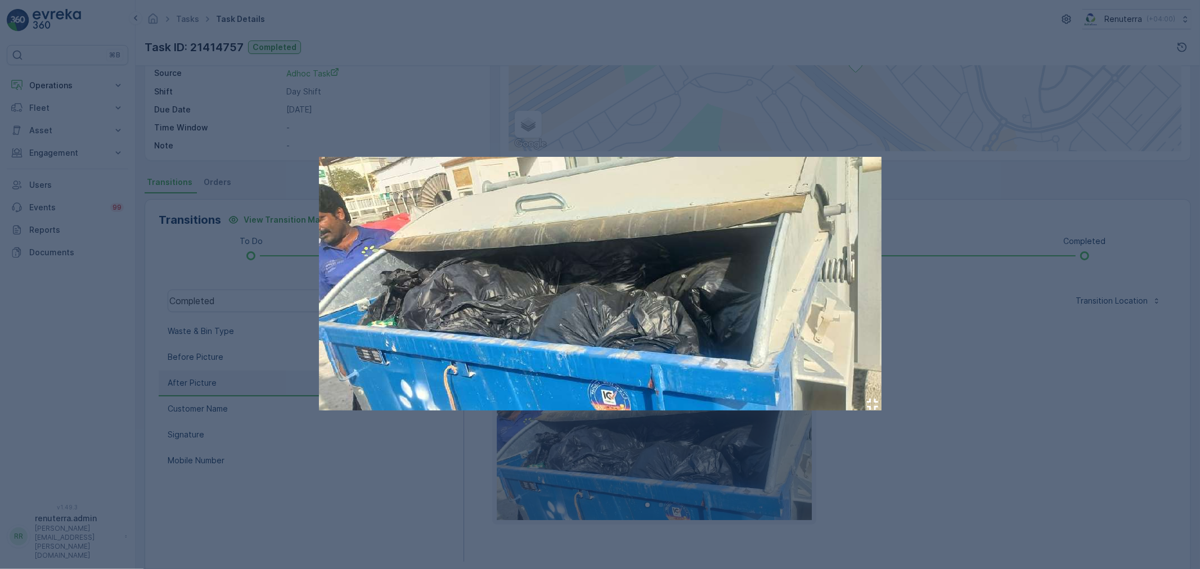
click at [482, 91] on div at bounding box center [600, 284] width 1200 height 569
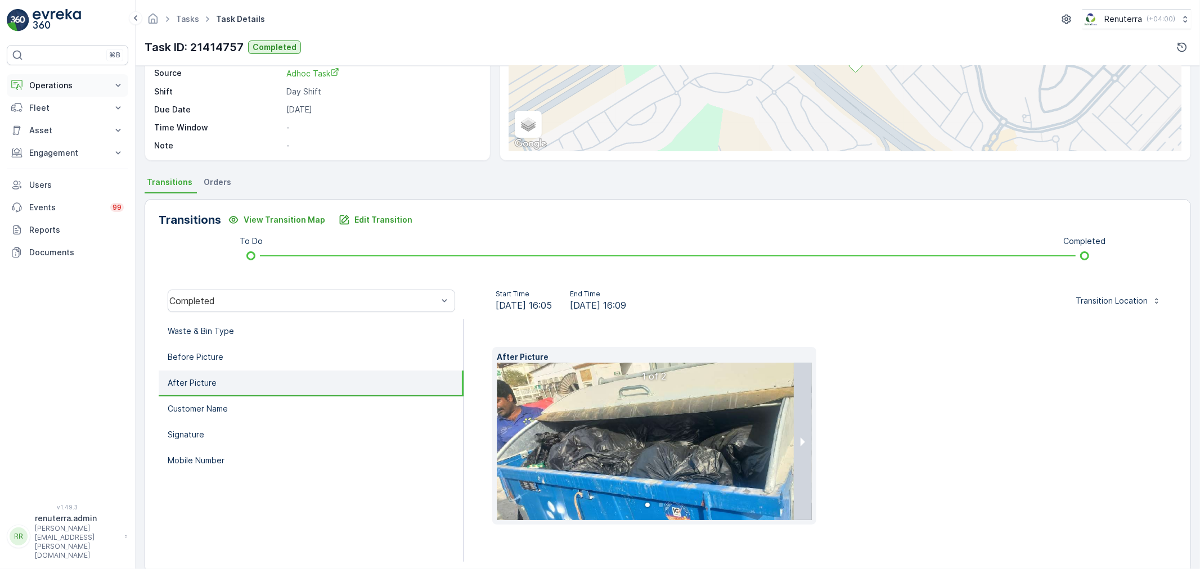
click at [78, 91] on p "Operations" at bounding box center [67, 85] width 77 height 11
click at [73, 119] on link "Planning" at bounding box center [76, 121] width 104 height 16
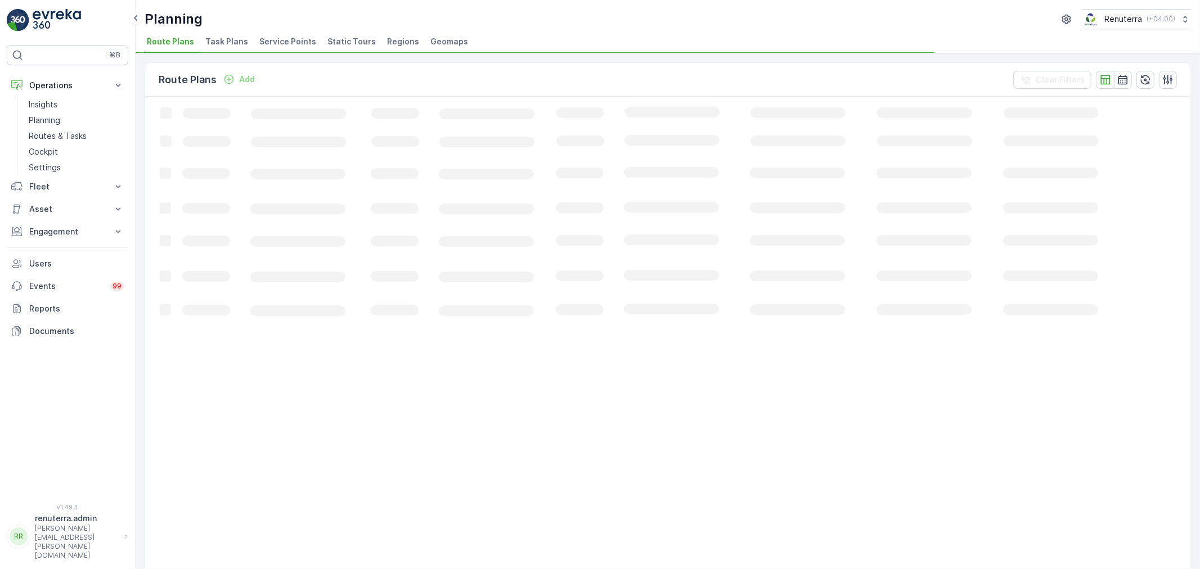
click at [280, 45] on span "Service Points" at bounding box center [287, 41] width 57 height 11
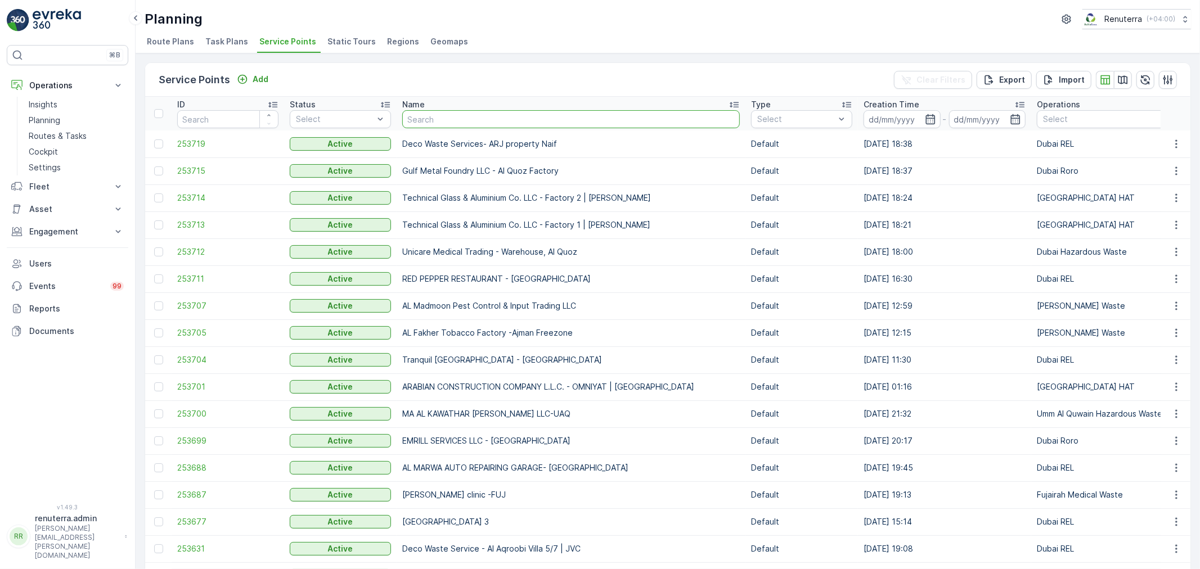
click at [447, 118] on input "text" at bounding box center [571, 119] width 338 height 18
type input "a"
click at [442, 125] on input "a" at bounding box center [571, 119] width 338 height 18
type input "aL"
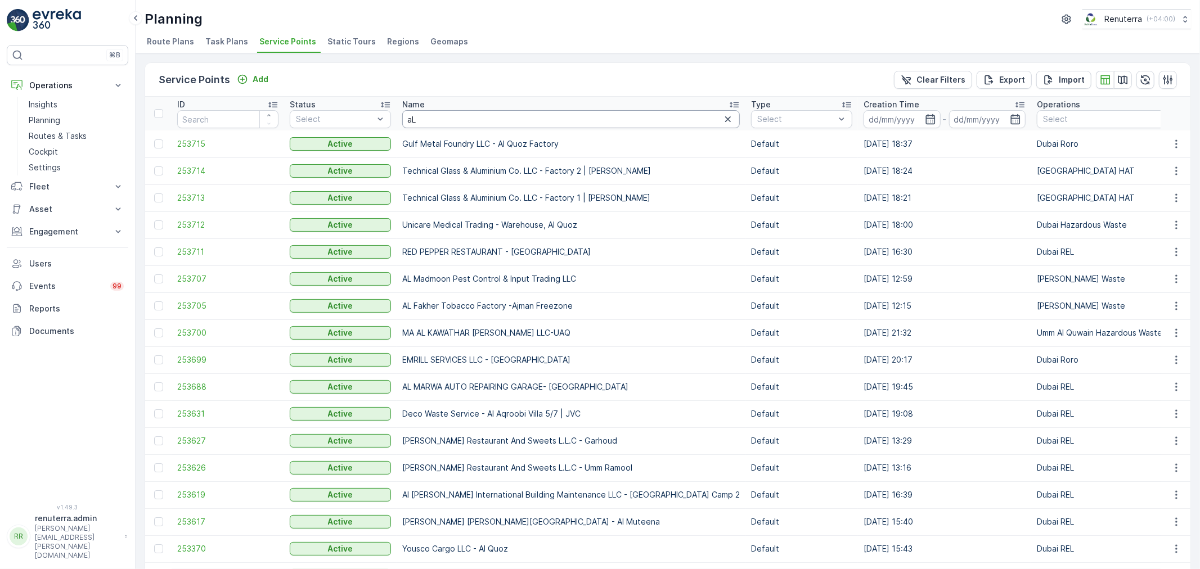
click at [458, 117] on input "aL" at bounding box center [571, 119] width 338 height 18
type input "a"
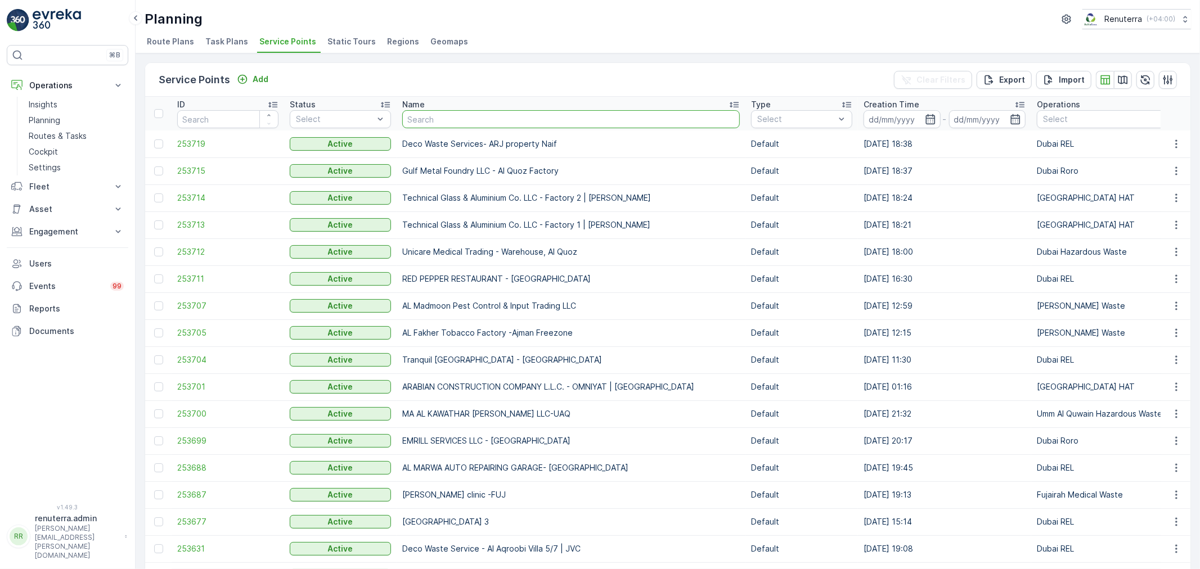
click at [459, 122] on input "text" at bounding box center [571, 119] width 338 height 18
type input "aL PA"
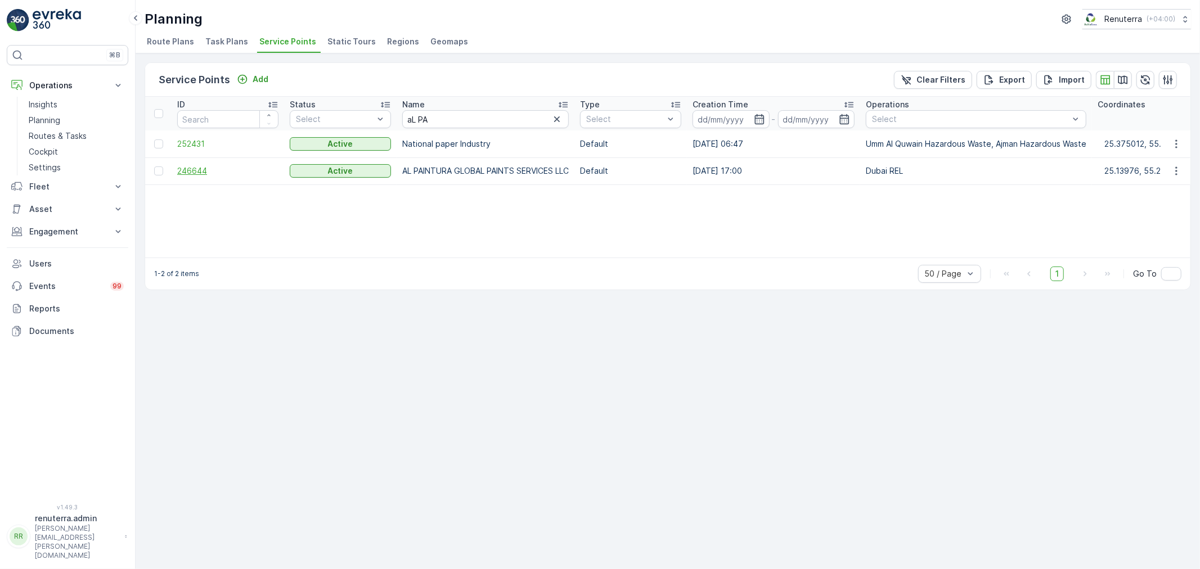
click at [209, 172] on span "246644" at bounding box center [227, 170] width 101 height 11
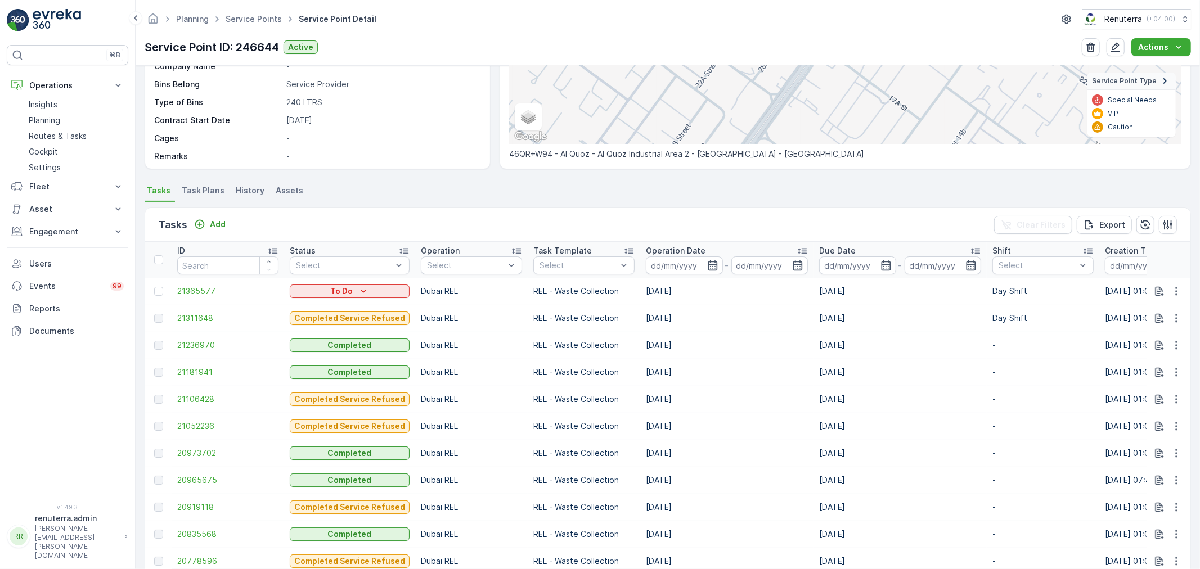
scroll to position [187, 0]
click at [85, 132] on p "Routes & Tasks" at bounding box center [58, 136] width 58 height 11
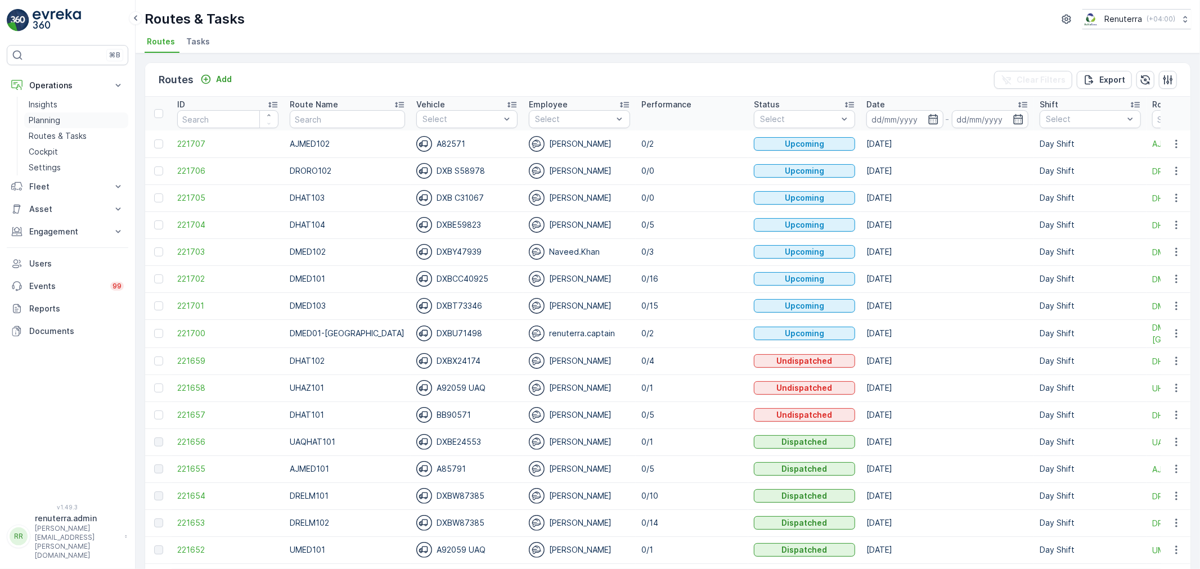
drag, startPoint x: 87, startPoint y: 124, endPoint x: 93, endPoint y: 122, distance: 6.8
click at [86, 124] on link "Planning" at bounding box center [76, 121] width 104 height 16
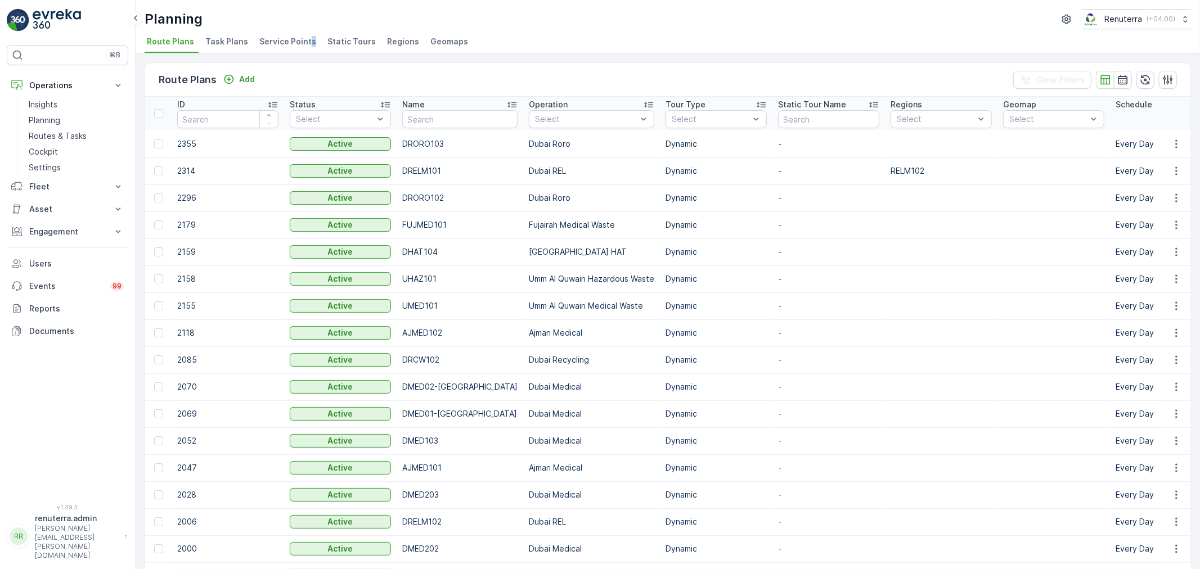
click at [307, 45] on span "Service Points" at bounding box center [287, 41] width 57 height 11
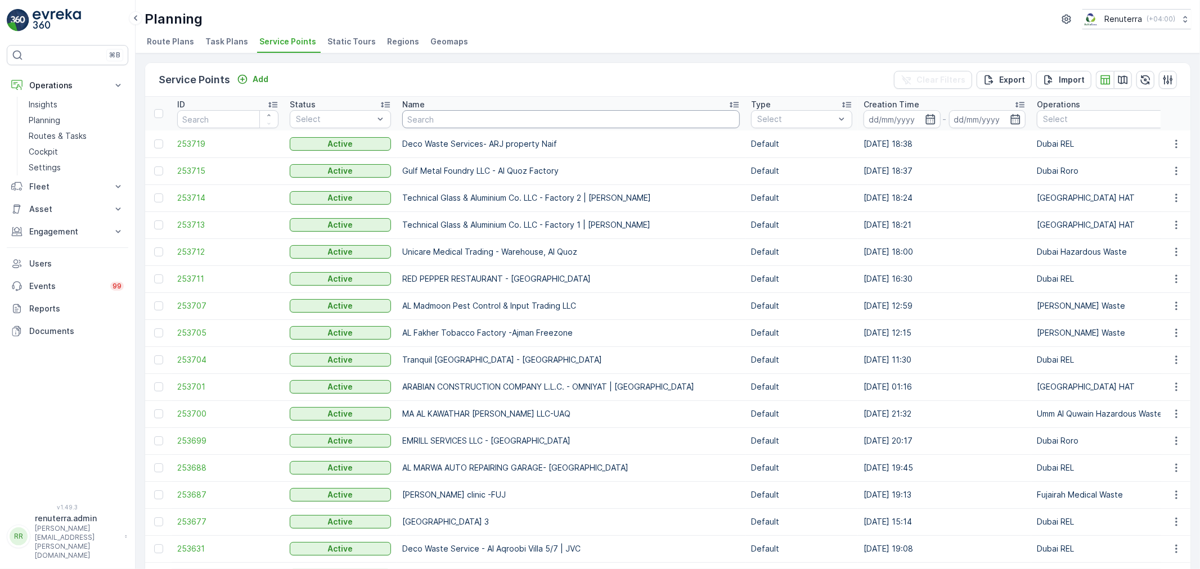
drag, startPoint x: 424, startPoint y: 125, endPoint x: 424, endPoint y: 108, distance: 17.4
click at [424, 117] on input "text" at bounding box center [571, 119] width 338 height 18
type input "BETTER L"
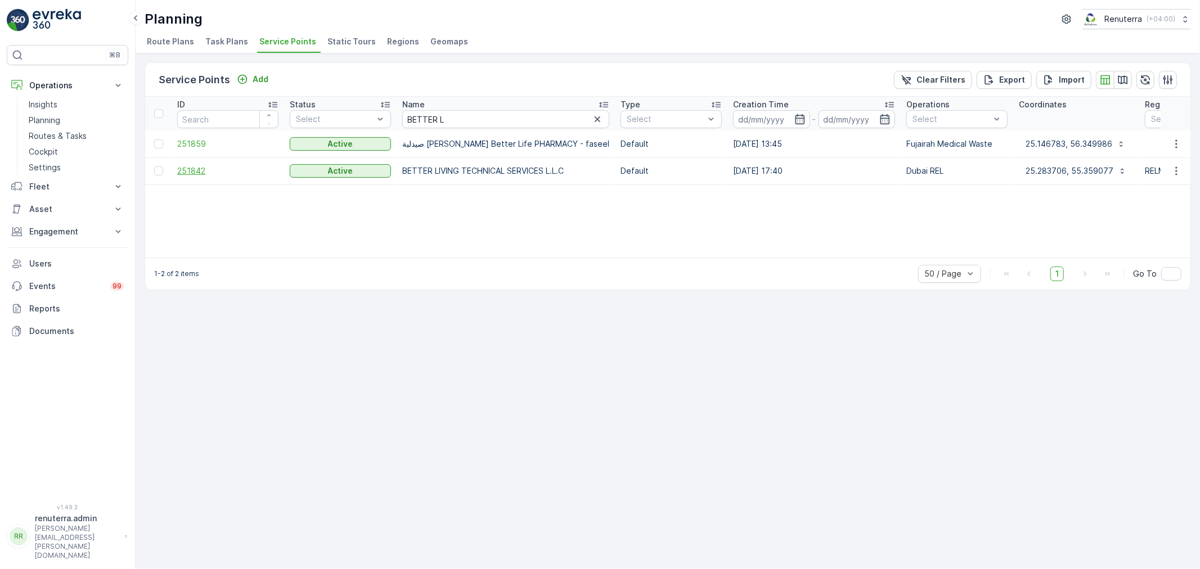
click at [188, 168] on span "251842" at bounding box center [227, 170] width 101 height 11
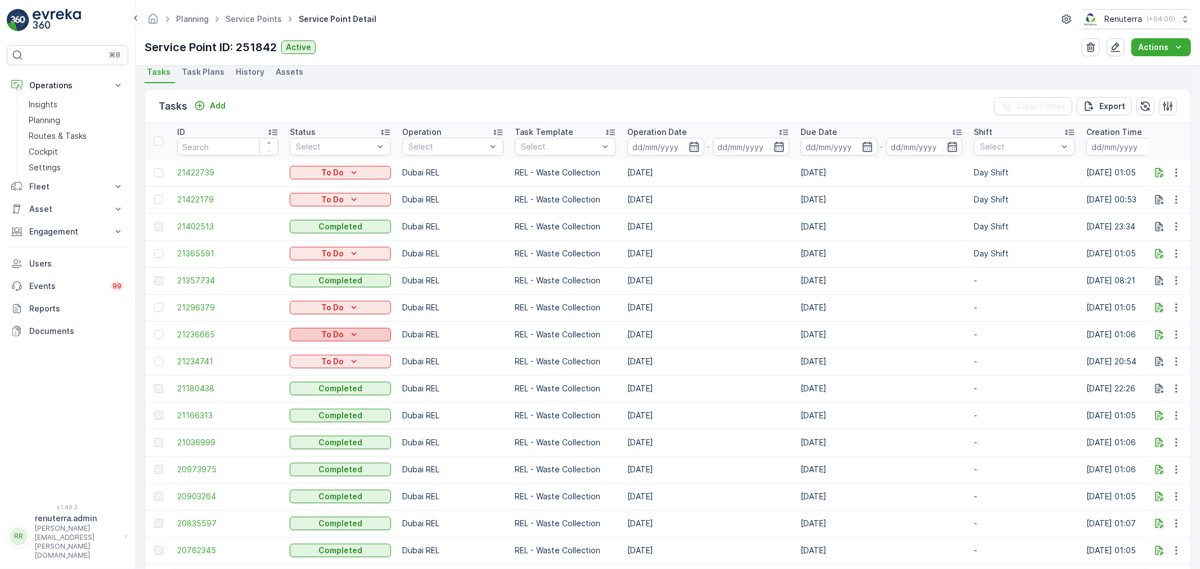
scroll to position [312, 0]
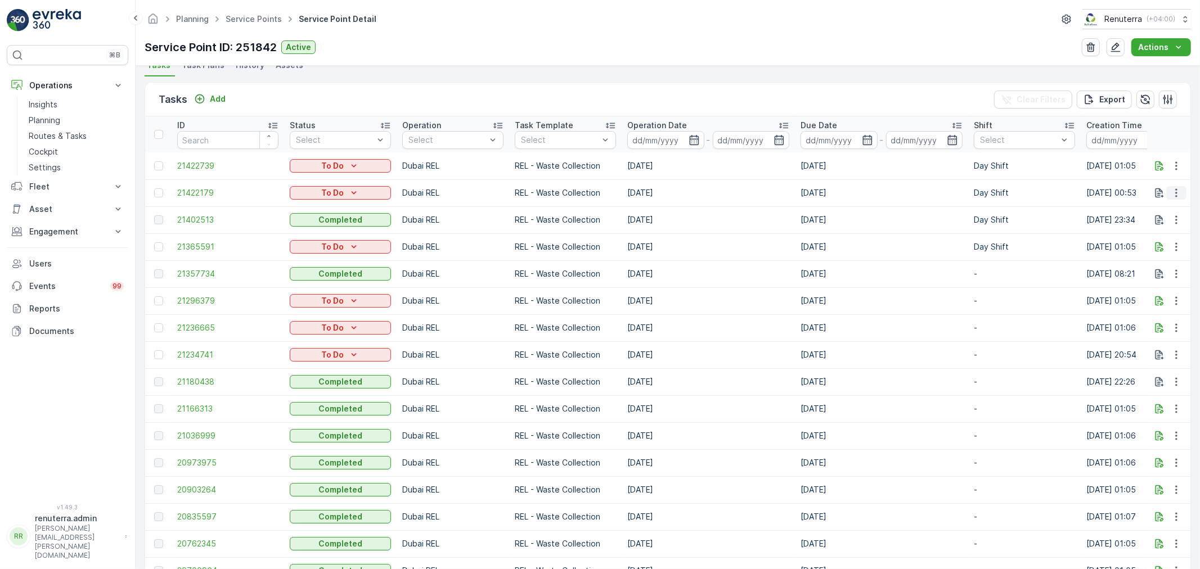
click at [1184, 191] on button "button" at bounding box center [1176, 193] width 20 height 14
click at [1167, 242] on span "Change Route" at bounding box center [1147, 240] width 55 height 11
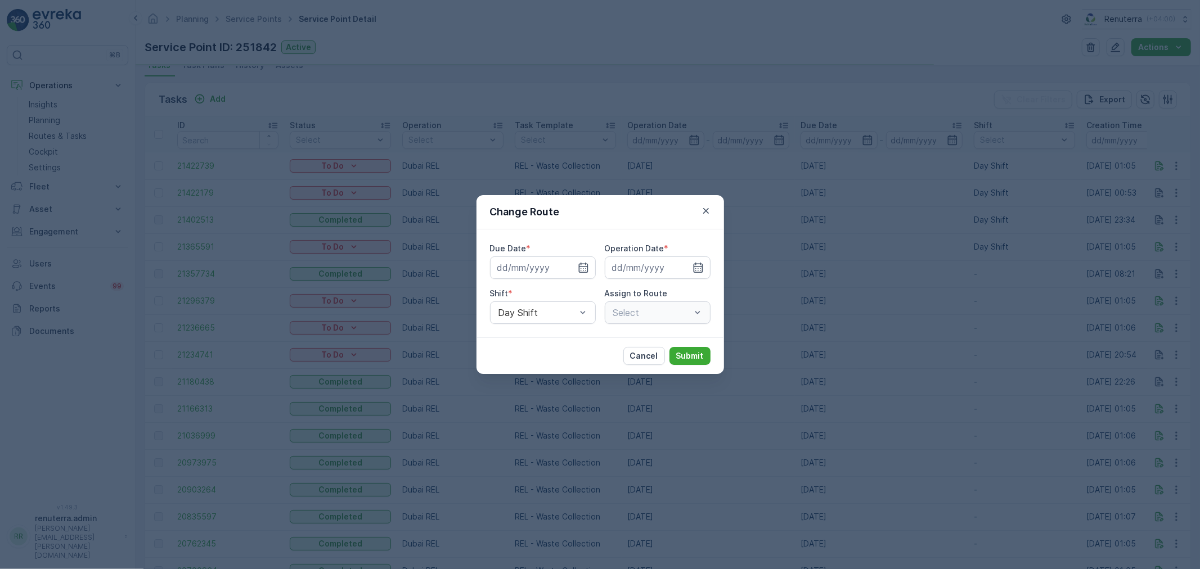
type input "[DATE]"
click at [705, 212] on icon "button" at bounding box center [706, 211] width 6 height 6
